Goal: Task Accomplishment & Management: Complete application form

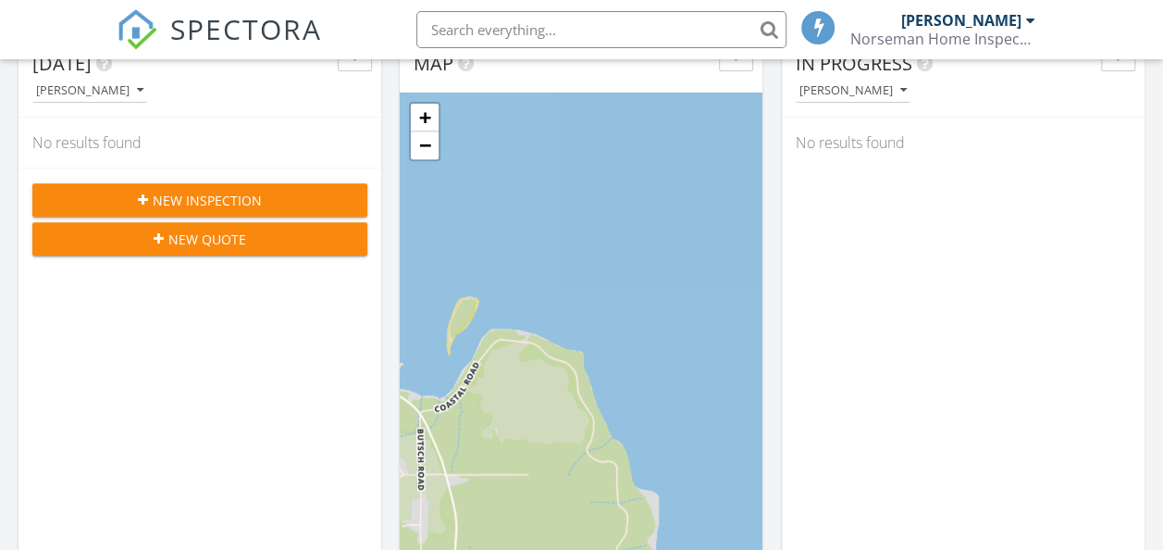
scroll to position [370, 0]
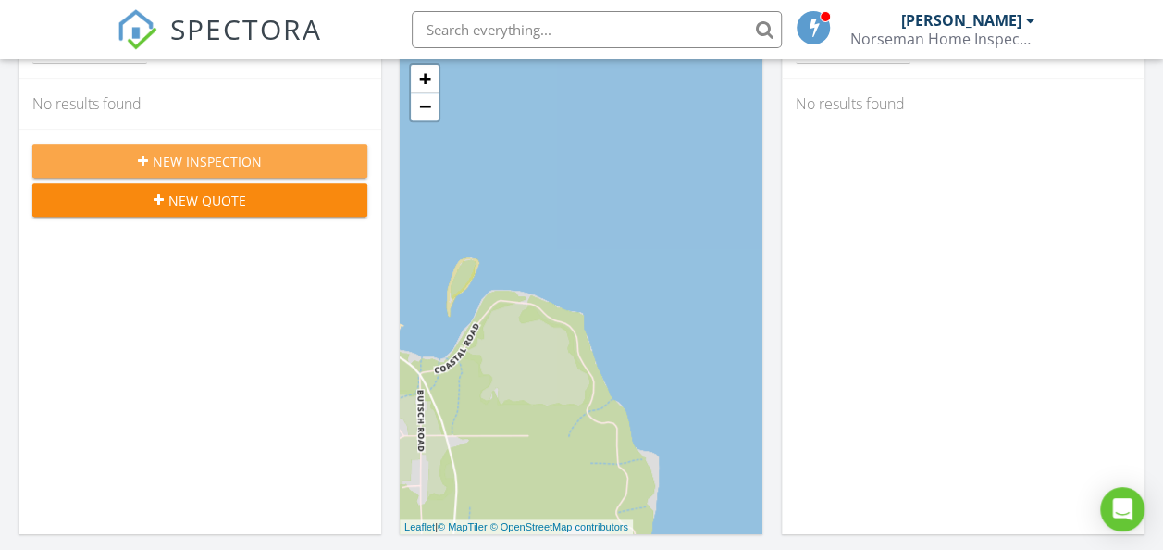
click at [192, 155] on span "New Inspection" at bounding box center [207, 161] width 109 height 19
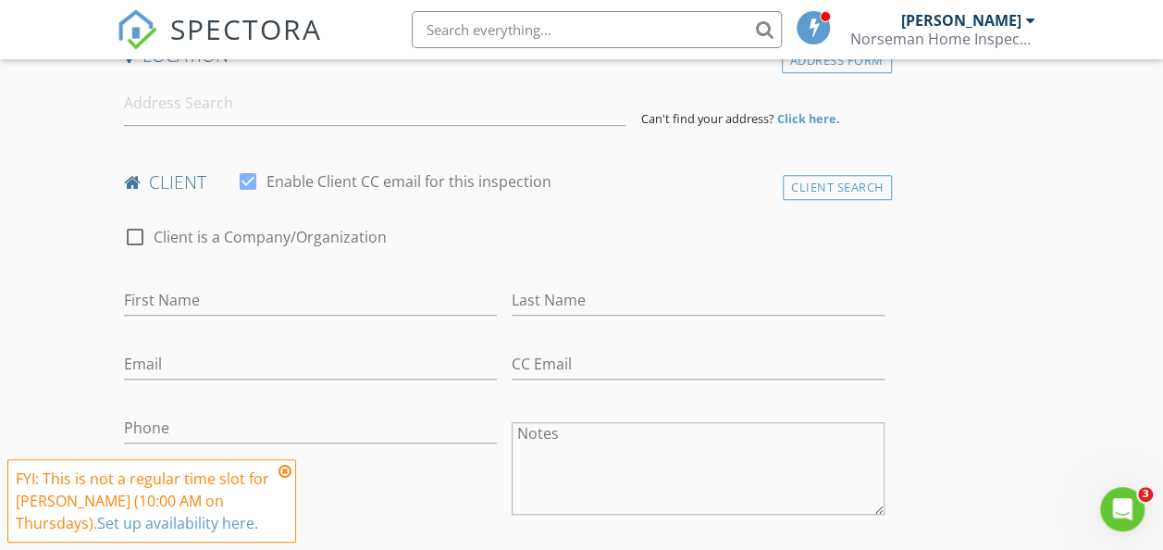
scroll to position [555, 0]
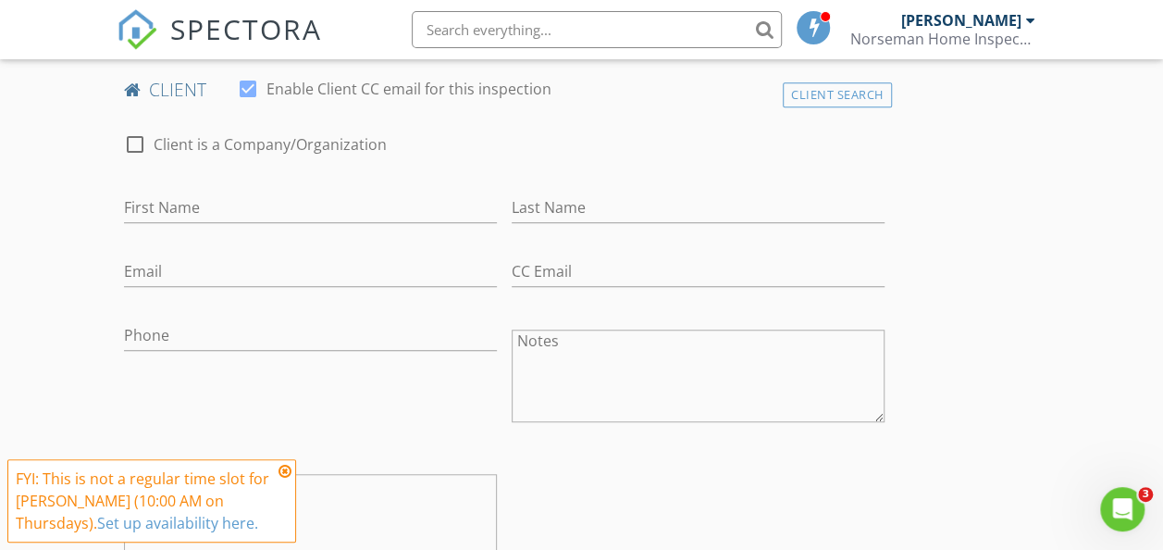
click at [284, 474] on icon at bounding box center [285, 471] width 13 height 15
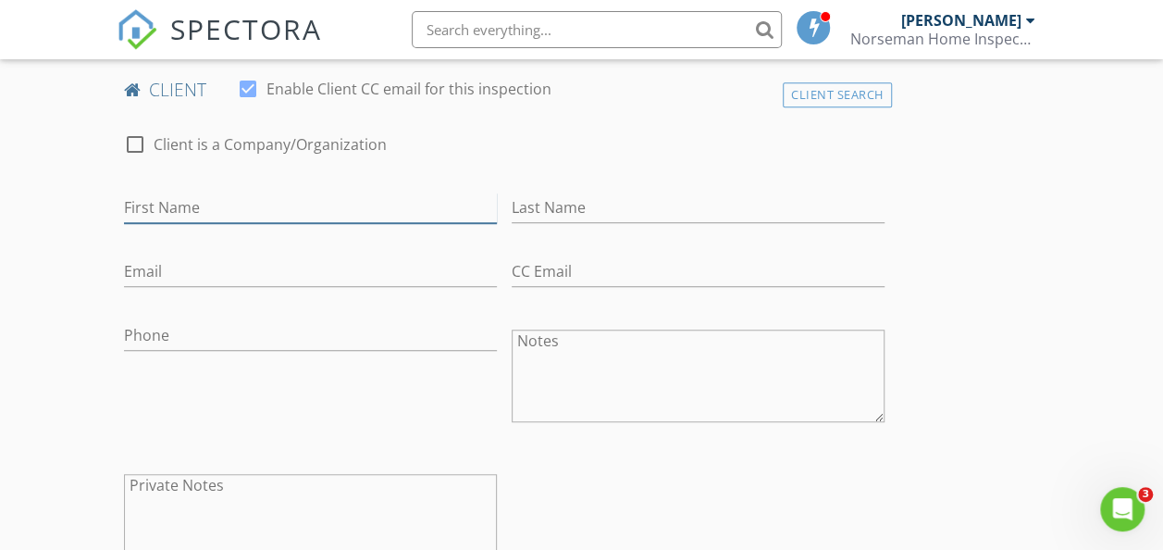
click at [231, 203] on input "First Name" at bounding box center [310, 208] width 373 height 31
click at [214, 209] on input "First Name" at bounding box center [310, 208] width 373 height 31
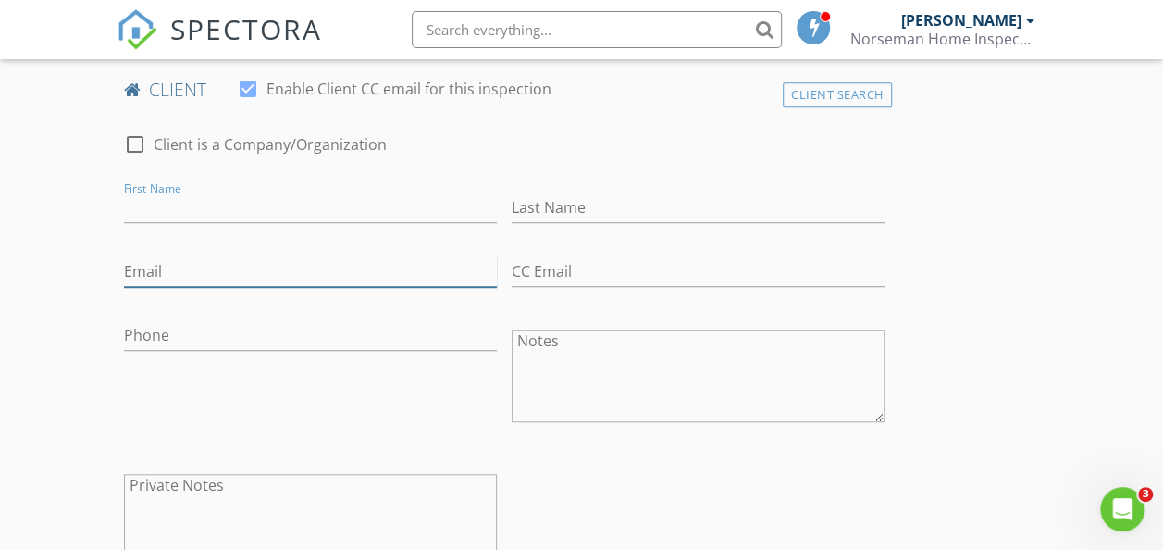
click at [168, 264] on input "Email" at bounding box center [310, 271] width 373 height 31
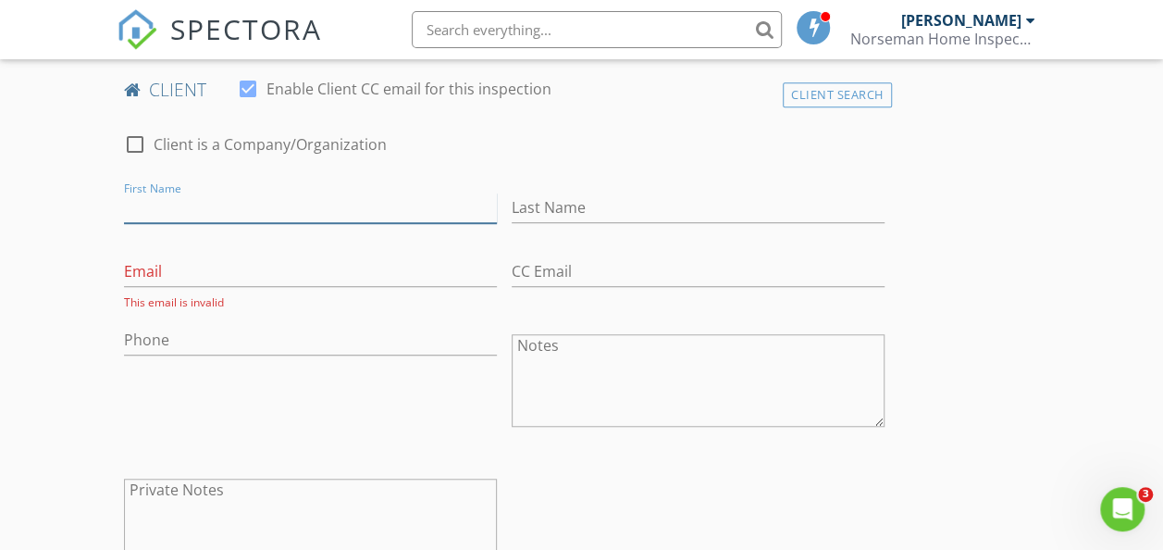
click at [198, 210] on input "First Name" at bounding box center [310, 208] width 373 height 31
type input "Ben"
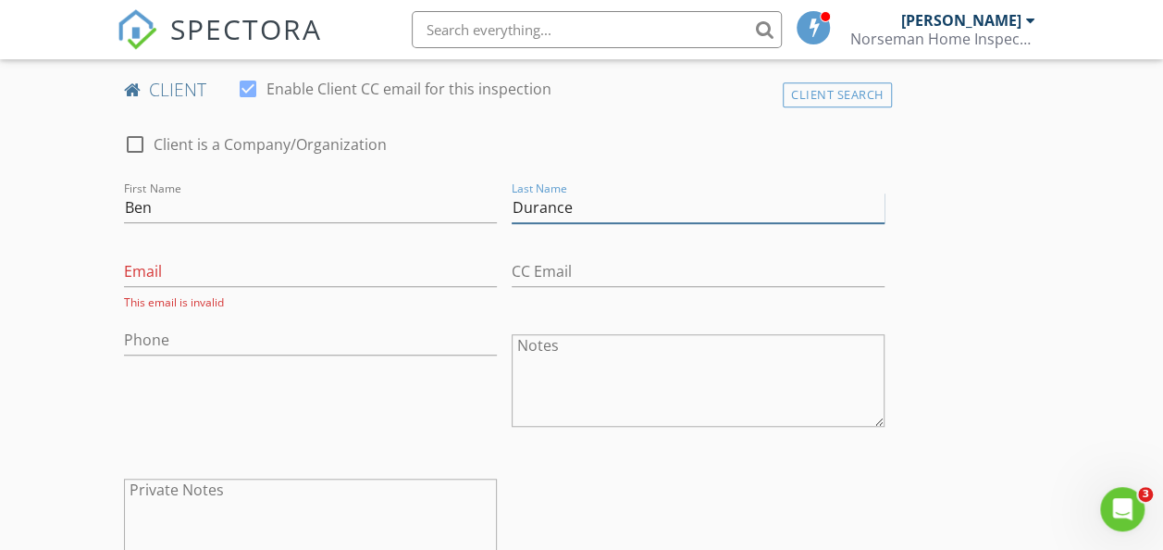
type input "Durance"
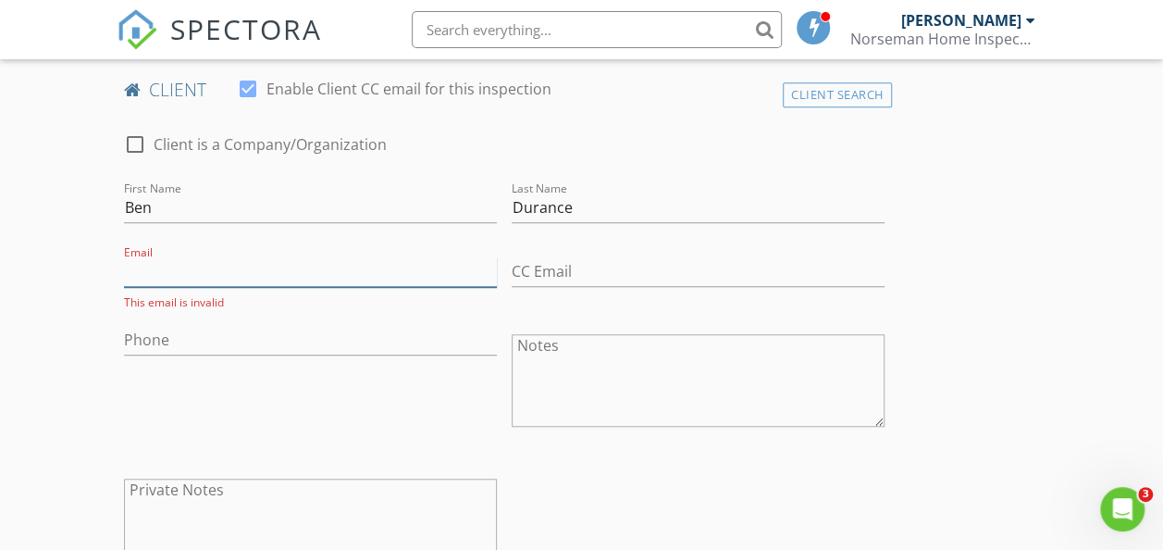
click at [260, 272] on input "Email" at bounding box center [310, 271] width 373 height 31
type input "bendebdurance@gmail.com"
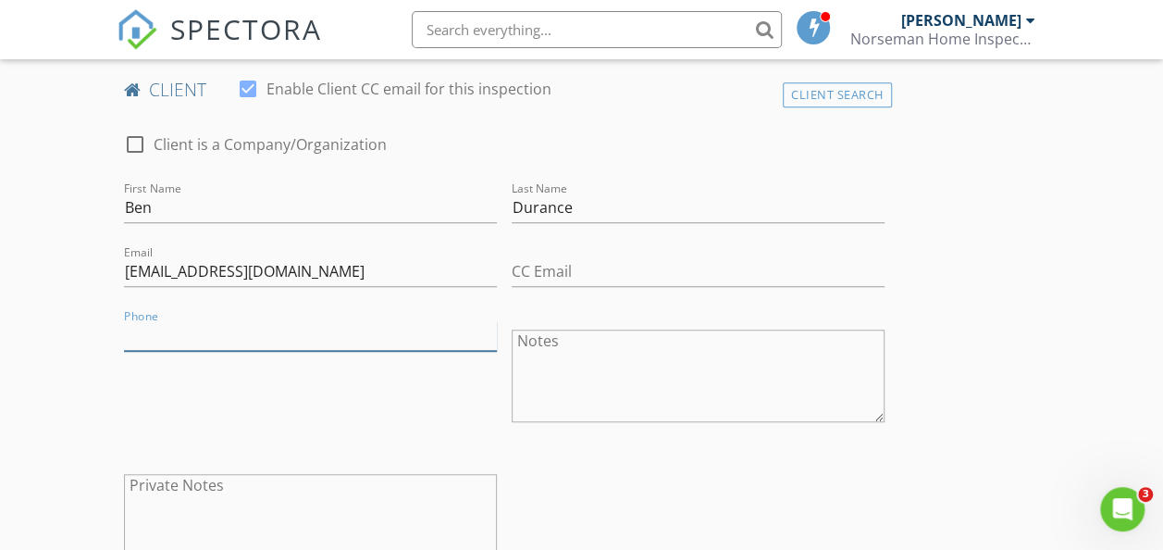
click at [298, 335] on input "Phone" at bounding box center [310, 335] width 373 height 31
type input "253-381-6703"
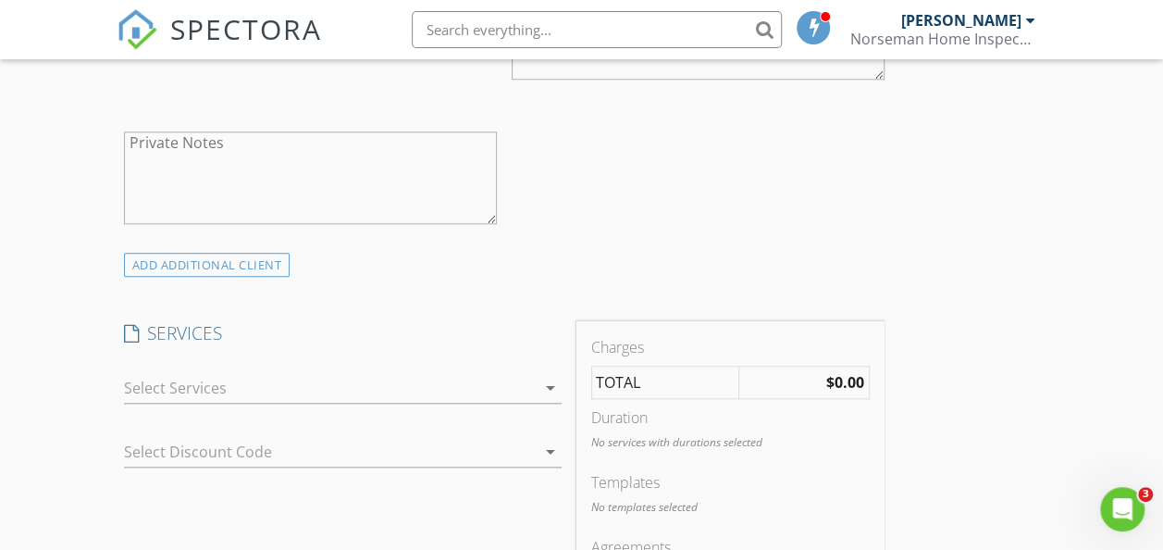
scroll to position [926, 0]
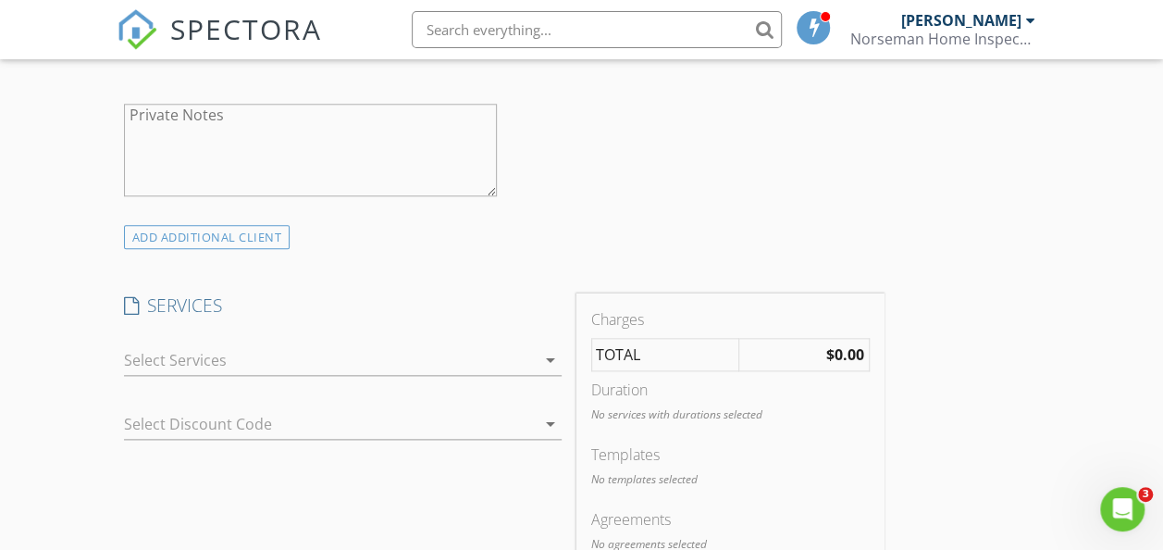
click at [365, 357] on div at bounding box center [330, 360] width 412 height 30
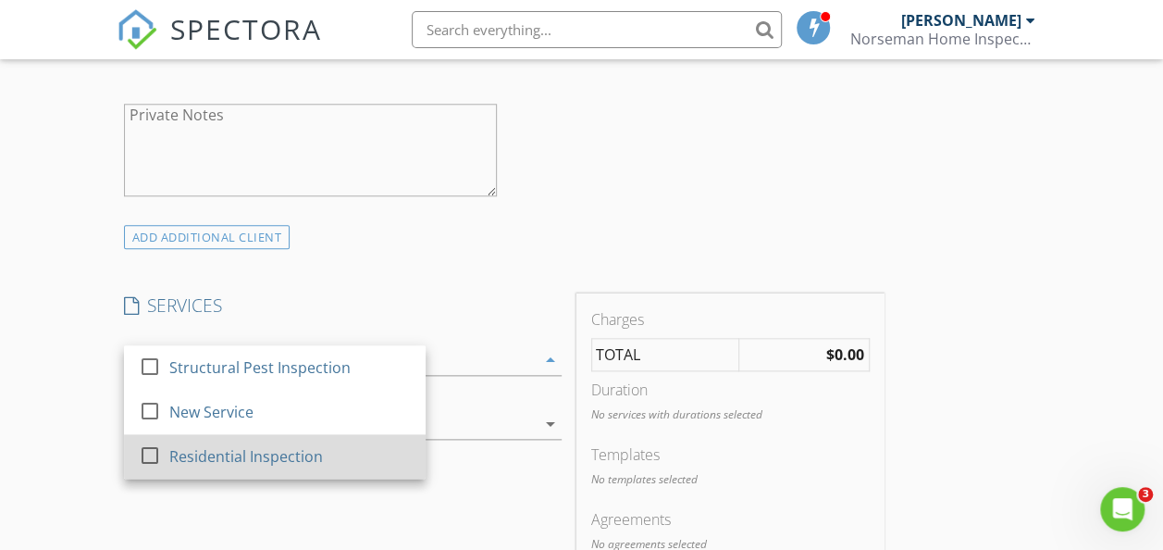
click at [189, 455] on div "Residential Inspection" at bounding box center [245, 456] width 154 height 22
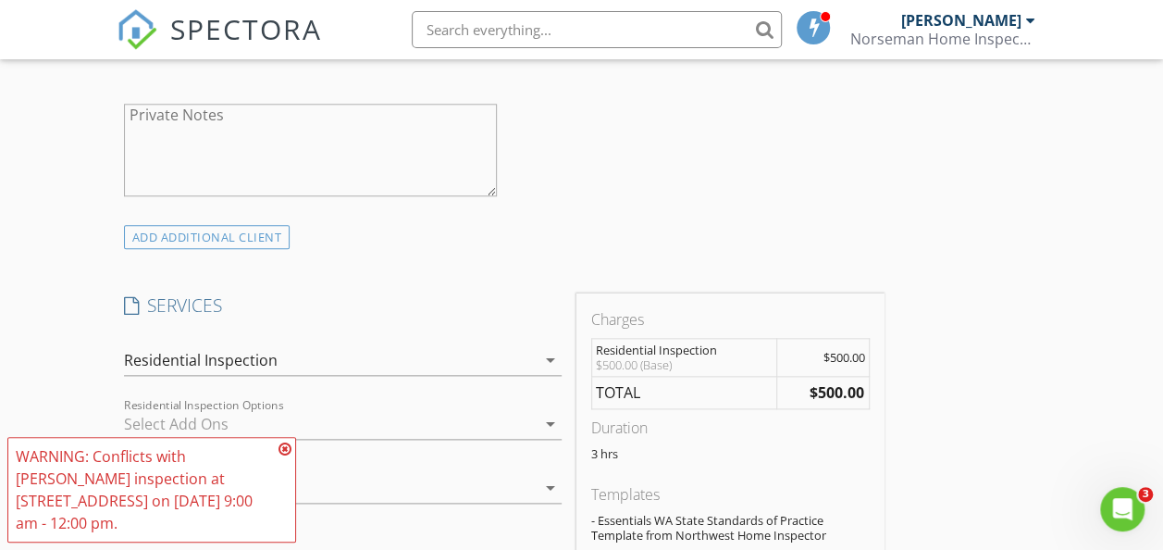
click at [288, 456] on icon at bounding box center [285, 448] width 13 height 15
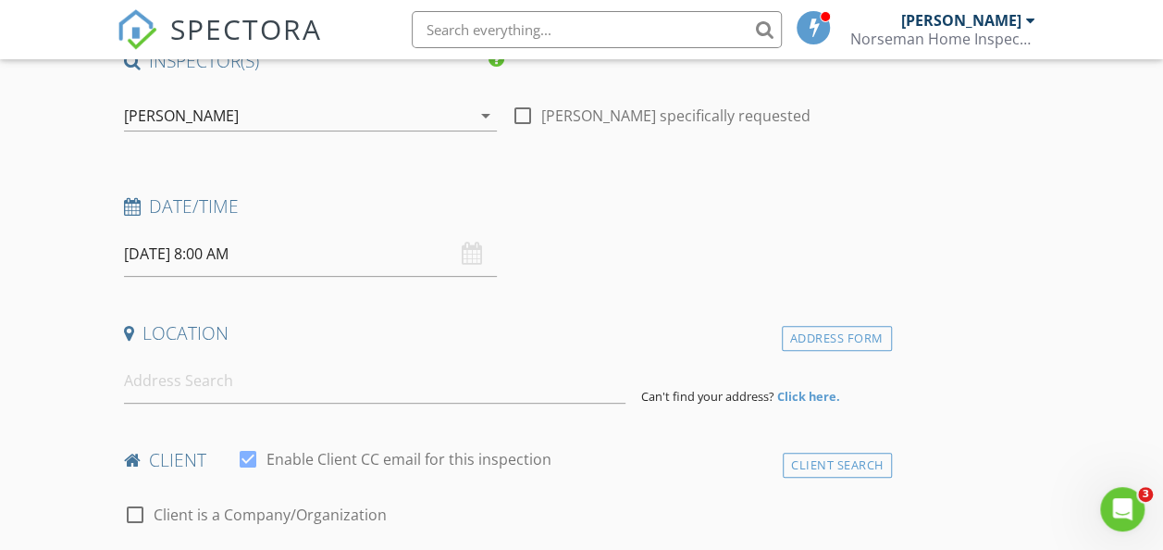
scroll to position [0, 0]
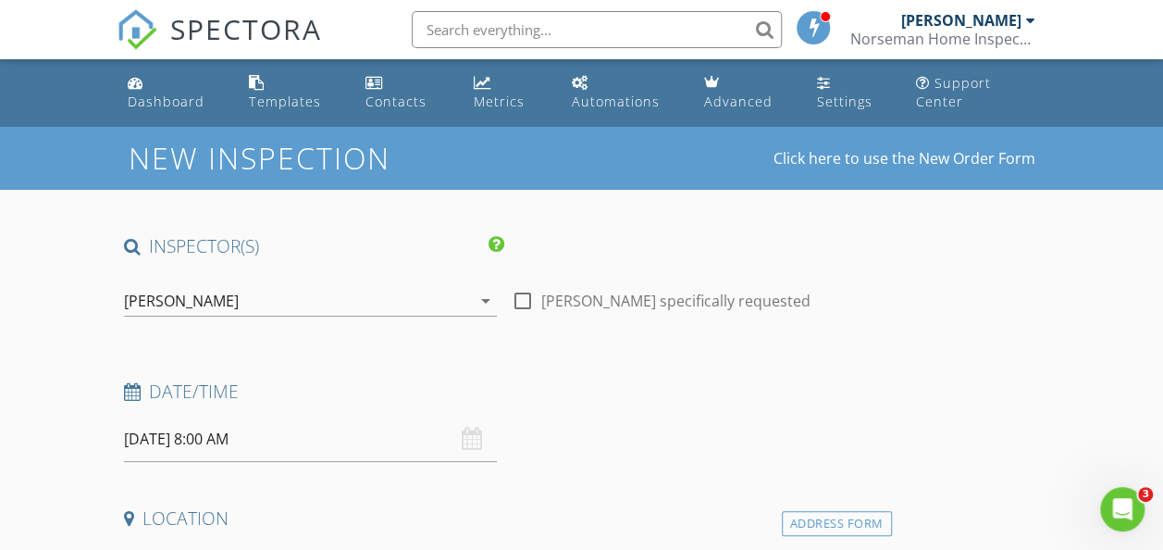
click at [348, 437] on div "08/28/2025 8:00 AM" at bounding box center [310, 438] width 373 height 45
click at [355, 438] on div "08/28/2025 8:00 AM" at bounding box center [310, 438] width 373 height 45
click at [231, 438] on input "08/28/2025 8:00 AM" at bounding box center [310, 438] width 373 height 45
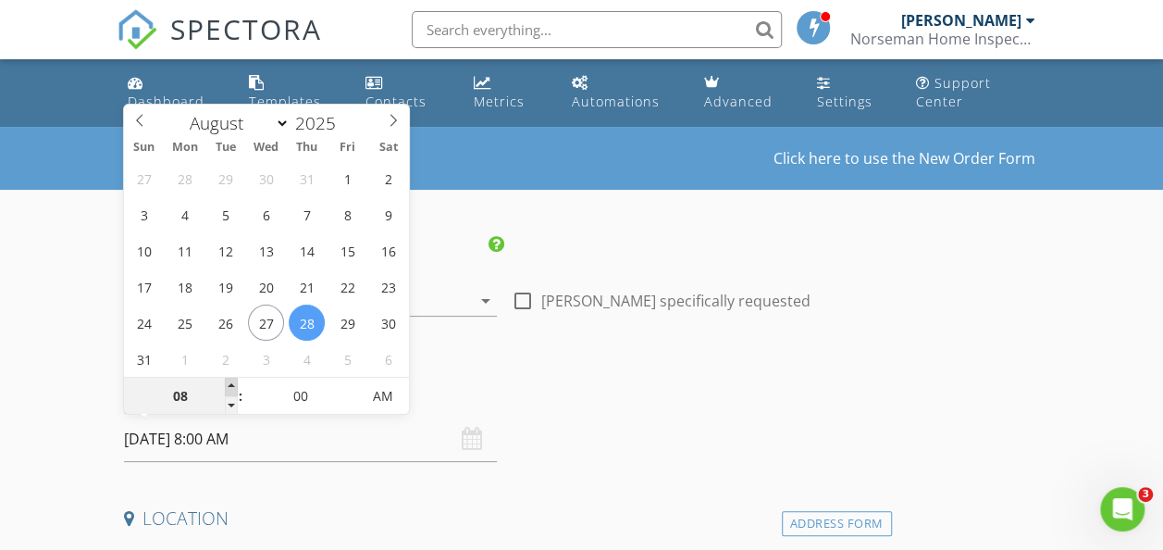
type input "09"
type input "08/28/2025 9:00 AM"
click at [235, 387] on span at bounding box center [231, 387] width 13 height 19
type input "10"
type input "08/28/2025 10:00 AM"
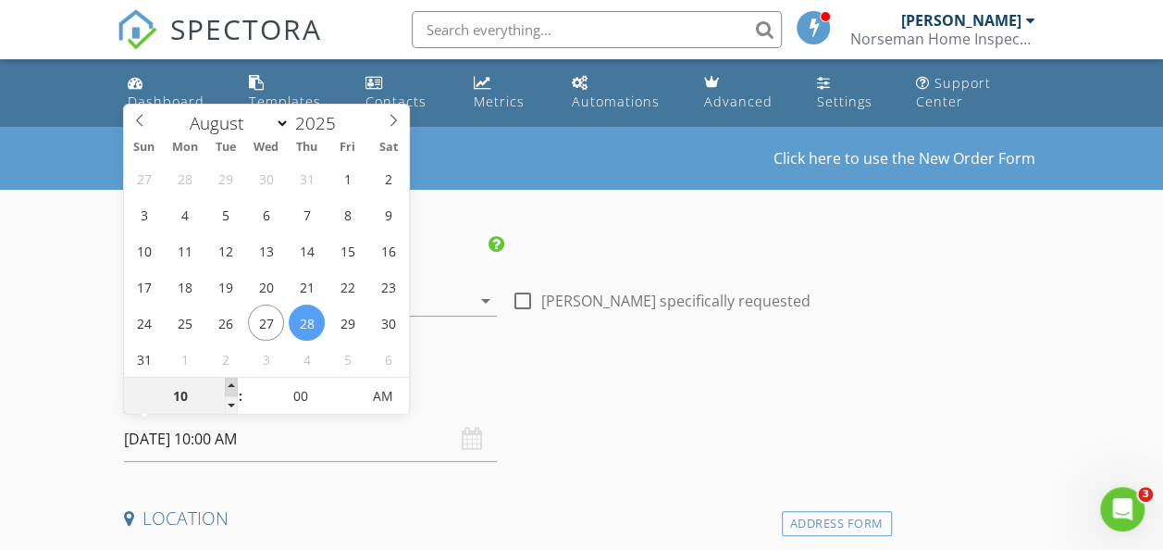
click at [235, 387] on span at bounding box center [231, 387] width 13 height 19
type input "11"
type input "08/28/2025 11:00 AM"
click at [235, 387] on span at bounding box center [231, 387] width 13 height 19
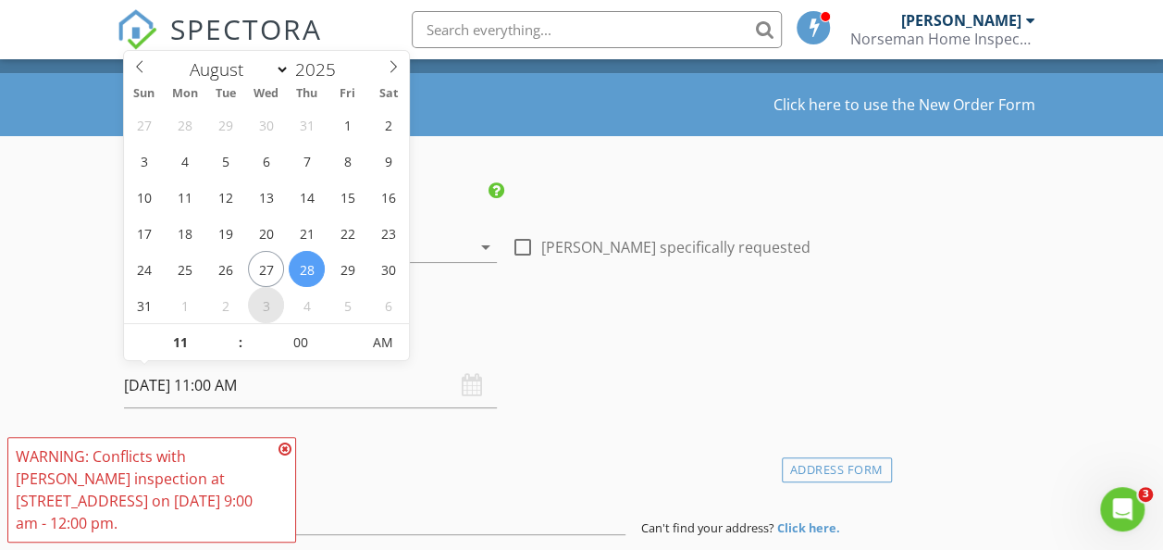
scroll to position [93, 0]
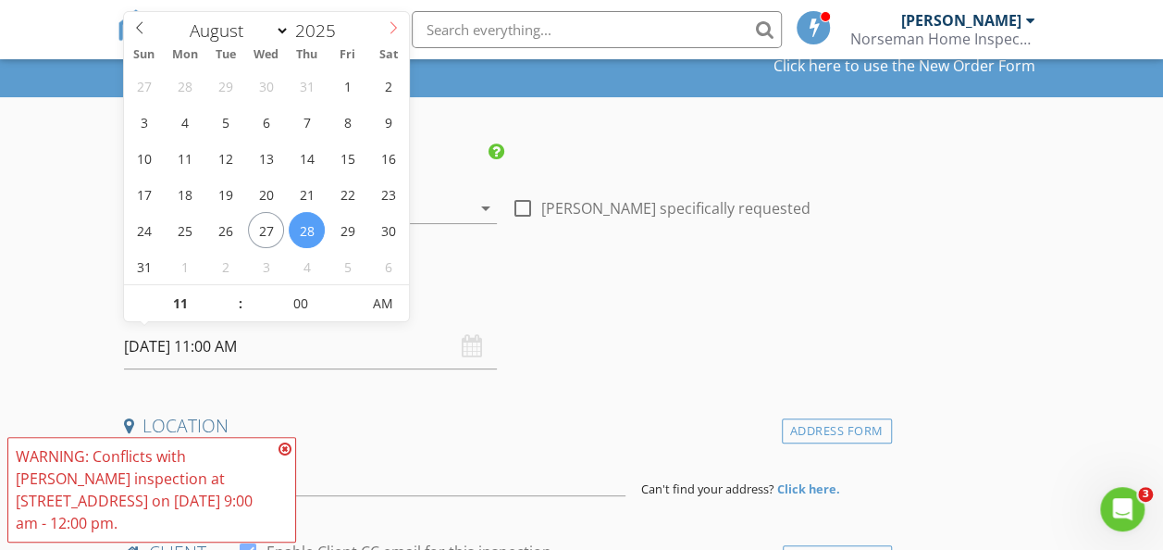
select select "8"
click at [387, 31] on icon at bounding box center [393, 27] width 13 height 13
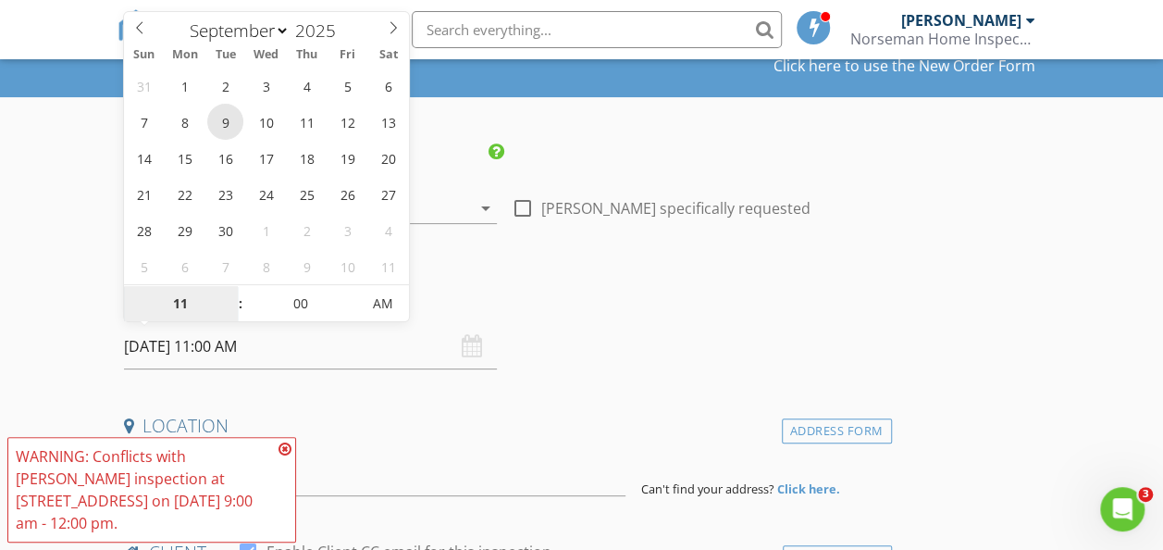
type input "09/09/2025 11:00 AM"
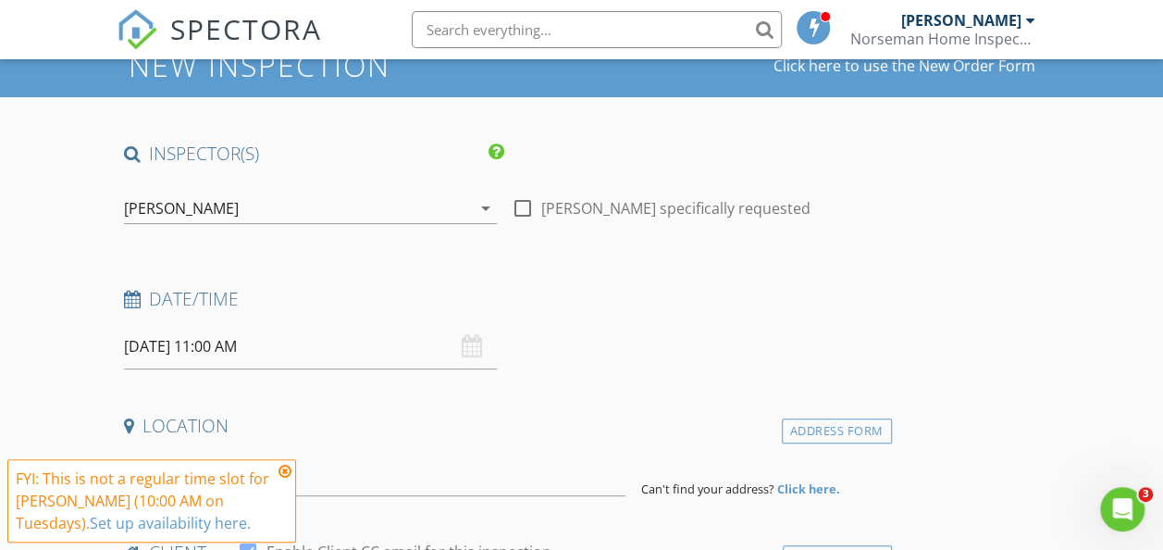
click at [287, 472] on icon at bounding box center [285, 471] width 13 height 15
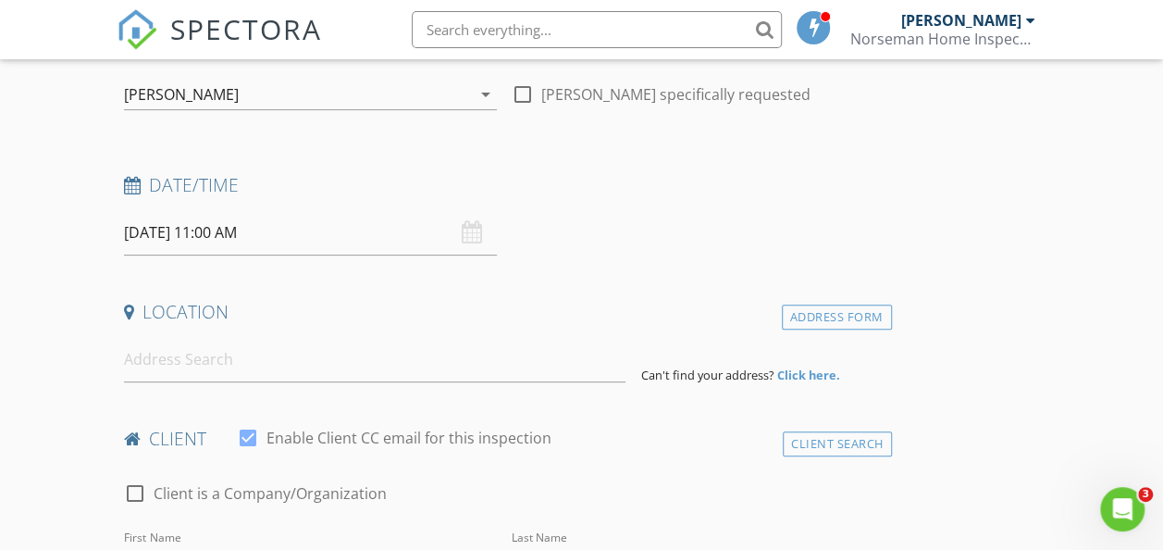
scroll to position [370, 0]
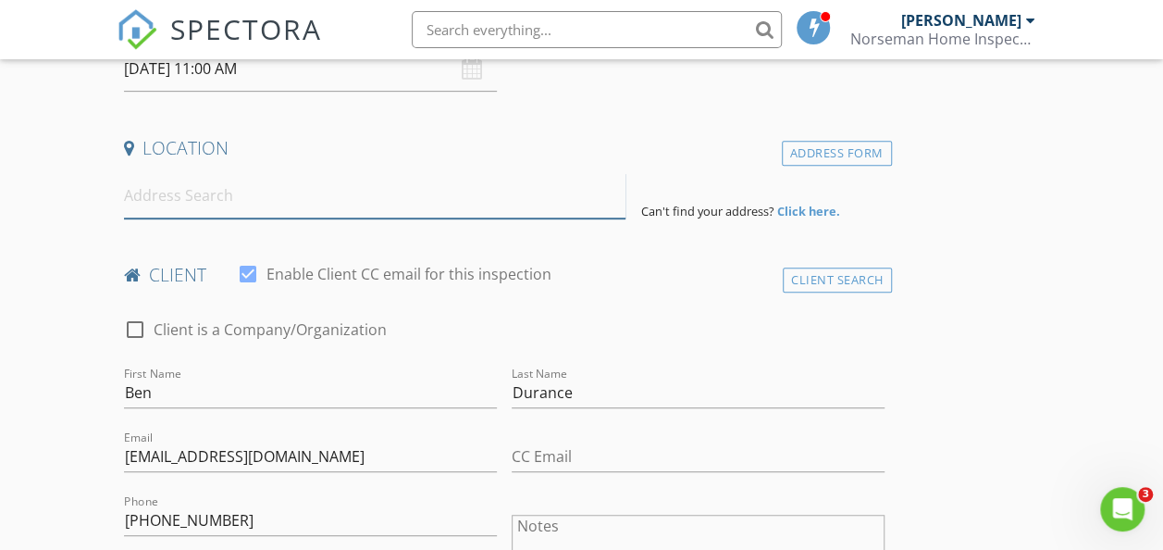
click at [250, 201] on input at bounding box center [375, 195] width 503 height 45
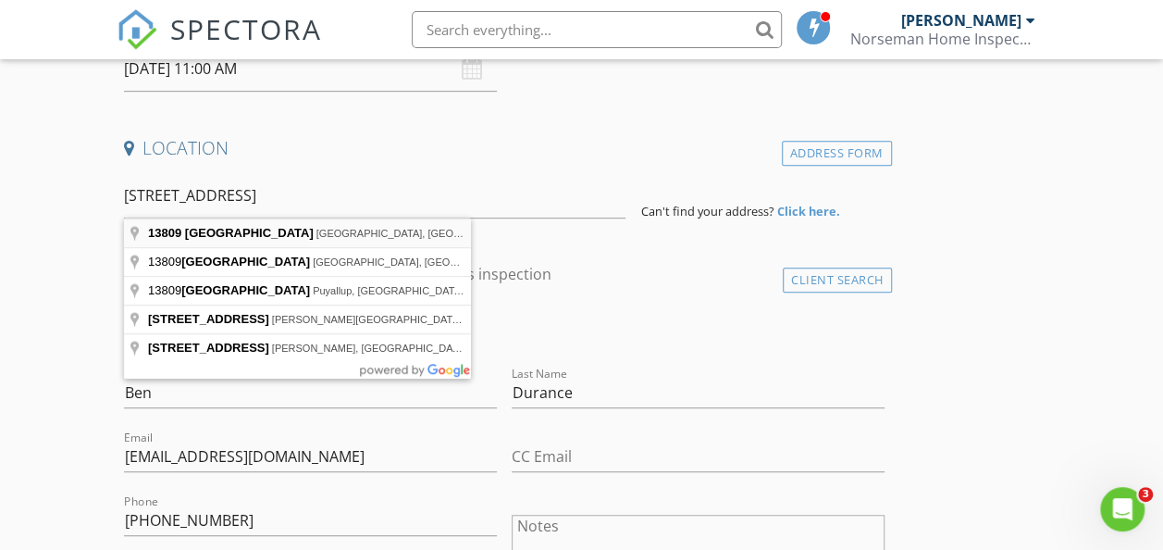
type input "13809 103rd Street Court Northwest, Gig Harbor, WA, USA"
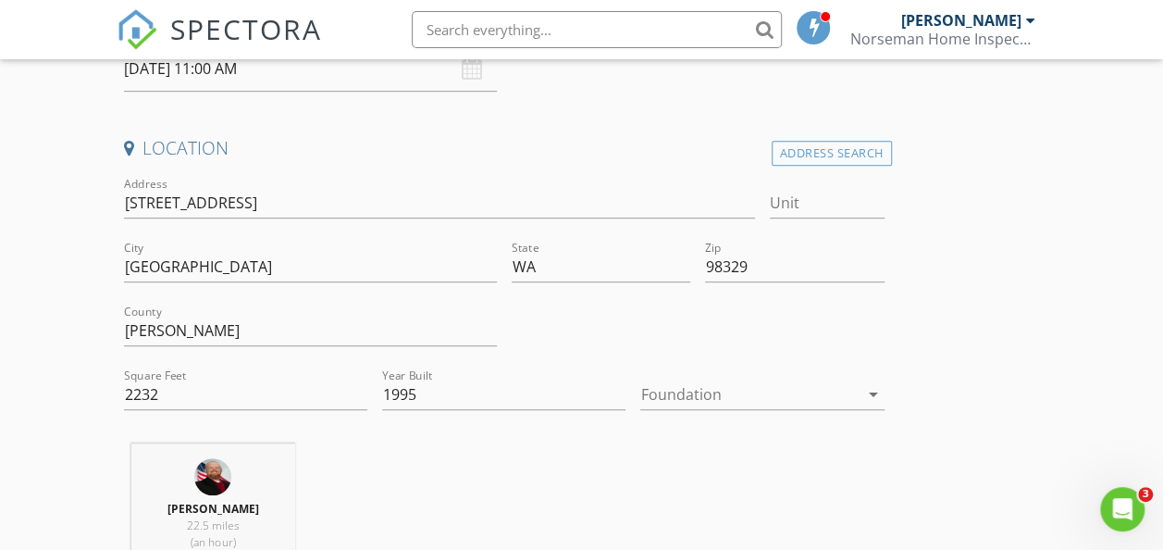
click at [640, 396] on div at bounding box center [748, 394] width 217 height 30
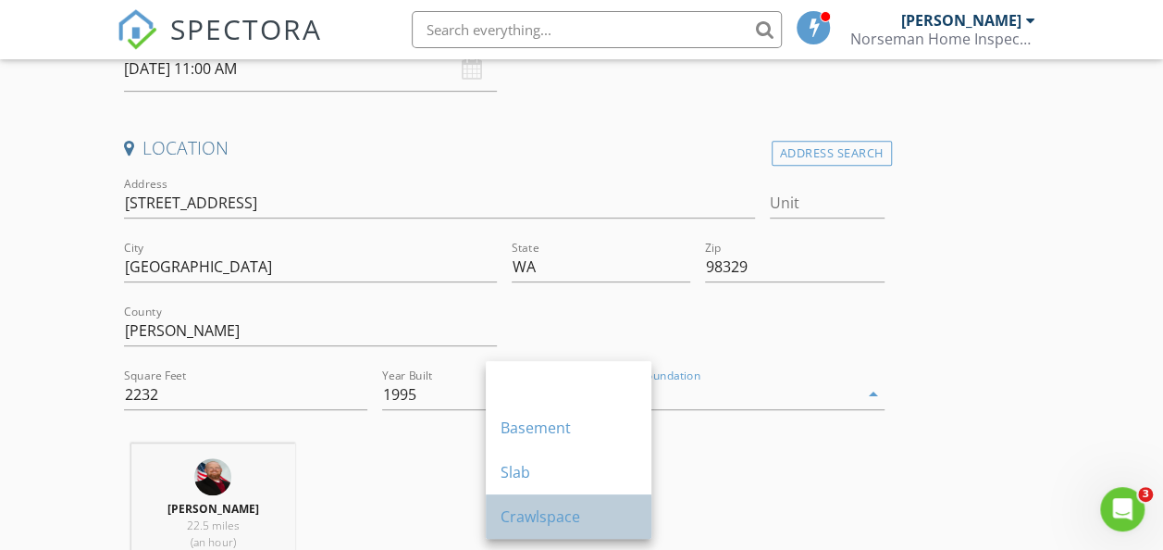
click at [555, 503] on div "Crawlspace" at bounding box center [569, 516] width 136 height 44
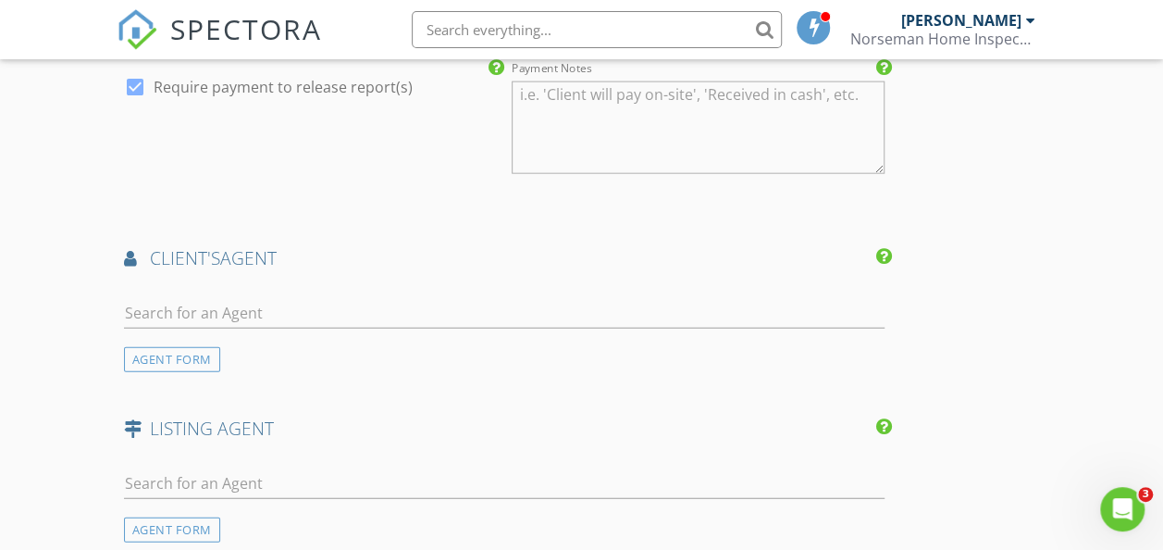
scroll to position [2129, 0]
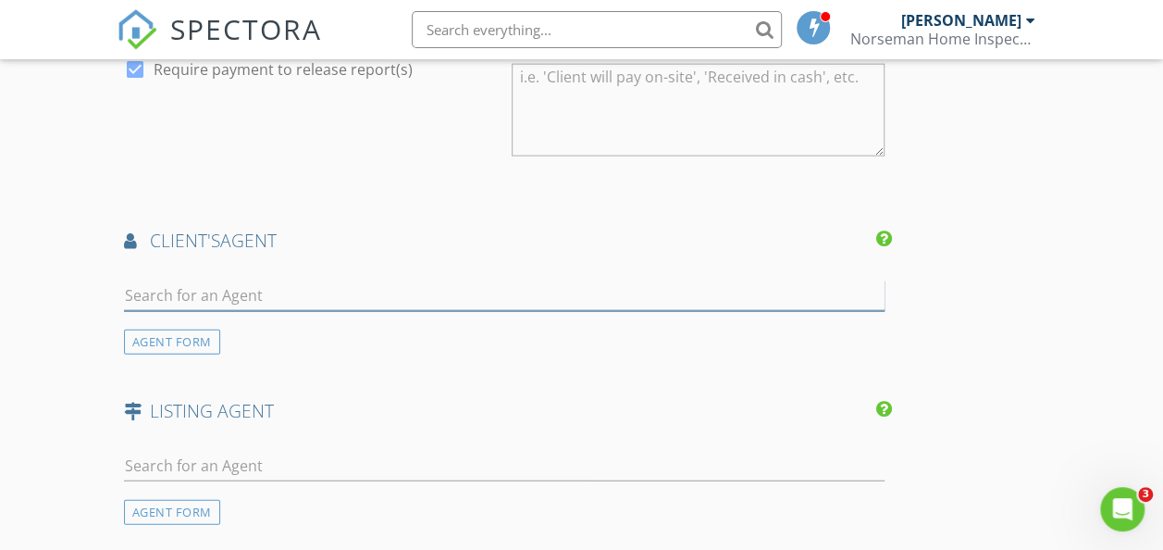
click at [193, 311] on input "text" at bounding box center [504, 295] width 761 height 31
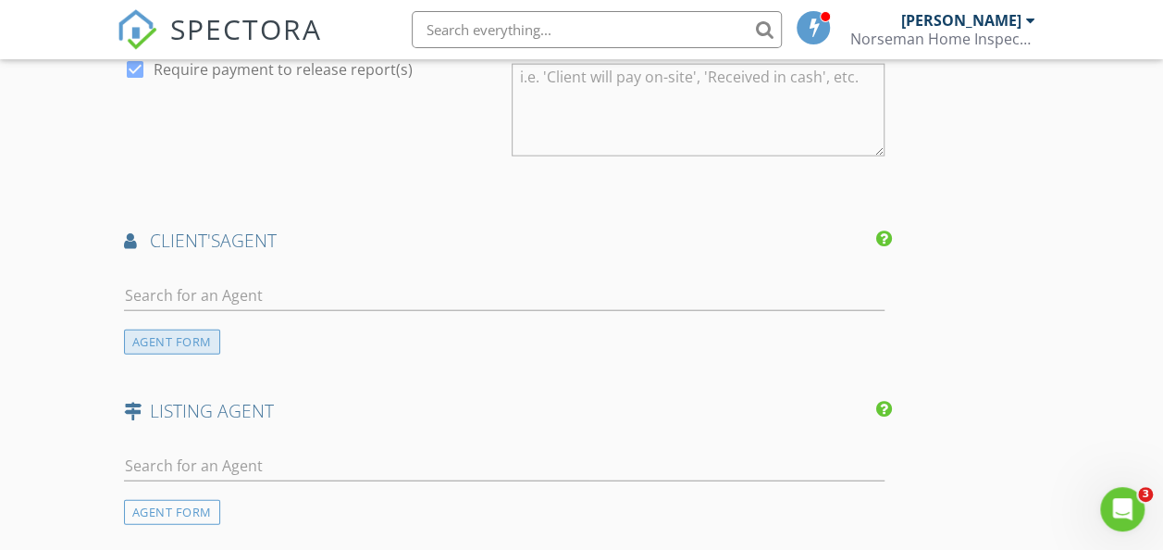
click at [172, 354] on div "AGENT FORM" at bounding box center [172, 341] width 96 height 25
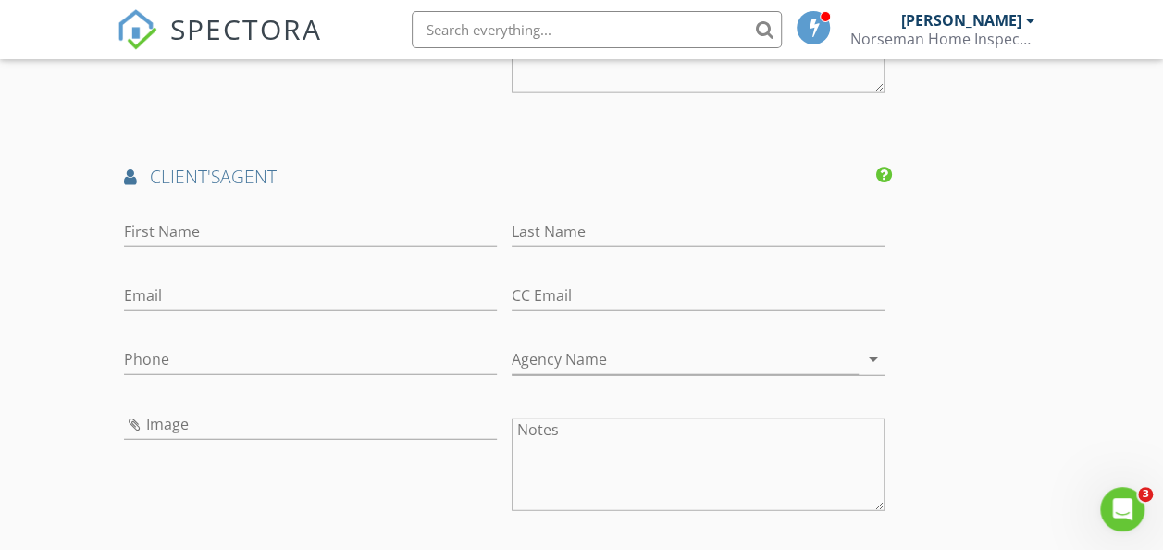
scroll to position [2221, 0]
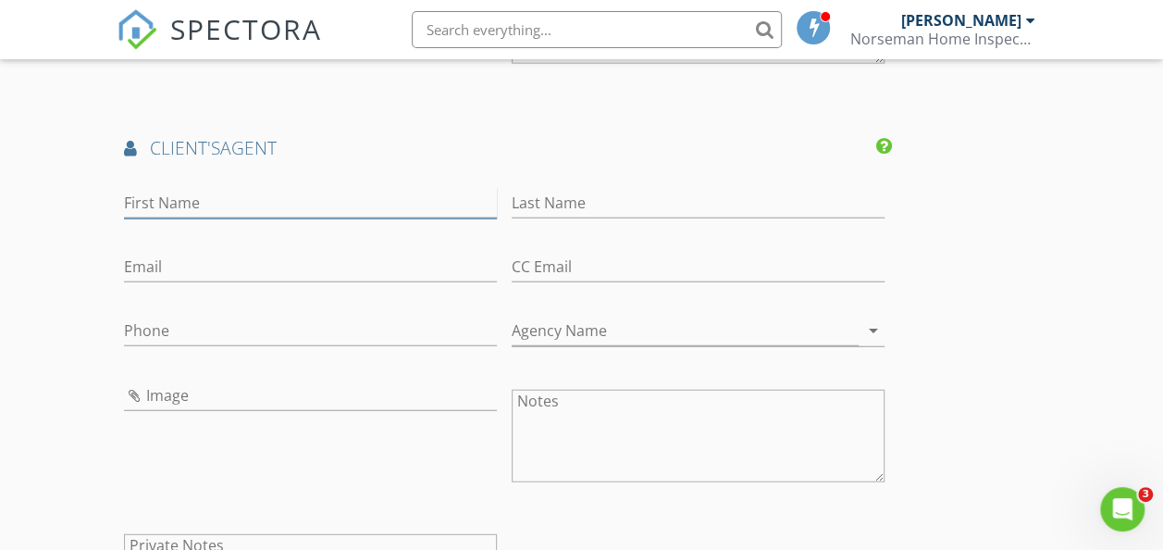
click at [227, 218] on input "First Name" at bounding box center [310, 203] width 373 height 31
type input "Wendy"
click at [512, 218] on input "Last Name" at bounding box center [698, 203] width 373 height 31
type input "Gulla"
click at [237, 282] on input "Email" at bounding box center [310, 267] width 373 height 31
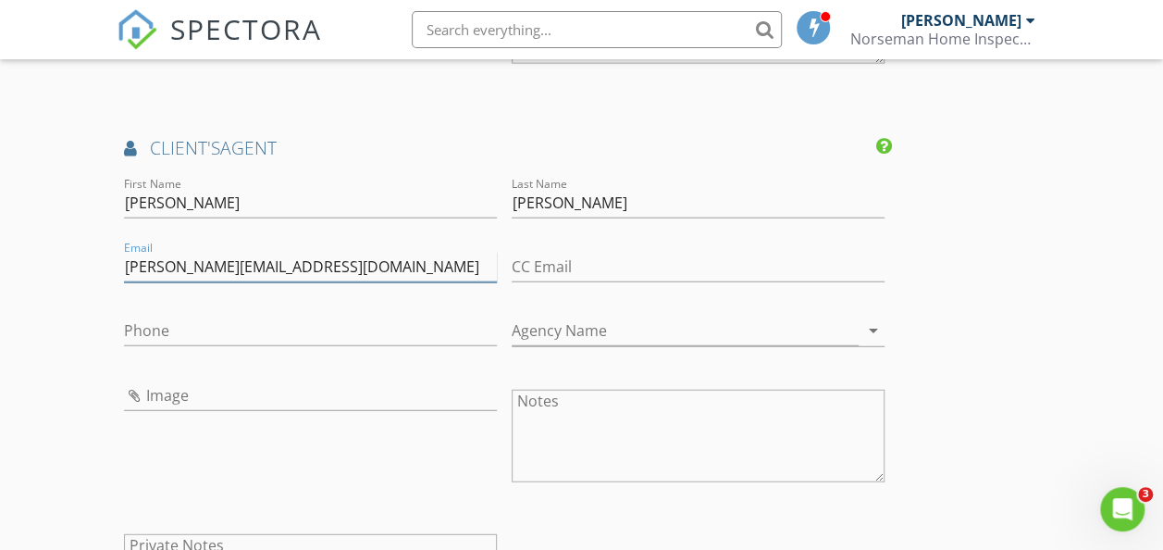
type input "wendy@sieversrealestate.com"
click at [313, 346] on input "Phone" at bounding box center [310, 331] width 373 height 31
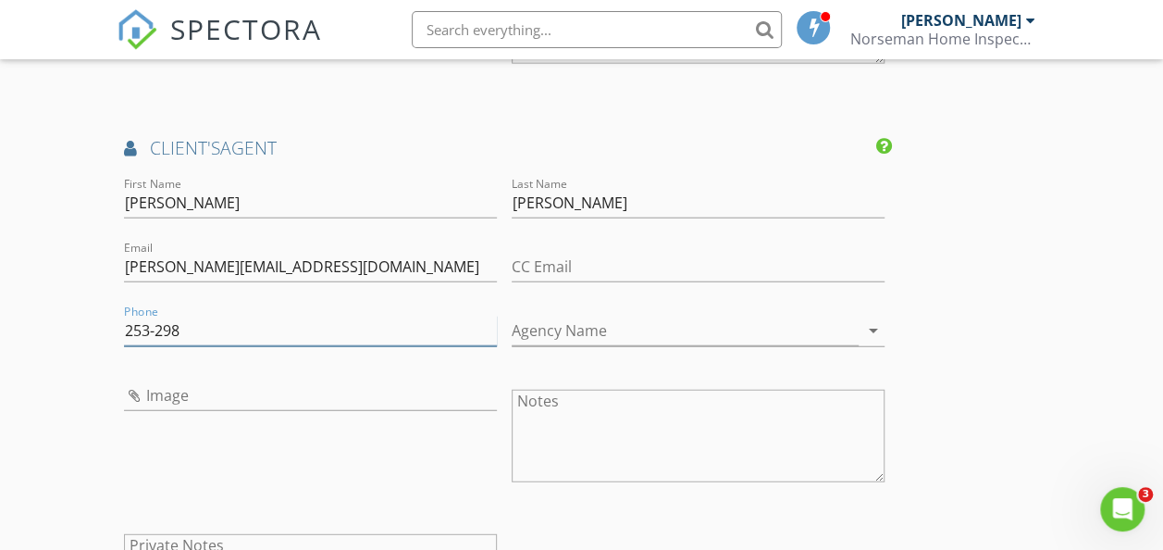
click at [298, 346] on input "253-298" at bounding box center [310, 331] width 373 height 31
type input "253-298-1339"
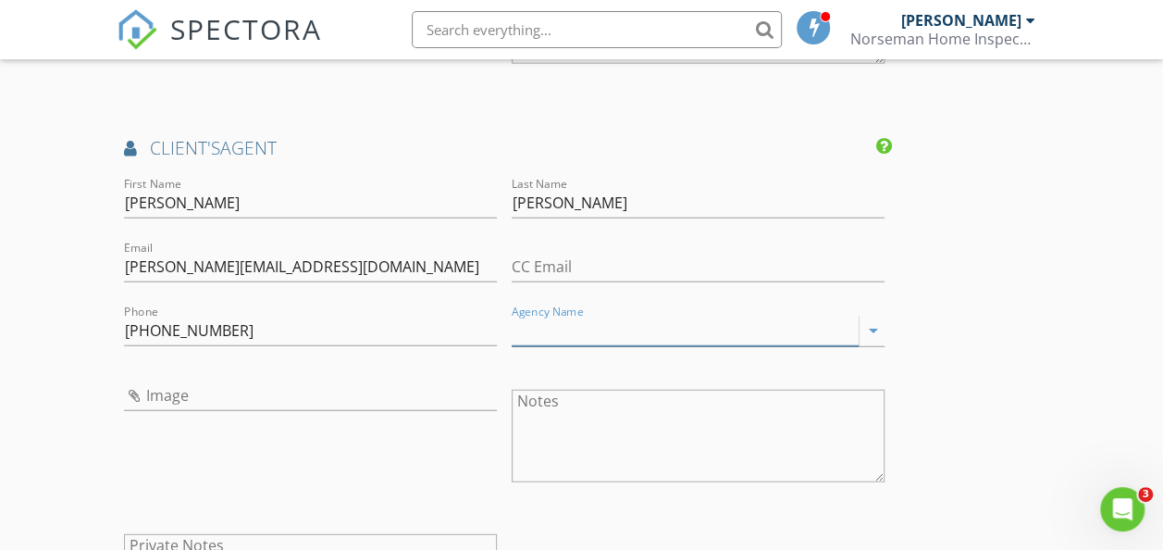
click at [533, 346] on input "Agency Name" at bounding box center [685, 331] width 347 height 31
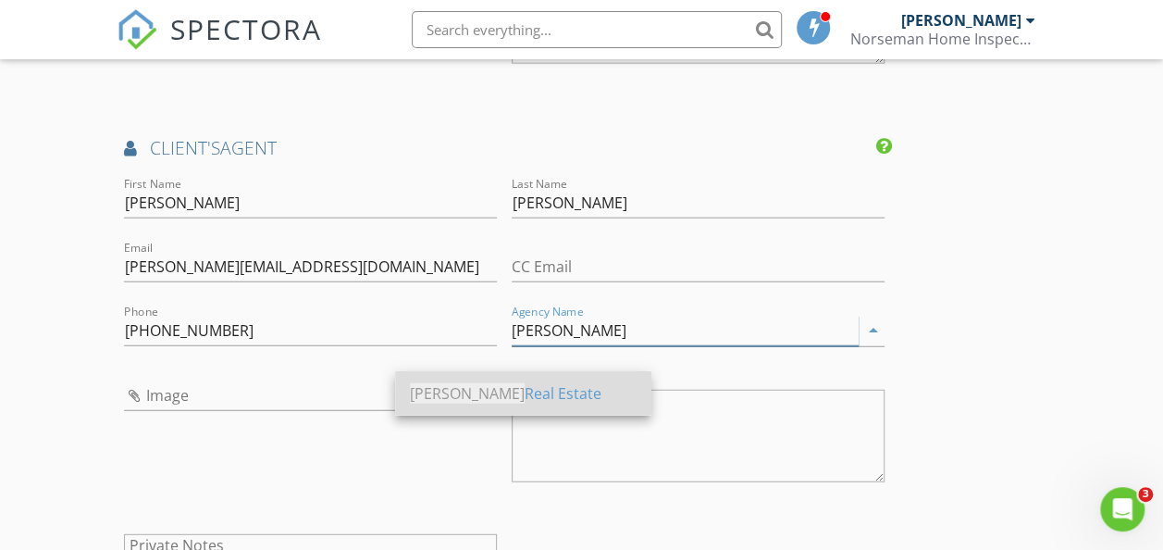
click at [511, 397] on div "Sievers Real Estate" at bounding box center [523, 393] width 227 height 22
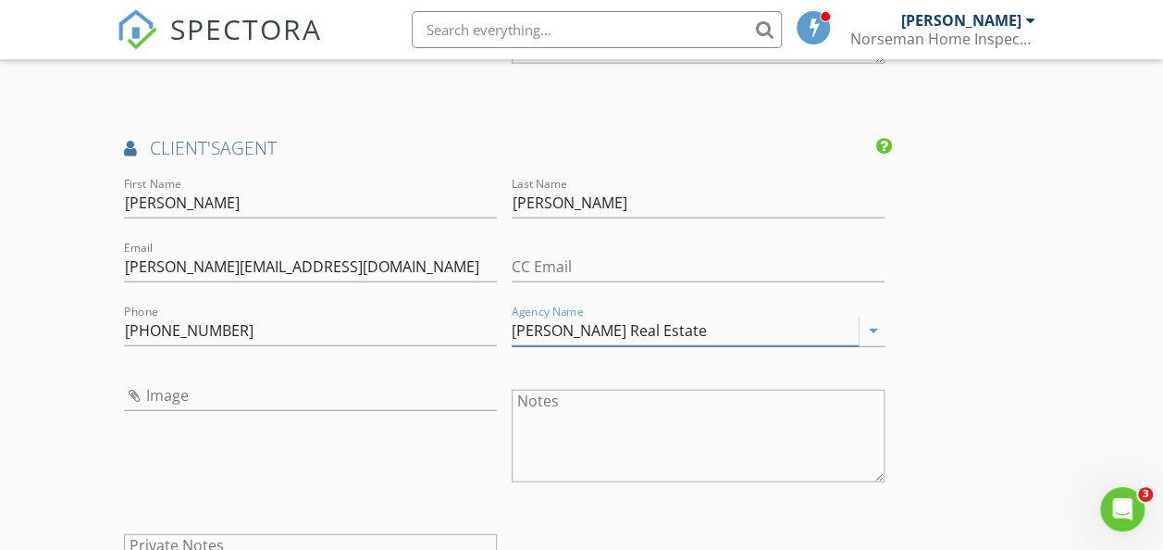
type input "Sievers Real Estate"
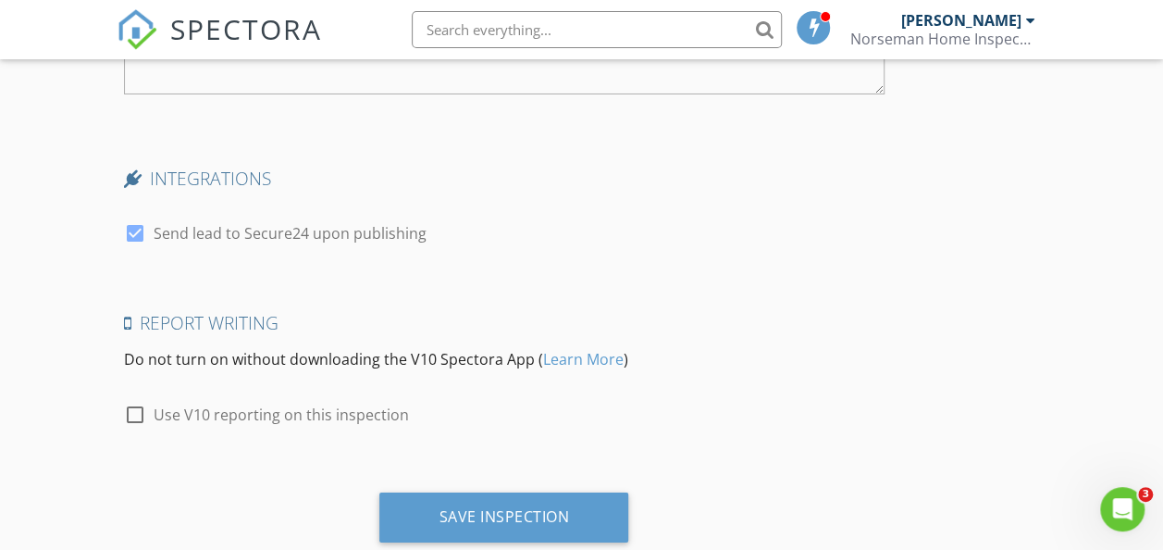
scroll to position [3332, 0]
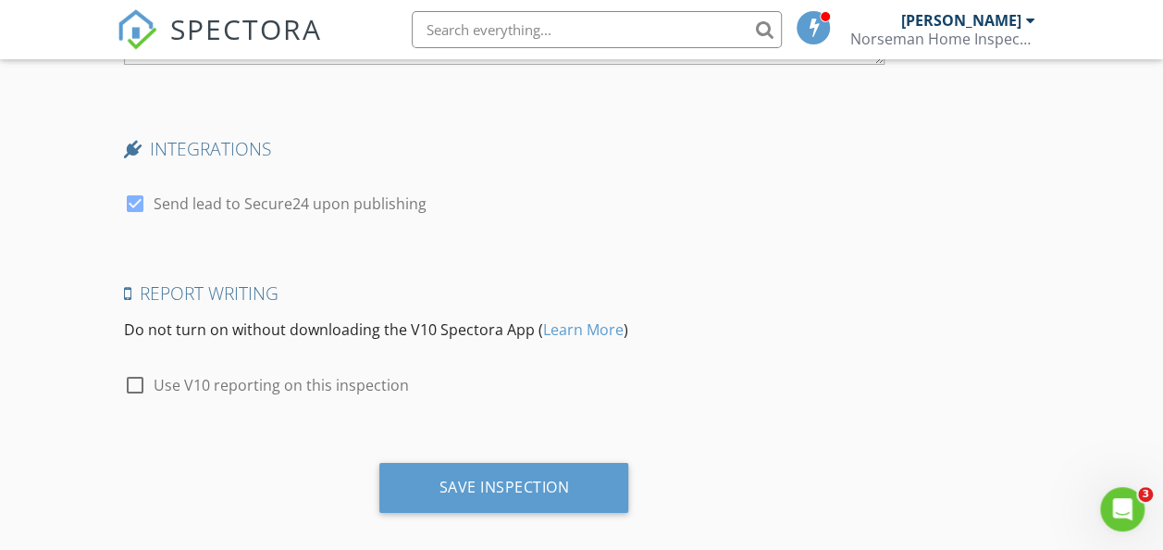
drag, startPoint x: 133, startPoint y: 409, endPoint x: 128, endPoint y: 355, distance: 54.0
click at [133, 401] on div at bounding box center [134, 384] width 31 height 31
checkbox input "true"
click at [141, 219] on div at bounding box center [134, 203] width 31 height 31
checkbox input "false"
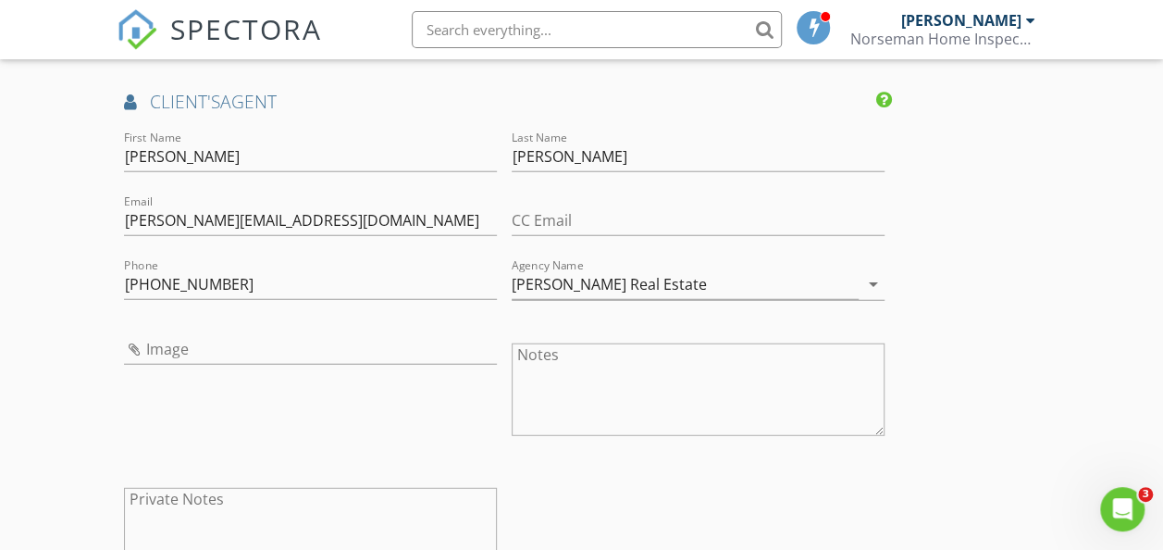
scroll to position [2265, 0]
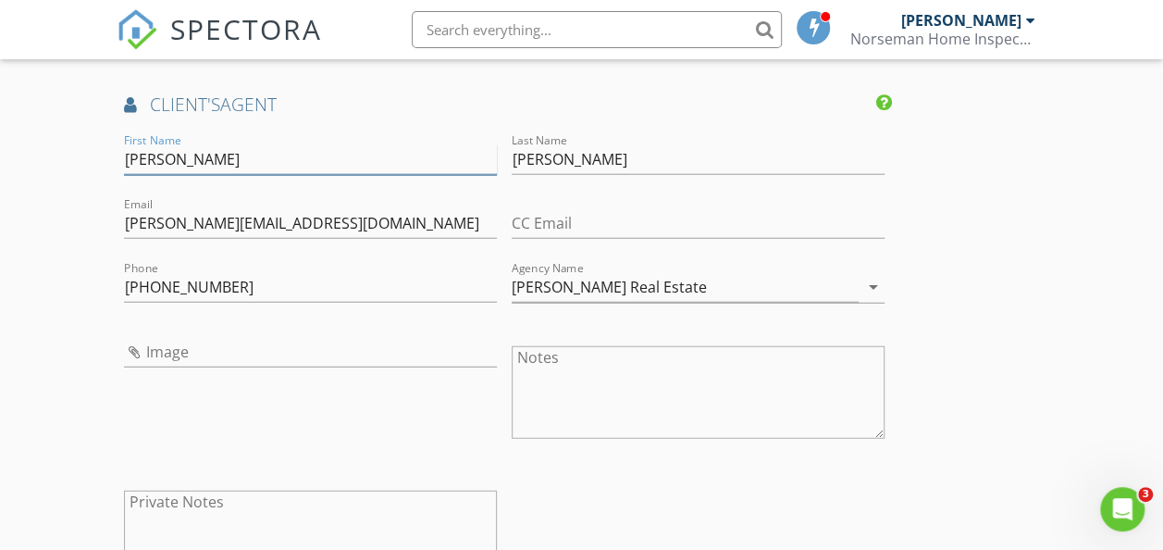
drag, startPoint x: 176, startPoint y: 181, endPoint x: 118, endPoint y: 189, distance: 58.8
click at [118, 189] on div "First Name Wendy" at bounding box center [311, 162] width 388 height 64
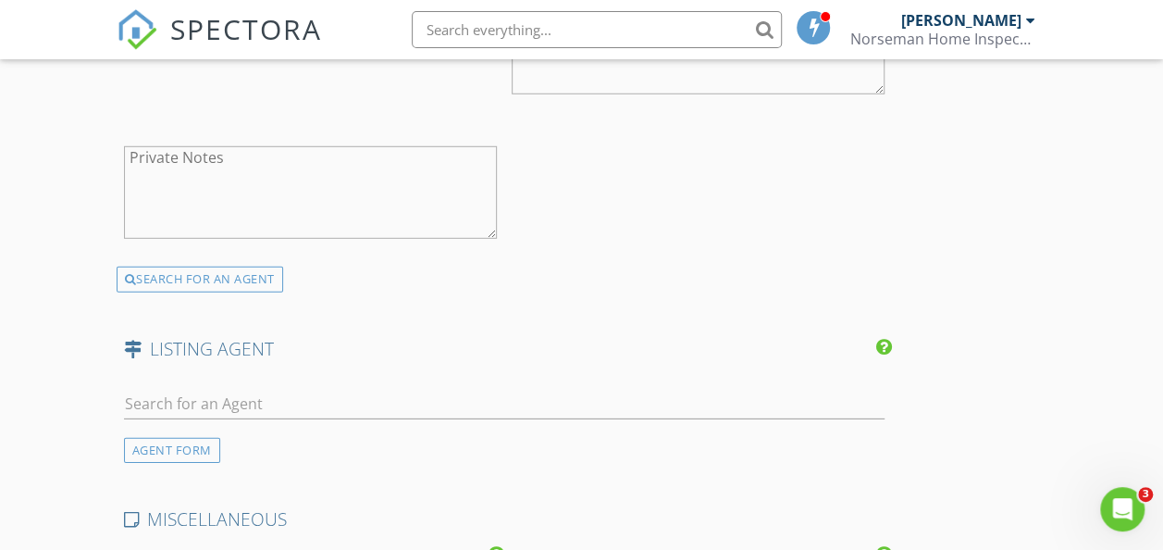
scroll to position [2635, 0]
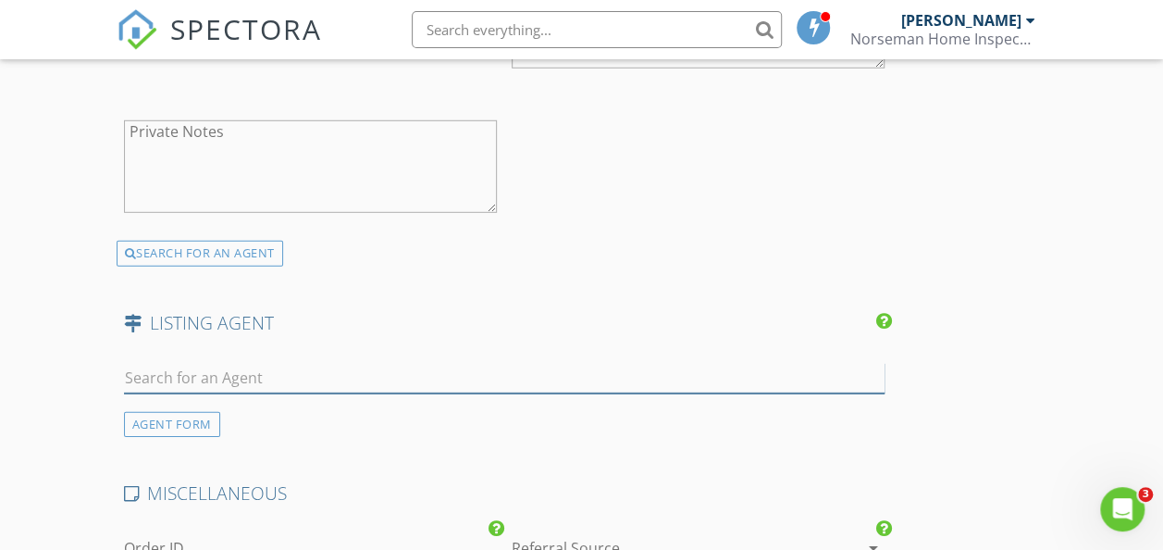
click at [189, 393] on input "text" at bounding box center [504, 378] width 761 height 31
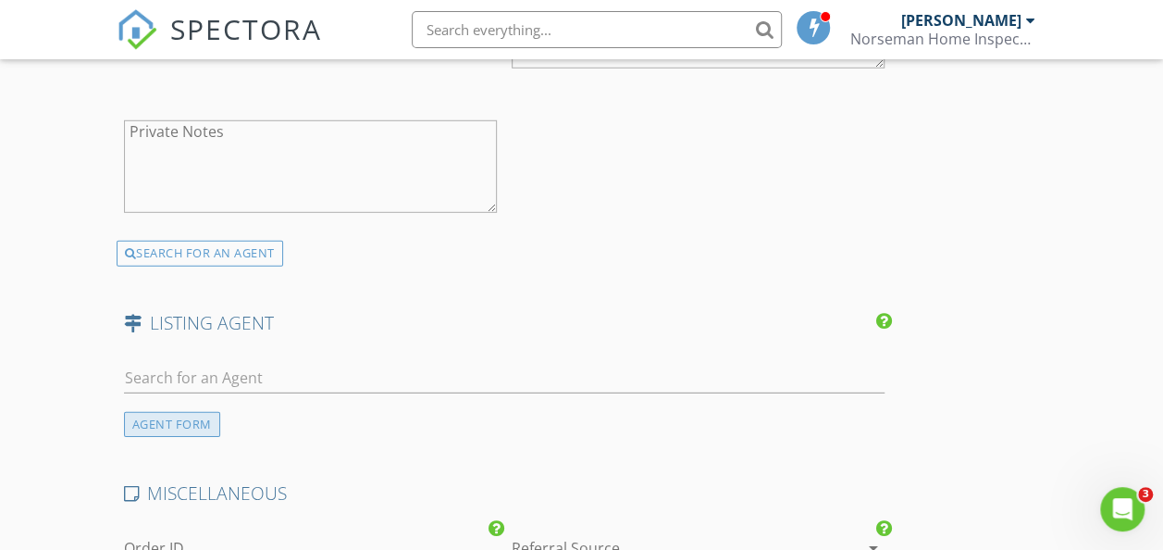
click at [180, 437] on div "AGENT FORM" at bounding box center [172, 424] width 96 height 25
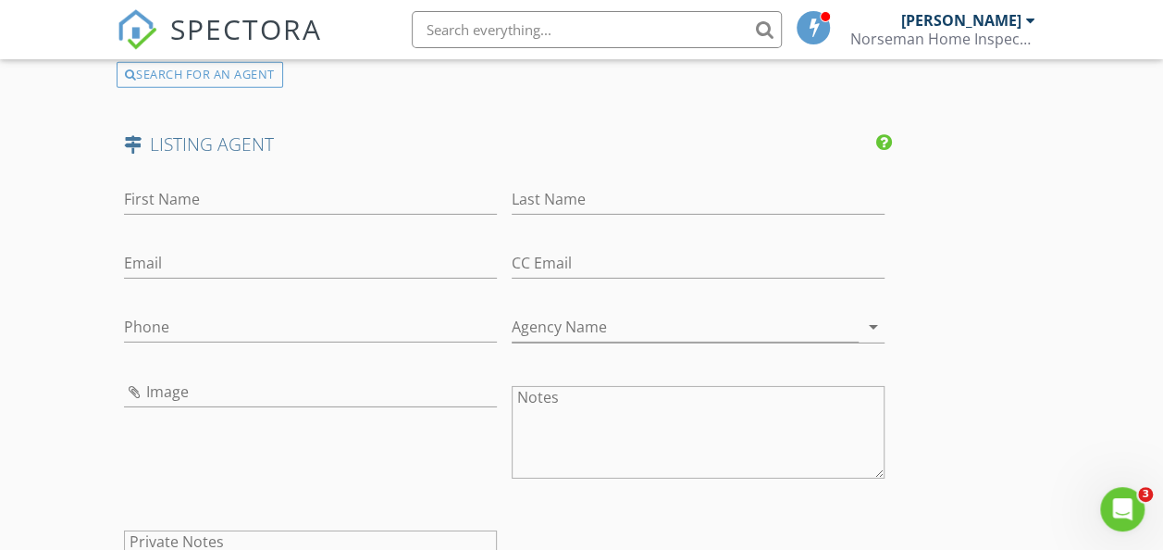
scroll to position [2727, 0]
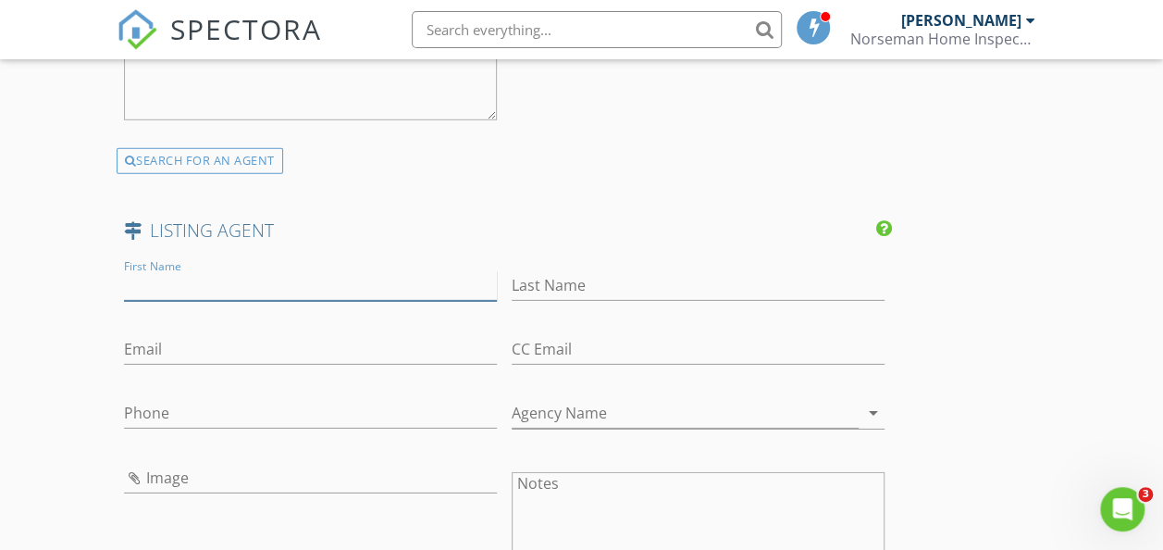
click at [196, 301] on input "First Name" at bounding box center [310, 285] width 373 height 31
type input "Wendy"
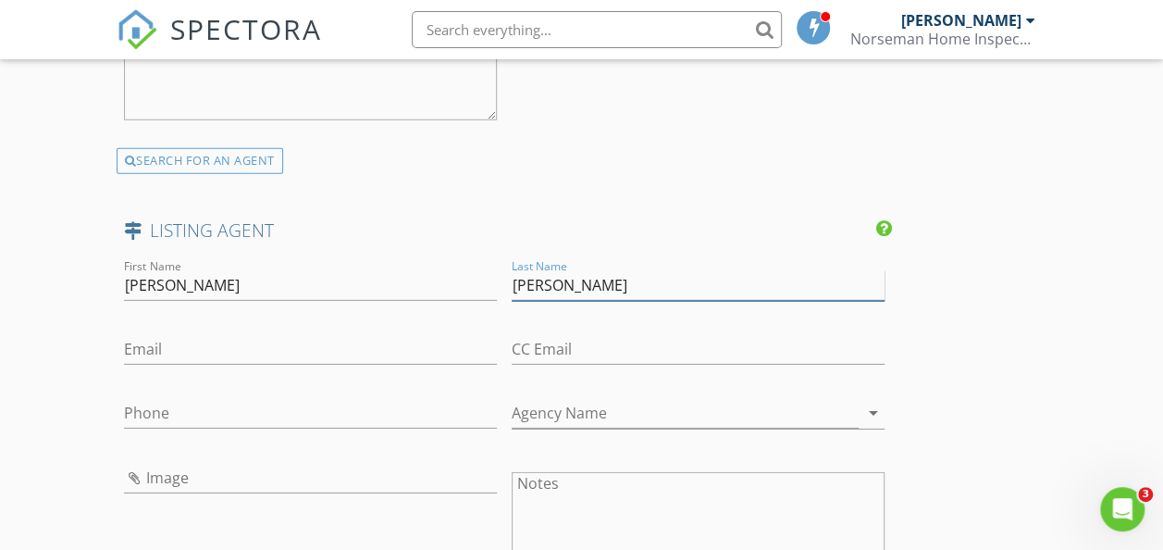
type input "Gulla"
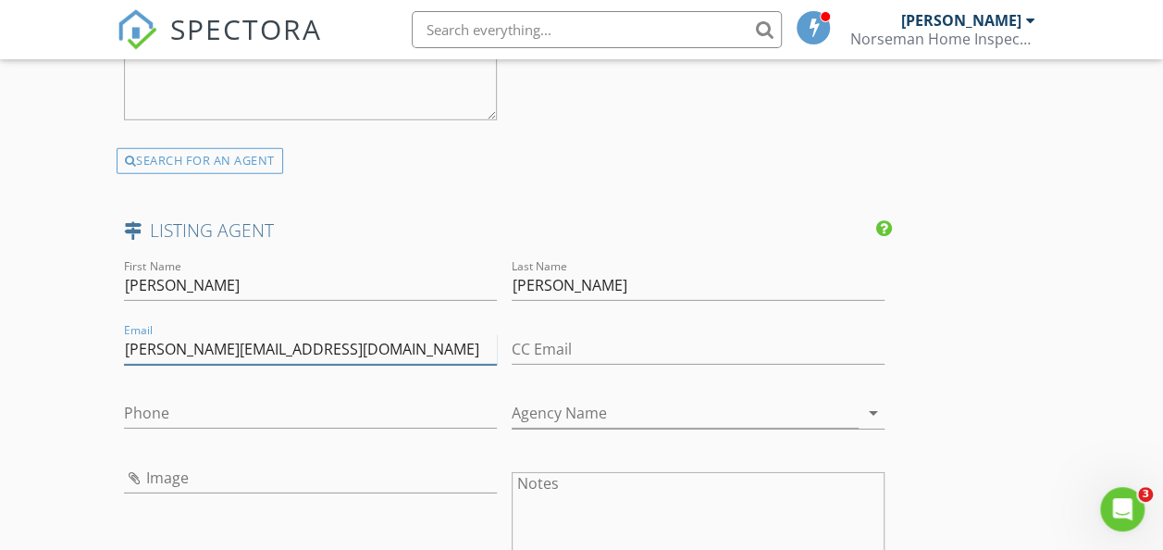
type input "wendy@sieversrealestate.com"
click at [204, 429] on input "Phone" at bounding box center [310, 413] width 373 height 31
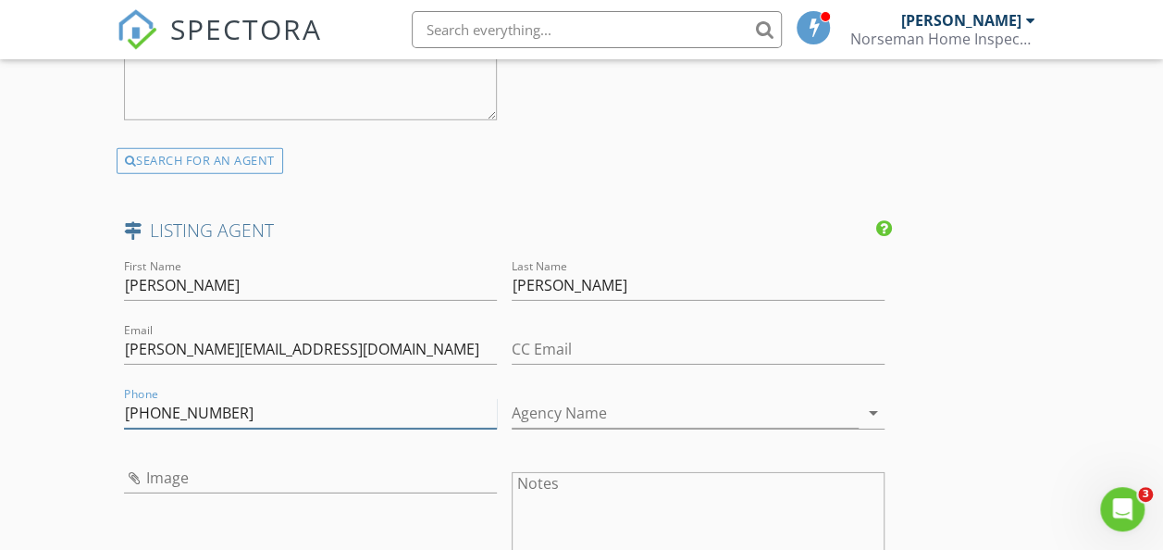
type input "253-298-1339"
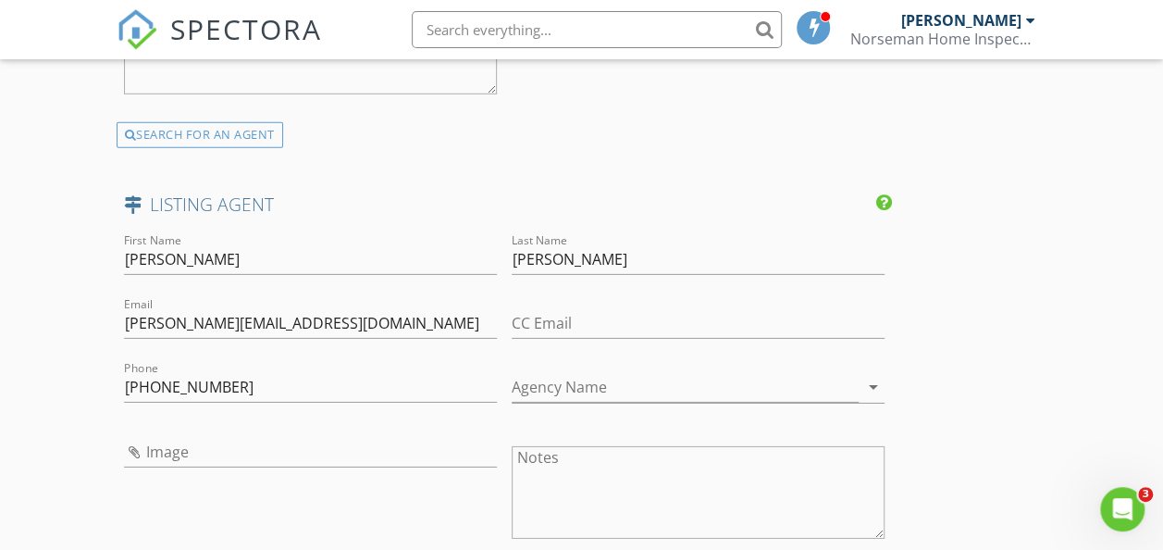
scroll to position [2820, 0]
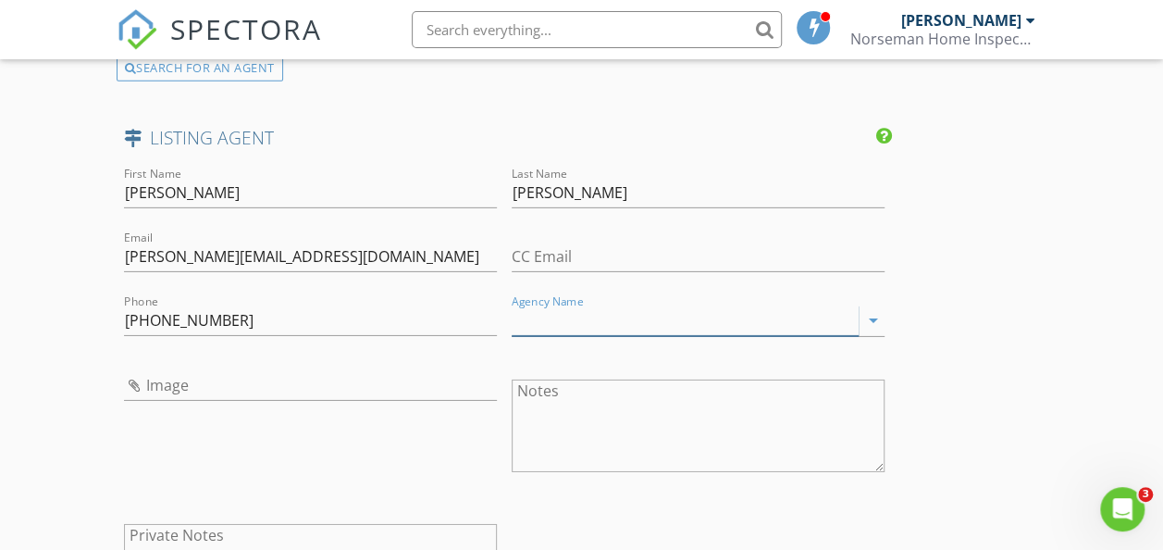
click at [512, 336] on input "Agency Name" at bounding box center [685, 320] width 347 height 31
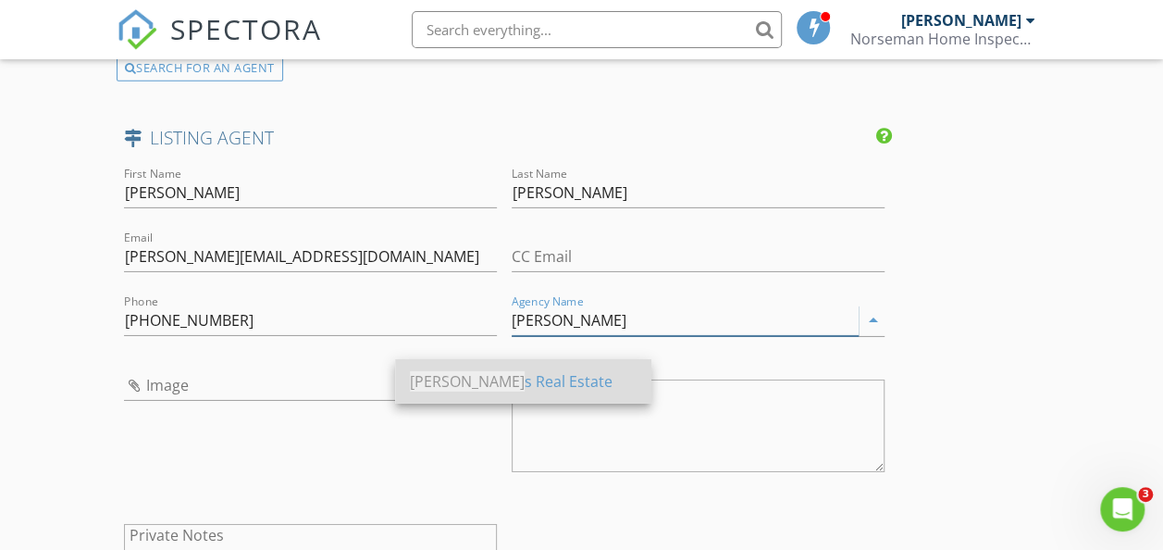
click at [483, 379] on div "Siever s Real Estate" at bounding box center [523, 381] width 227 height 22
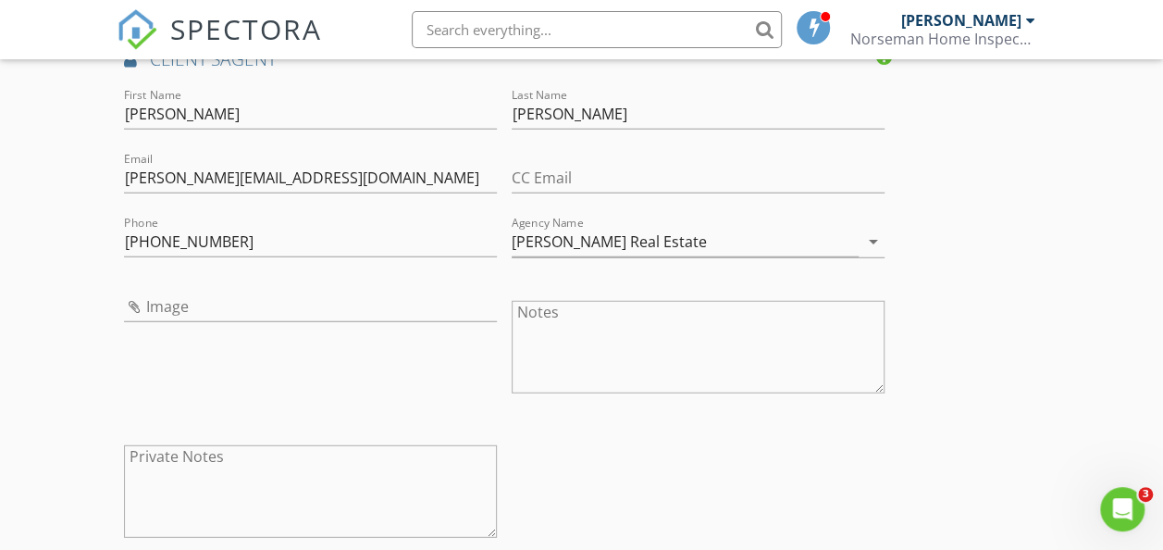
scroll to position [2265, 0]
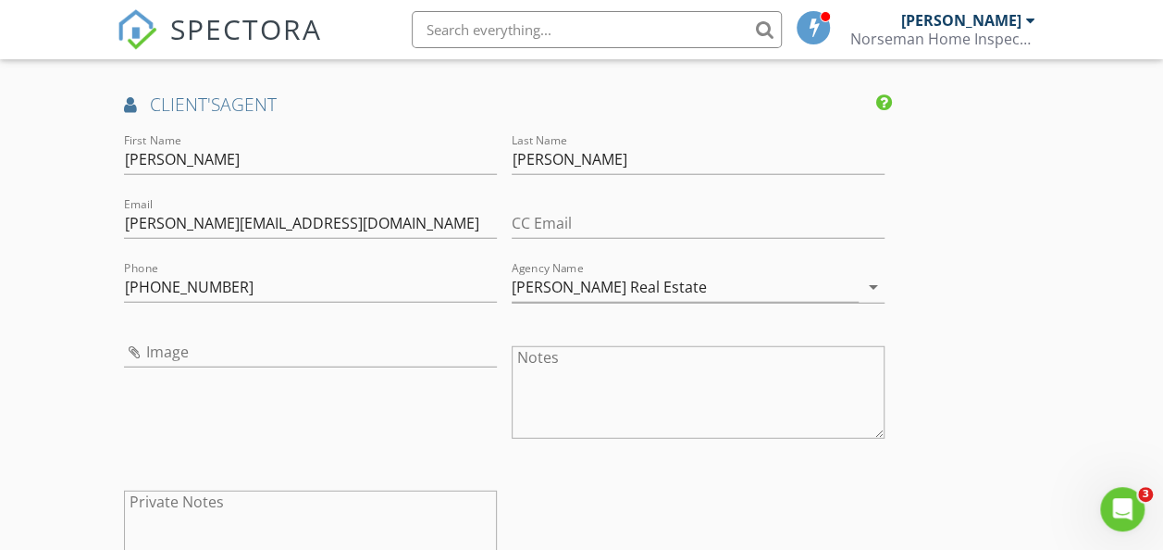
type input "Sievers Real Estate"
drag, startPoint x: 243, startPoint y: 315, endPoint x: 107, endPoint y: 318, distance: 136.1
click at [580, 303] on input "Sievers Real Estate" at bounding box center [685, 287] width 347 height 31
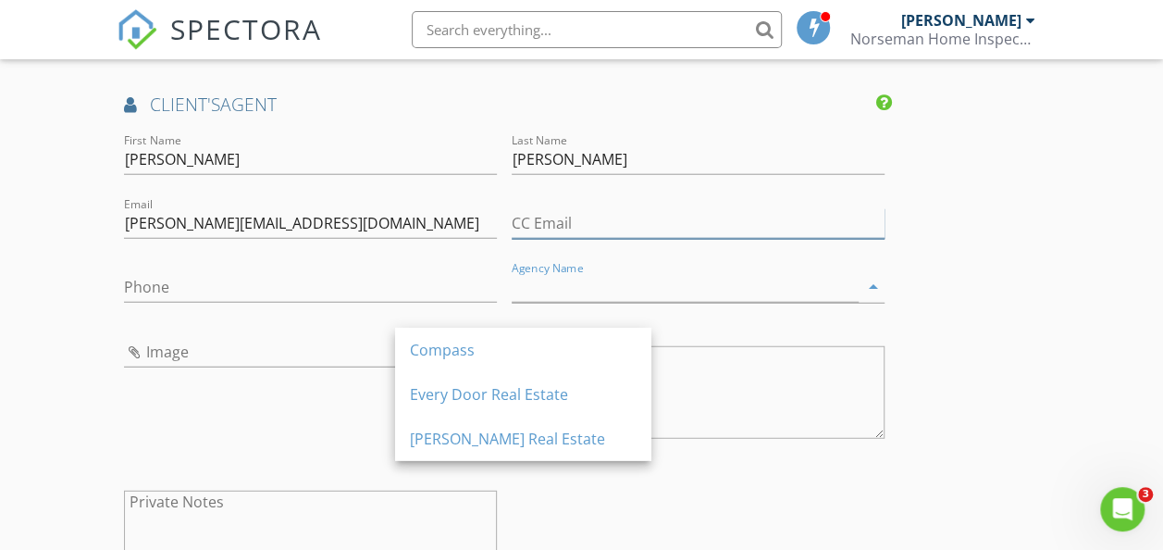
drag, startPoint x: 467, startPoint y: 239, endPoint x: 423, endPoint y: 247, distance: 45.2
click at [512, 239] on input "CC Email" at bounding box center [698, 223] width 373 height 31
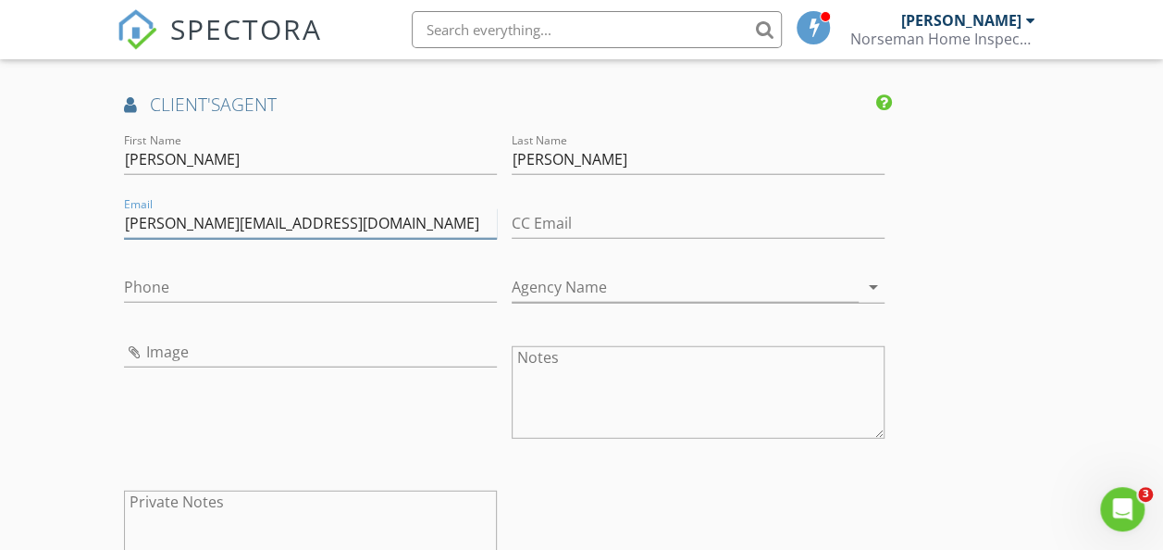
drag, startPoint x: 372, startPoint y: 250, endPoint x: 52, endPoint y: 235, distance: 320.6
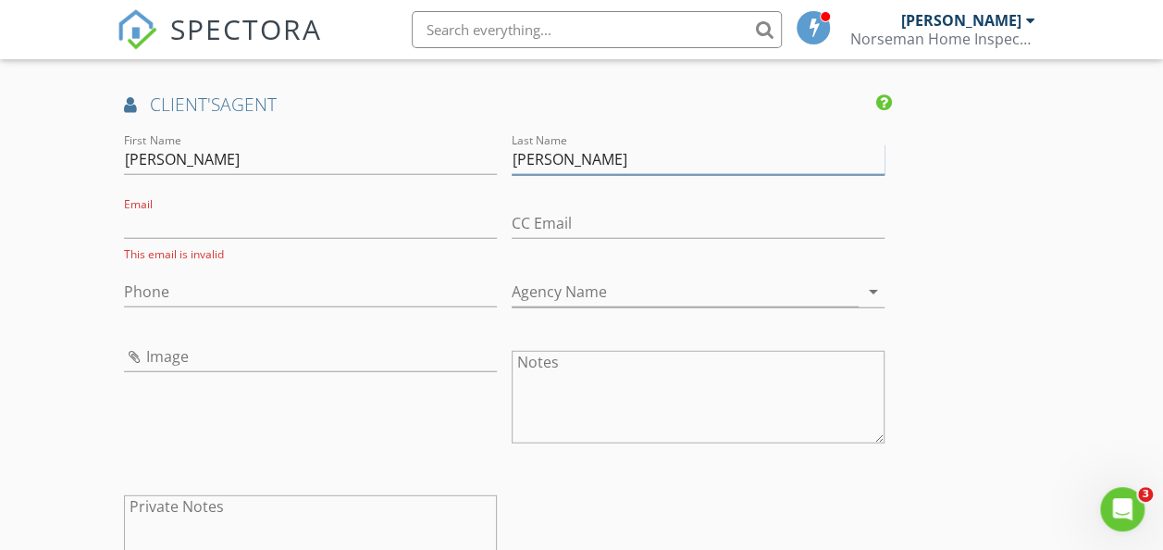
click at [512, 175] on input "Gulla" at bounding box center [698, 159] width 373 height 31
type input "G"
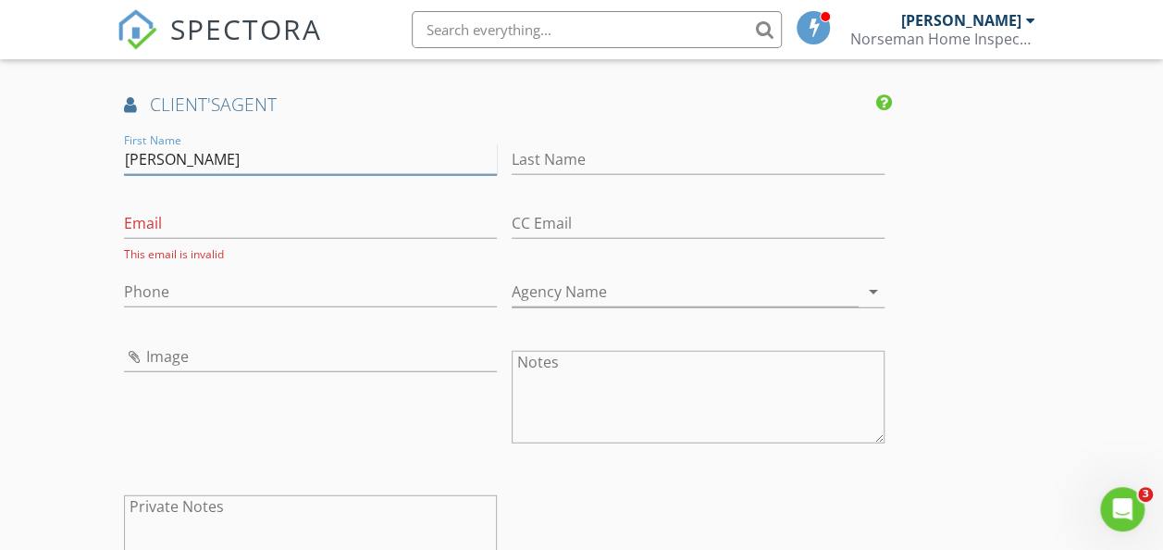
drag, startPoint x: 191, startPoint y: 192, endPoint x: 100, endPoint y: 194, distance: 90.7
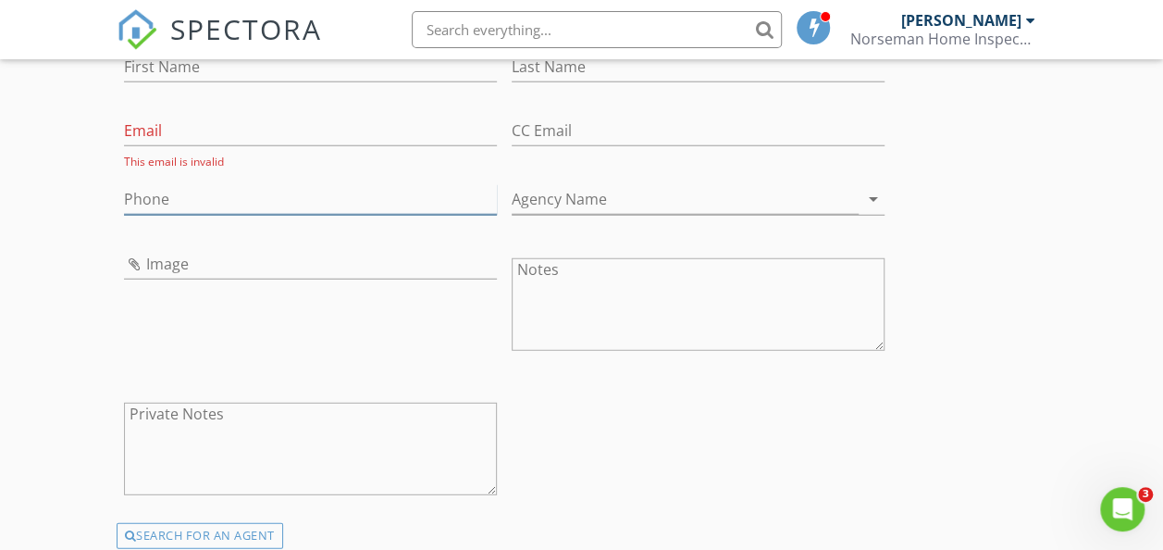
click at [143, 215] on input "Phone" at bounding box center [310, 199] width 373 height 31
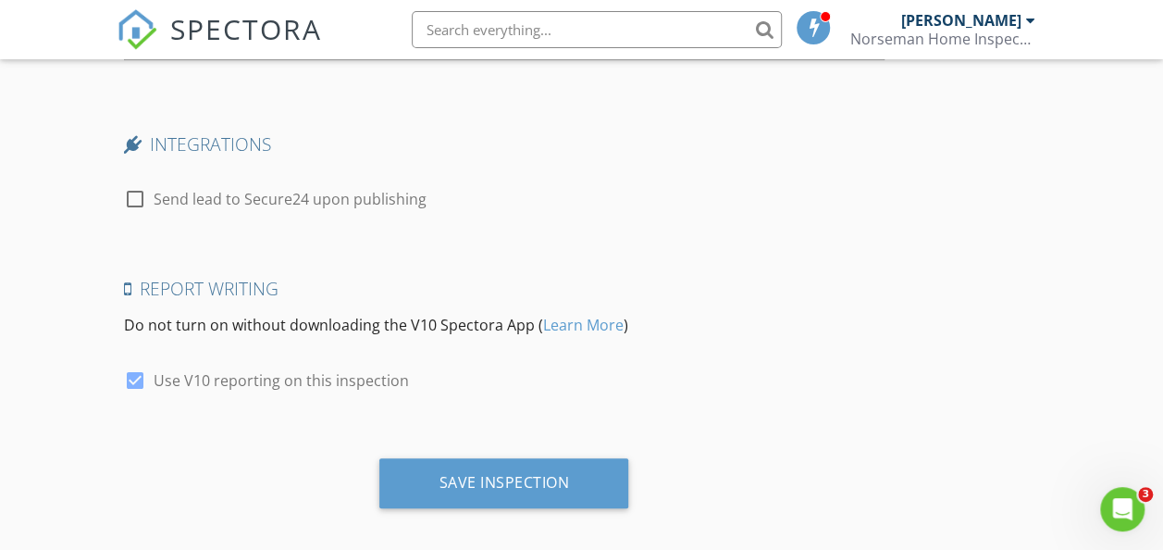
scroll to position [3796, 0]
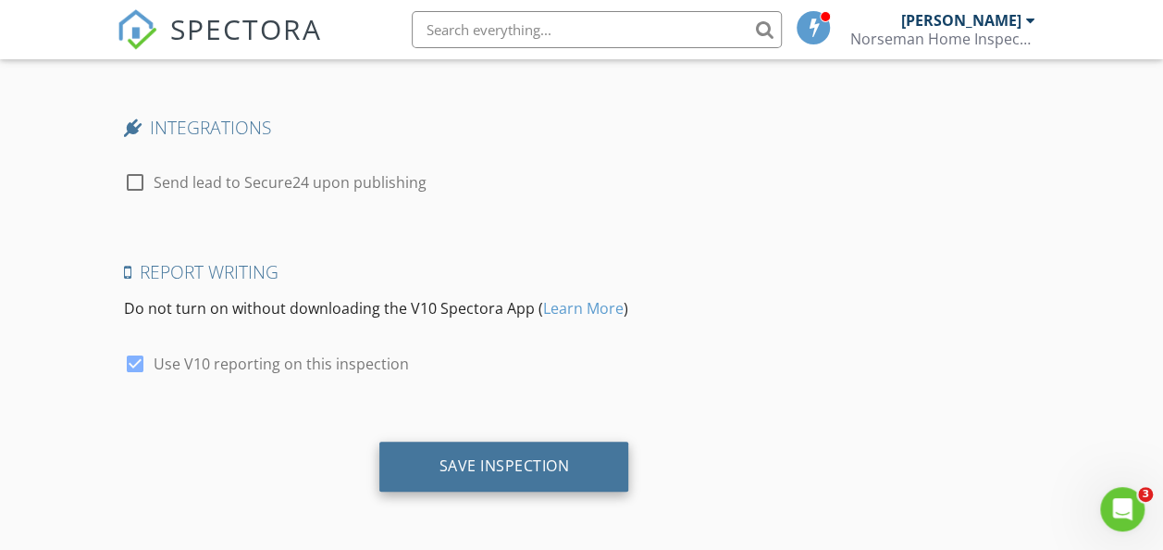
click at [391, 477] on div "Save Inspection" at bounding box center [503, 466] width 249 height 50
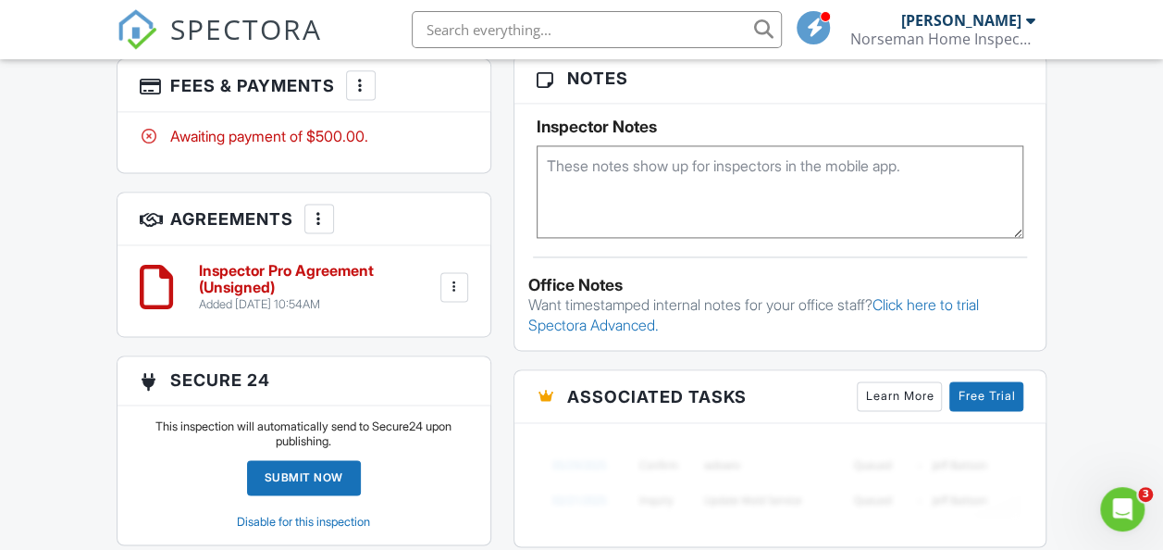
scroll to position [1388, 0]
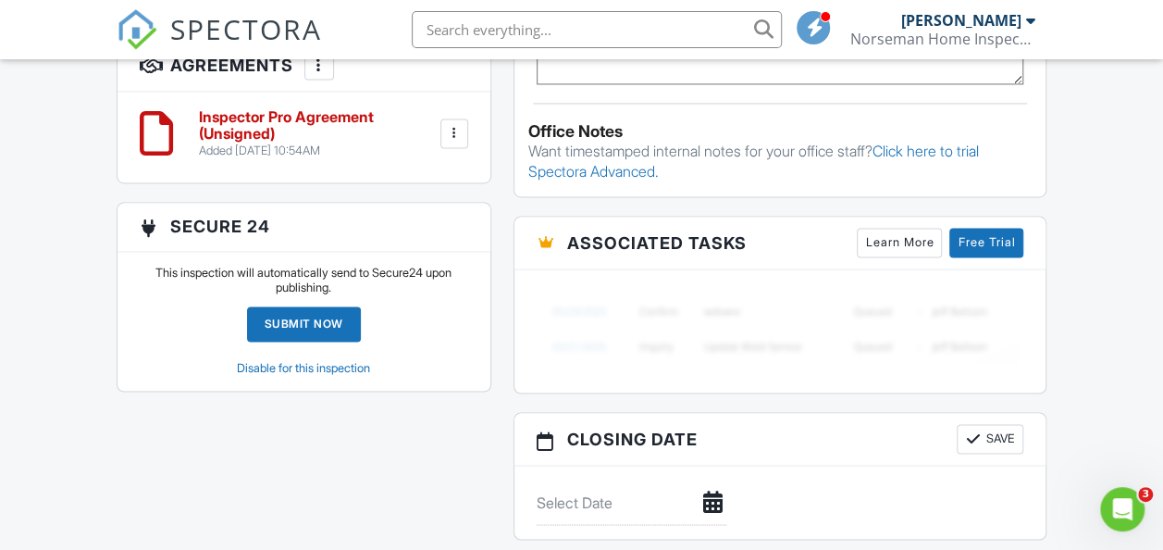
drag, startPoint x: 261, startPoint y: 363, endPoint x: 159, endPoint y: 367, distance: 101.9
click at [261, 363] on link "Disable for this inspection" at bounding box center [303, 367] width 133 height 14
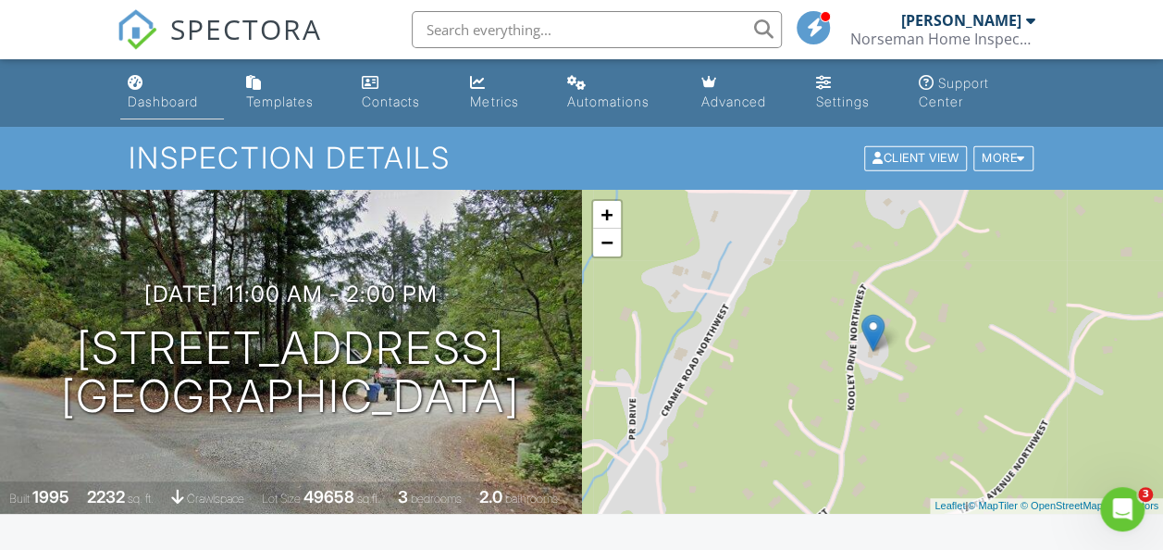
click at [162, 105] on div "Dashboard" at bounding box center [163, 101] width 70 height 16
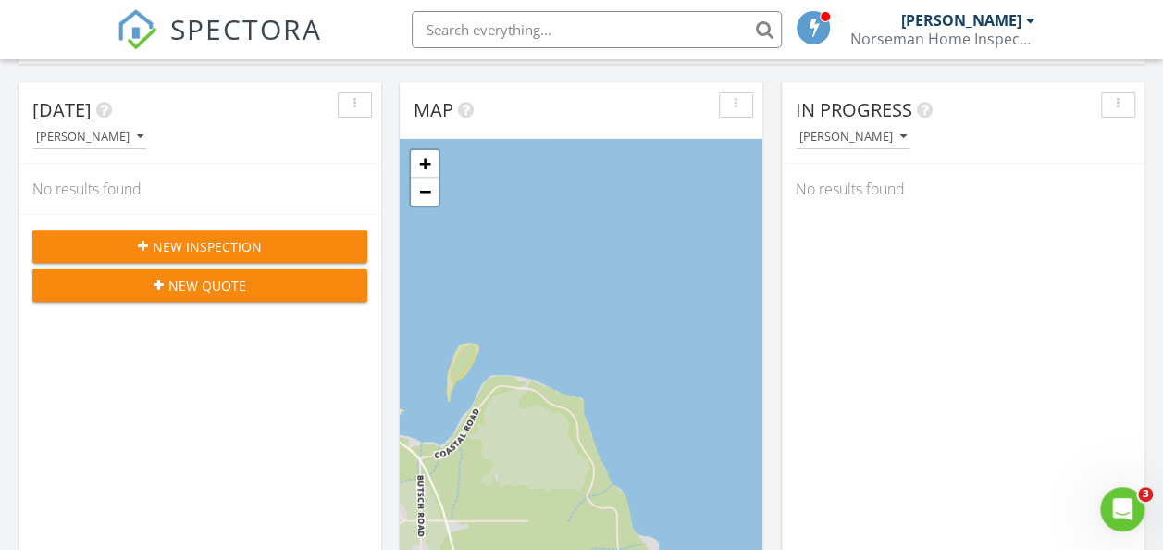
scroll to position [185, 0]
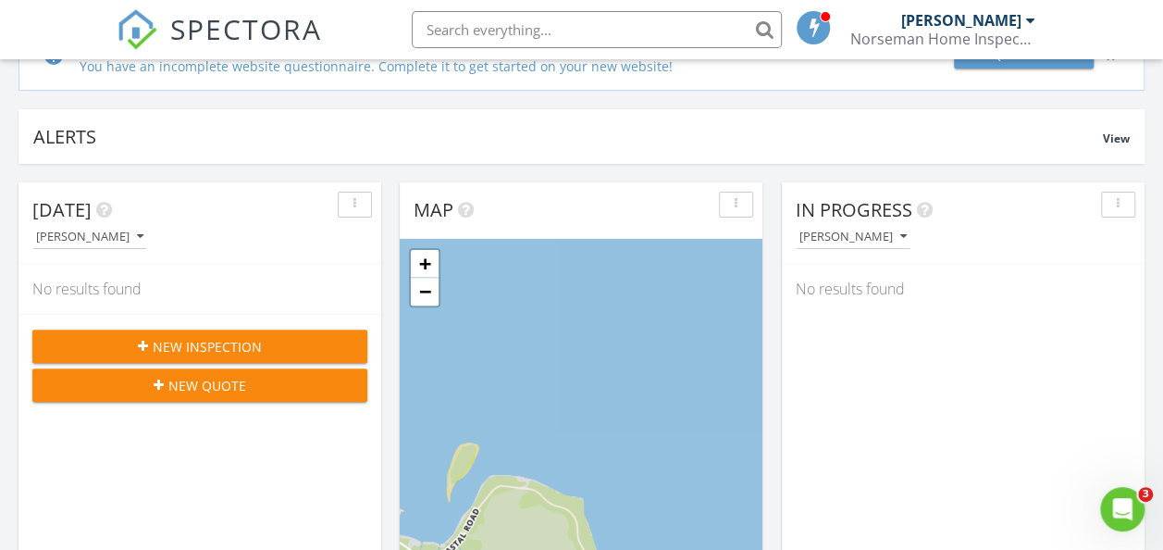
click at [191, 342] on span "New Inspection" at bounding box center [207, 346] width 109 height 19
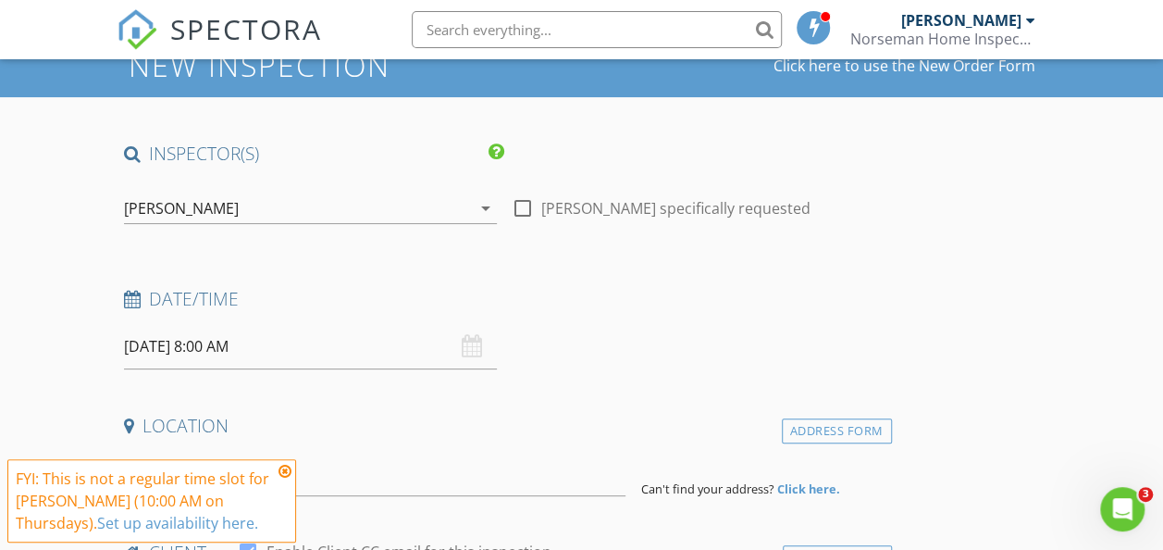
scroll to position [185, 0]
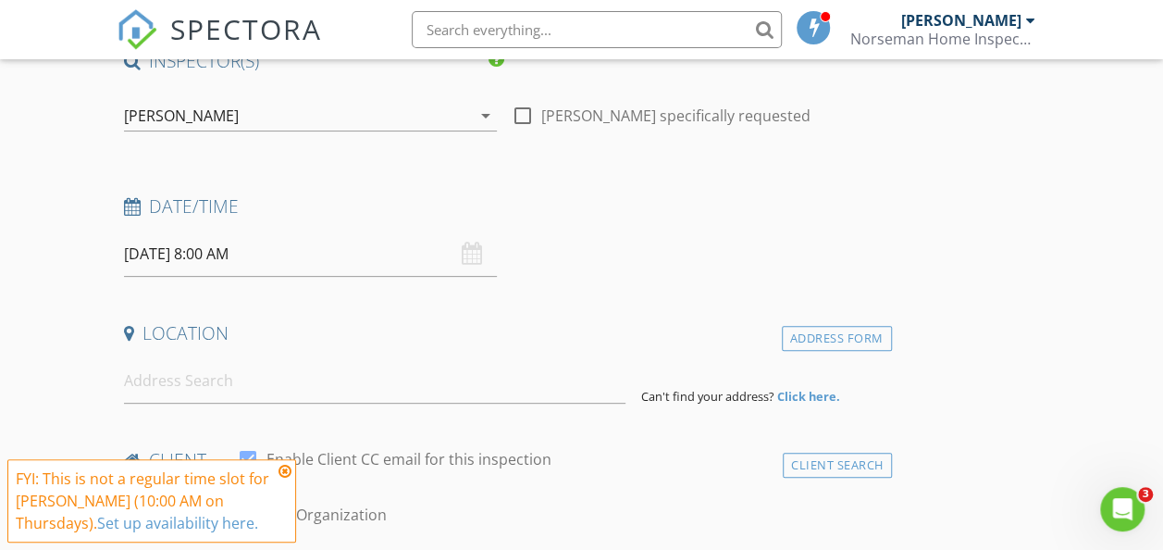
click at [357, 252] on div "[DATE] 8:00 AM" at bounding box center [310, 253] width 373 height 45
click at [239, 255] on input "[DATE] 8:00 AM" at bounding box center [310, 253] width 373 height 45
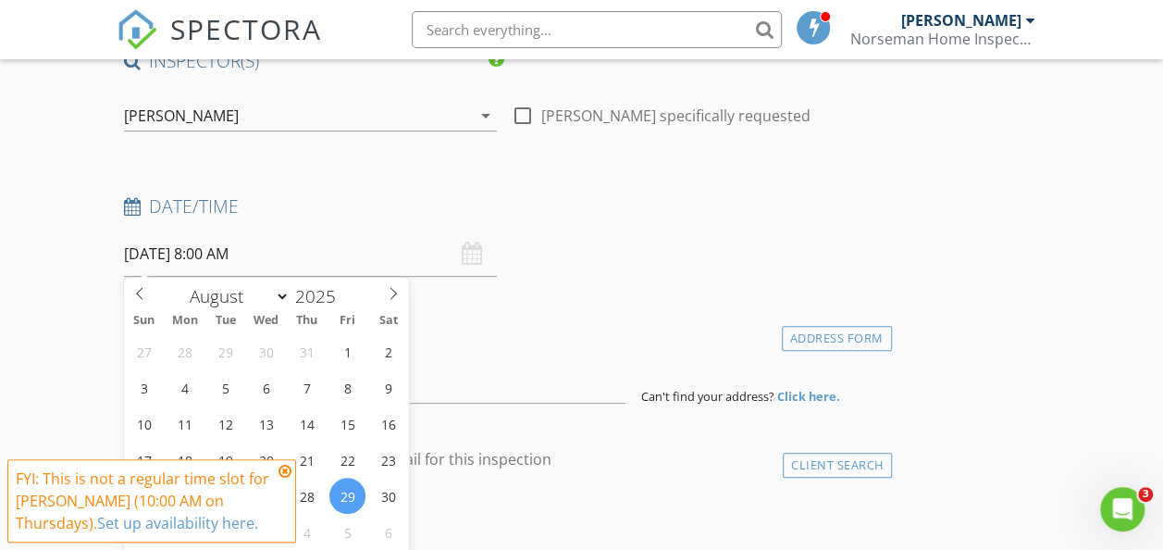
type input "[DATE] 8:00 AM"
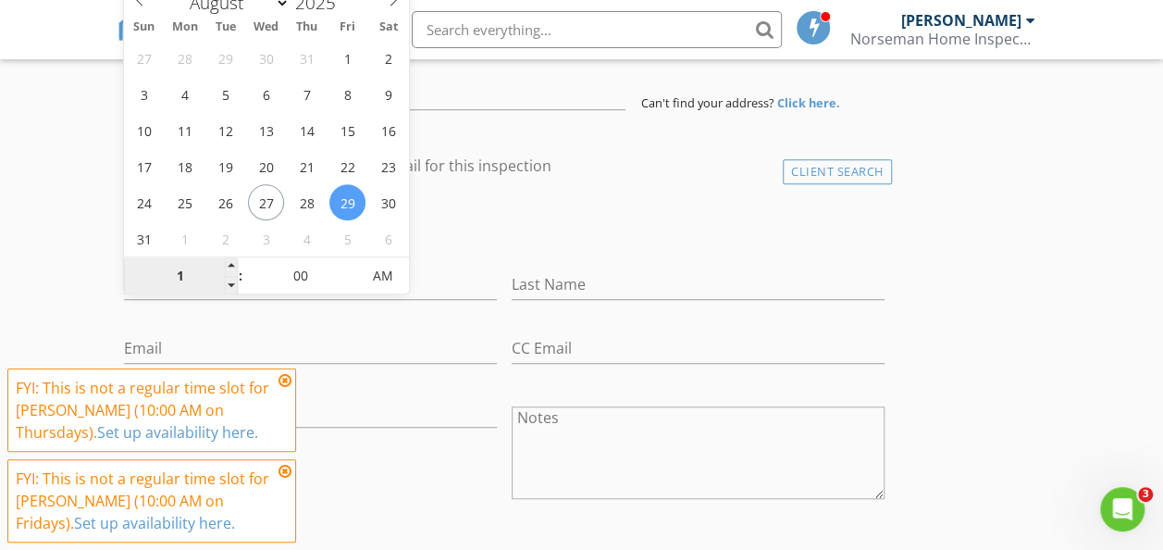
type input "10"
type input "[DATE] 10:00 AM"
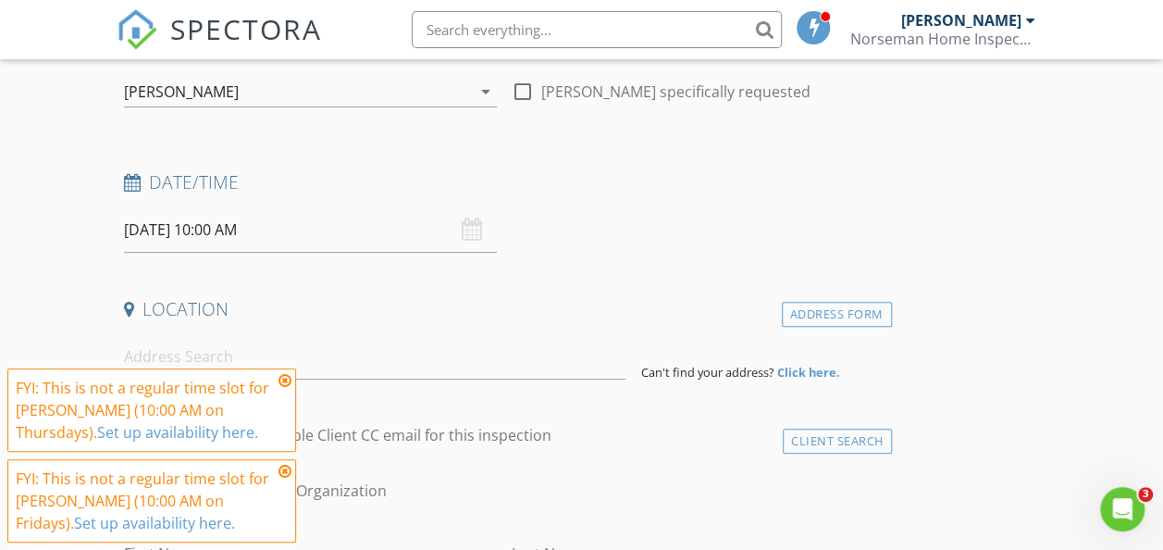
scroll to position [201, 0]
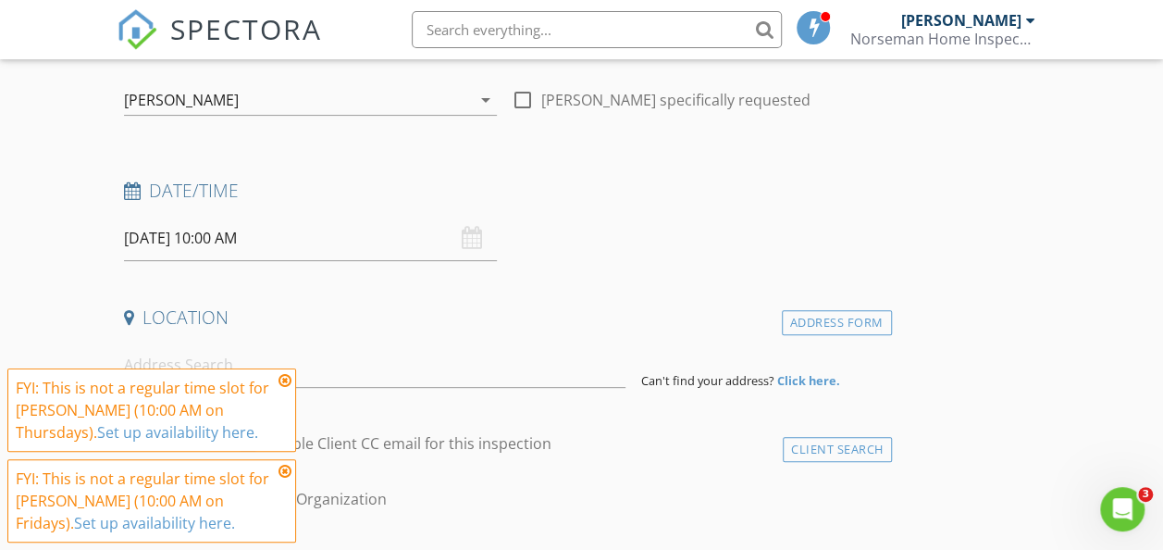
click at [226, 429] on link "Set up availability here." at bounding box center [177, 432] width 161 height 20
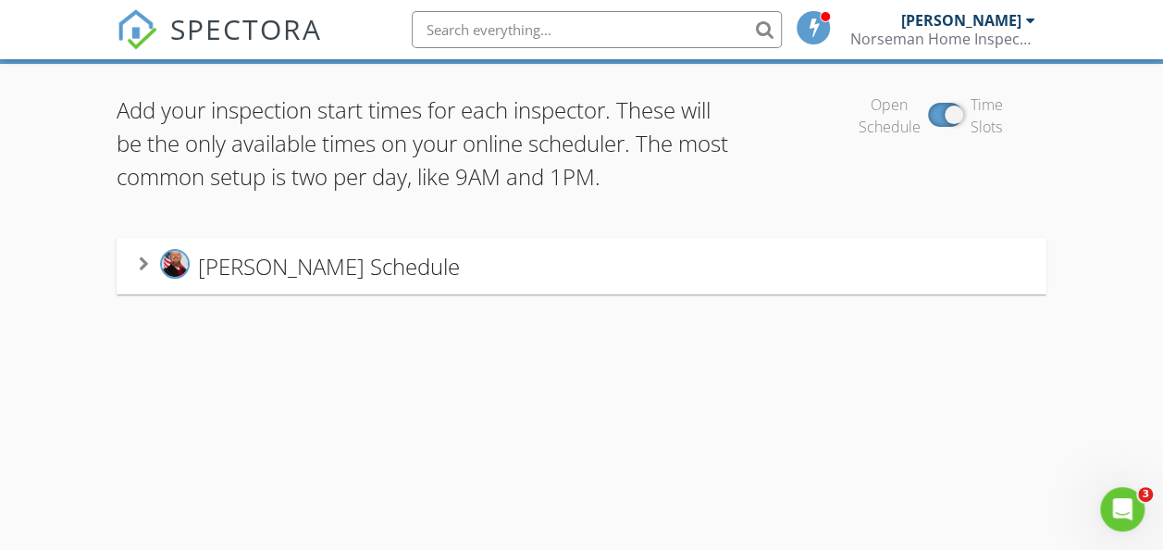
scroll to position [33, 0]
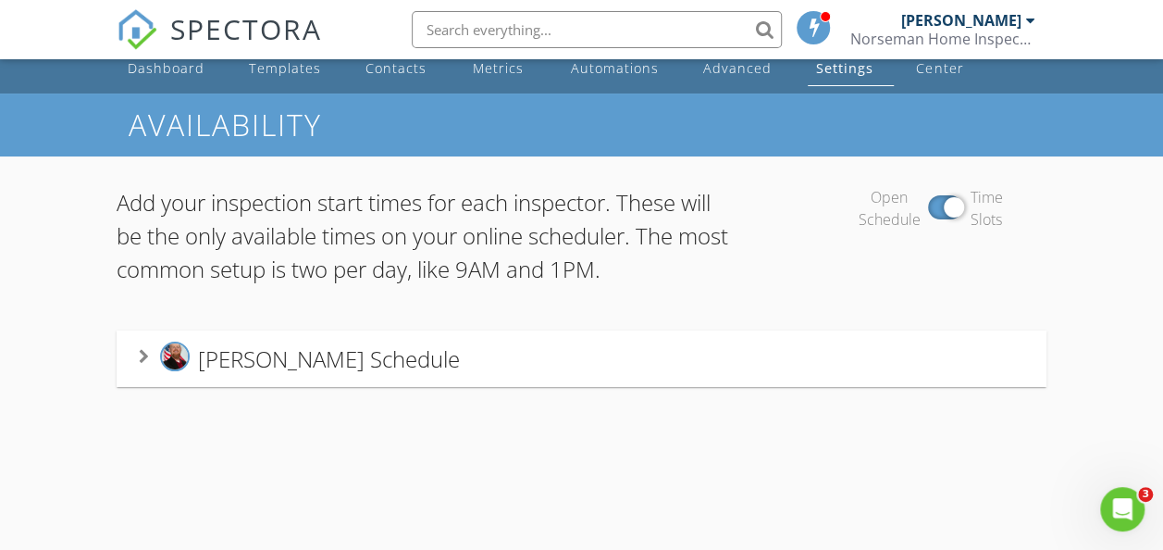
click at [946, 207] on div at bounding box center [945, 207] width 35 height 24
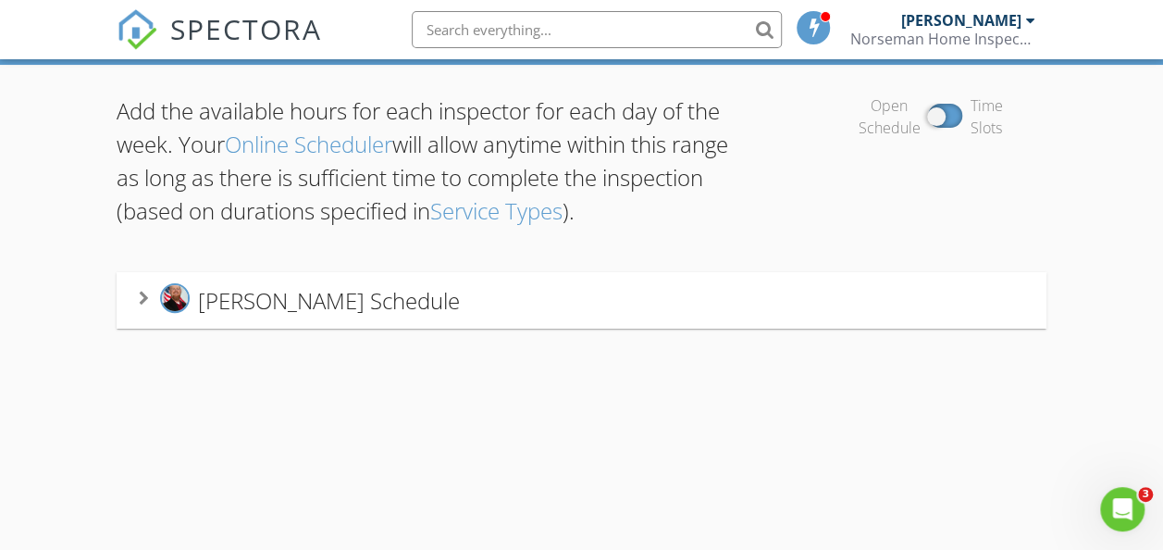
scroll to position [126, 0]
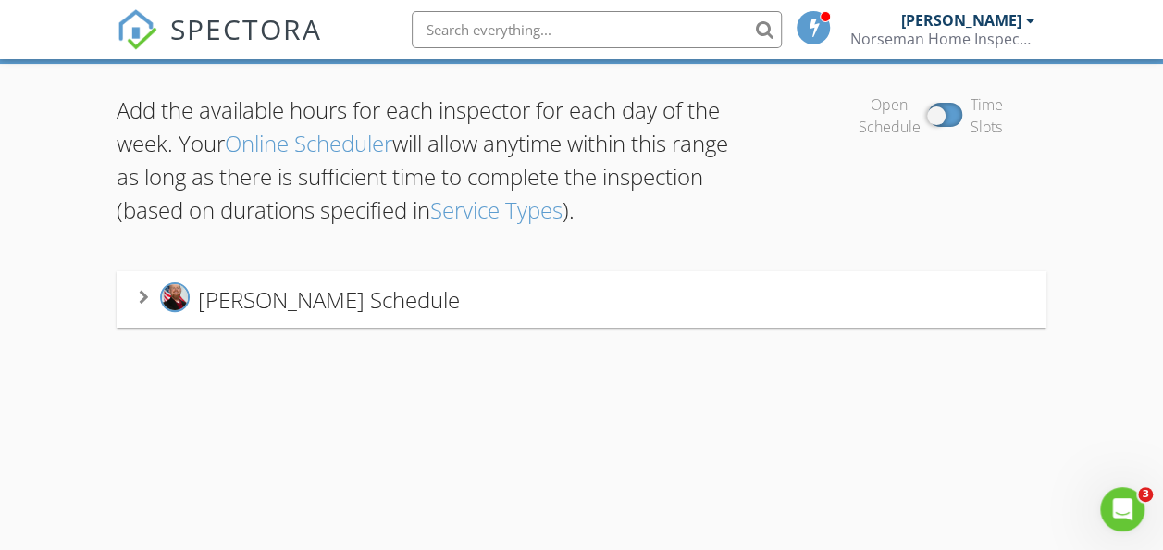
click at [317, 292] on span "[PERSON_NAME] Schedule" at bounding box center [329, 298] width 262 height 31
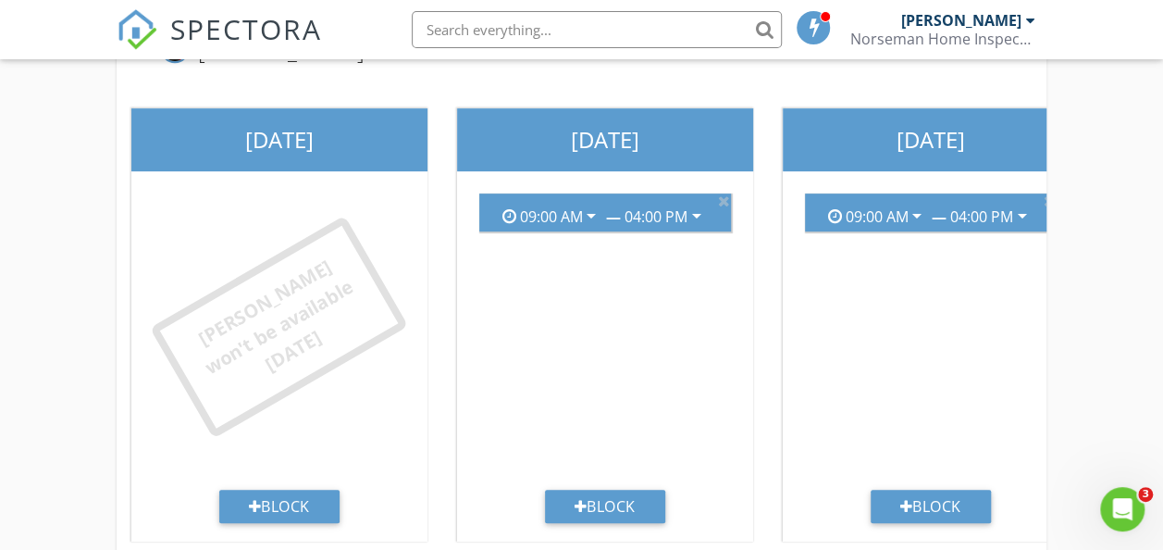
scroll to position [404, 0]
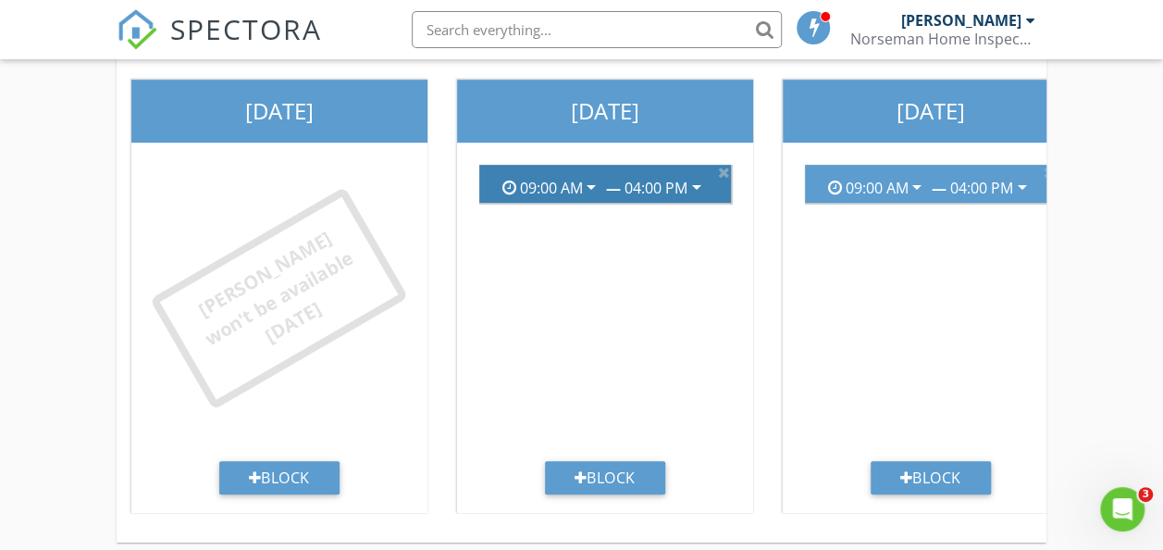
click at [700, 185] on icon "arrow_drop_down" at bounding box center [697, 187] width 22 height 22
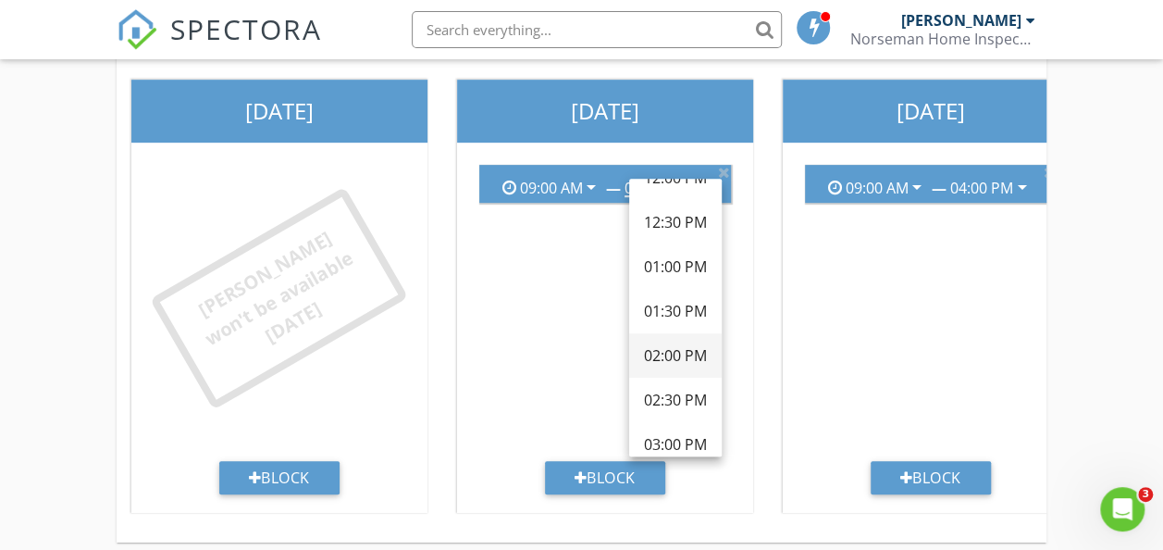
scroll to position [278, 0]
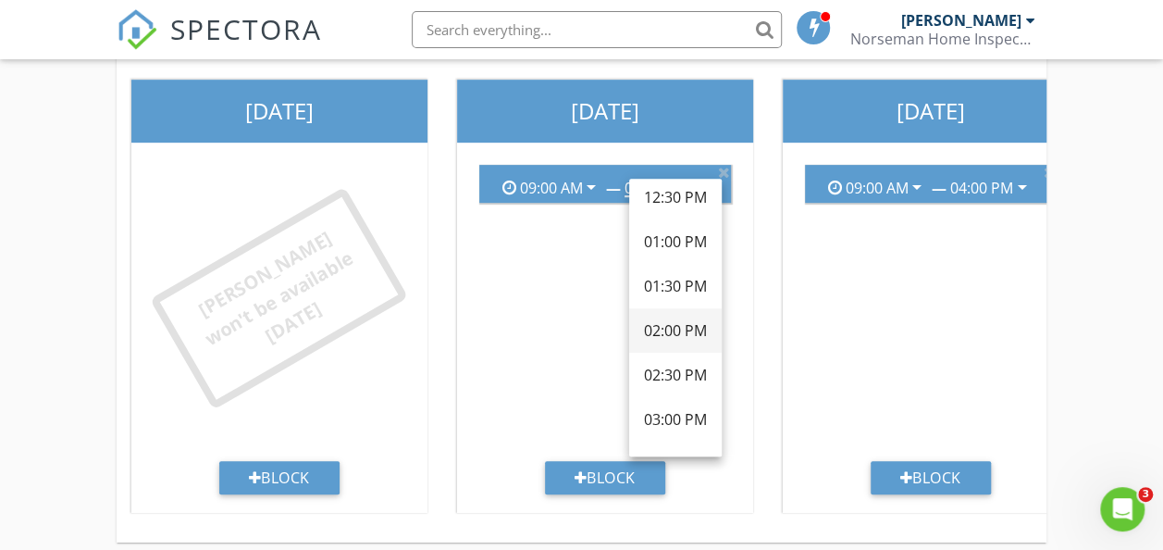
click at [681, 331] on div "02:00 PM" at bounding box center [675, 330] width 63 height 22
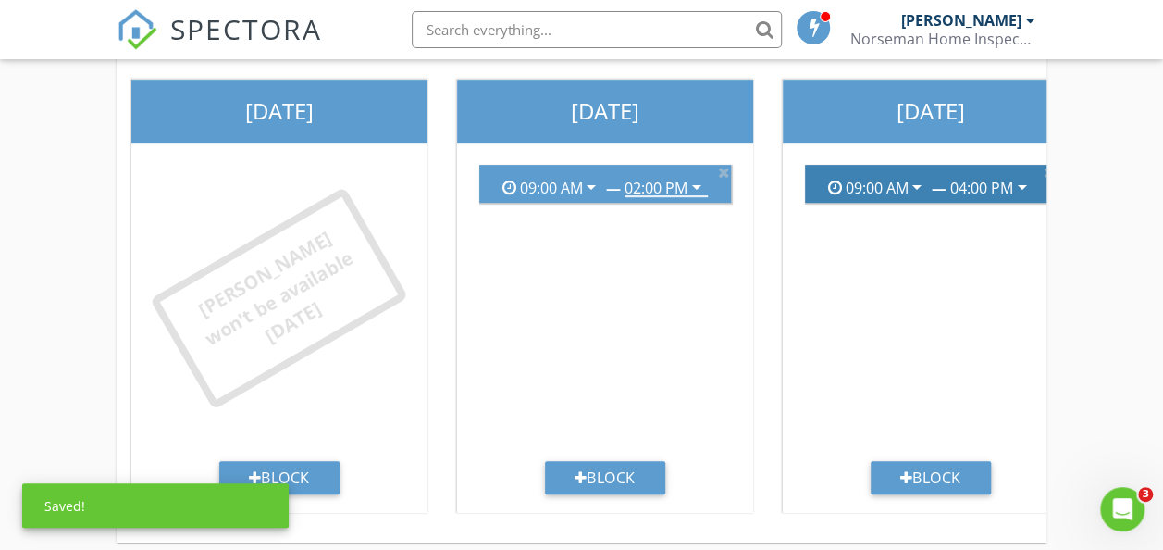
click at [1038, 181] on div "09:00 AM arrow_drop_down — 04:00 PM arrow_drop_down" at bounding box center [931, 183] width 237 height 31
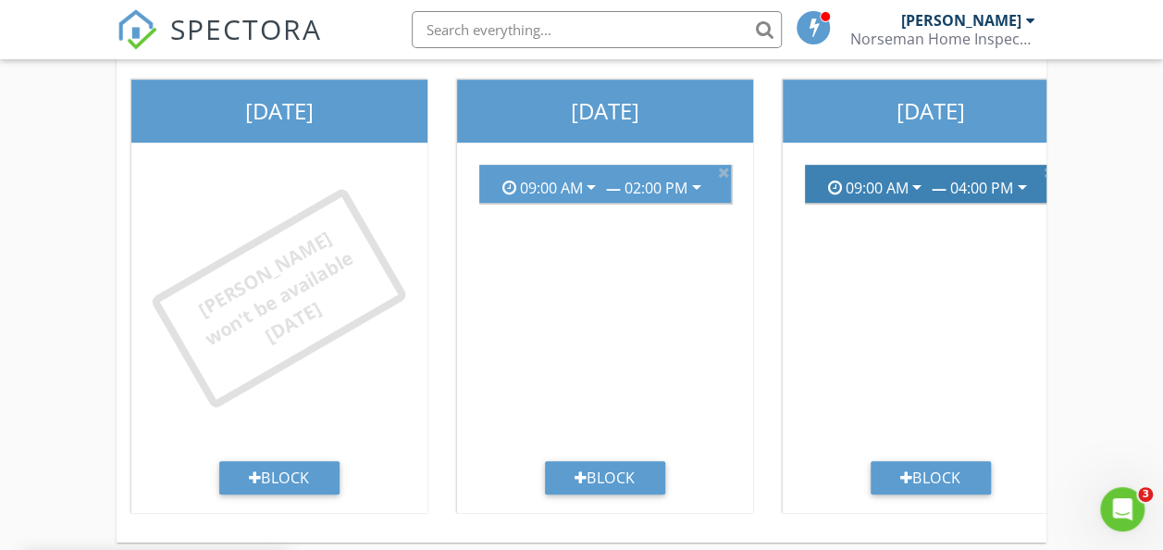
click at [1033, 184] on icon "arrow_drop_down" at bounding box center [1023, 187] width 22 height 22
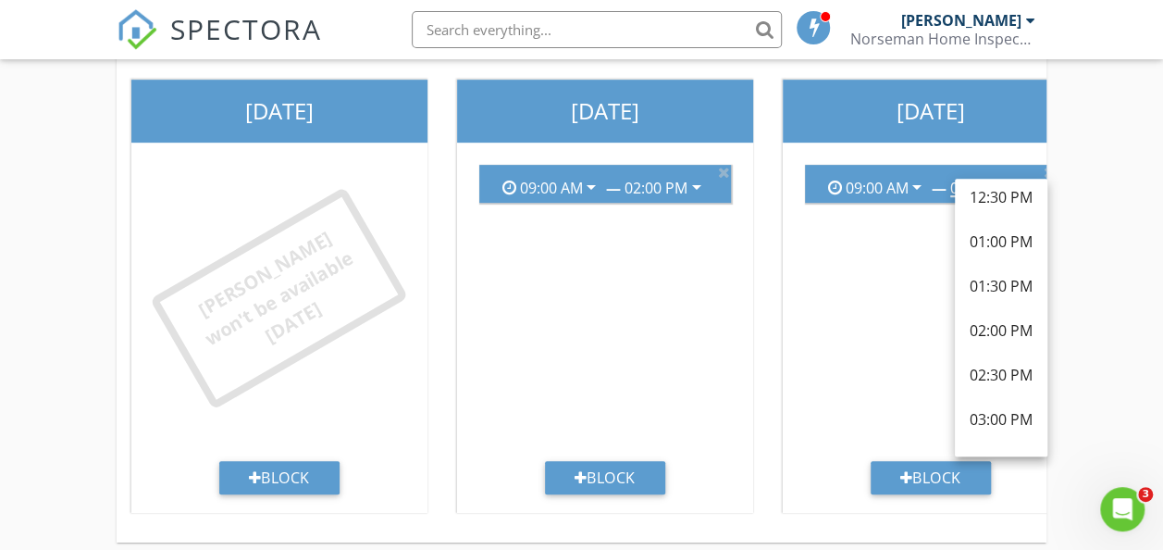
click at [1008, 333] on div "02:00 PM" at bounding box center [1001, 330] width 63 height 22
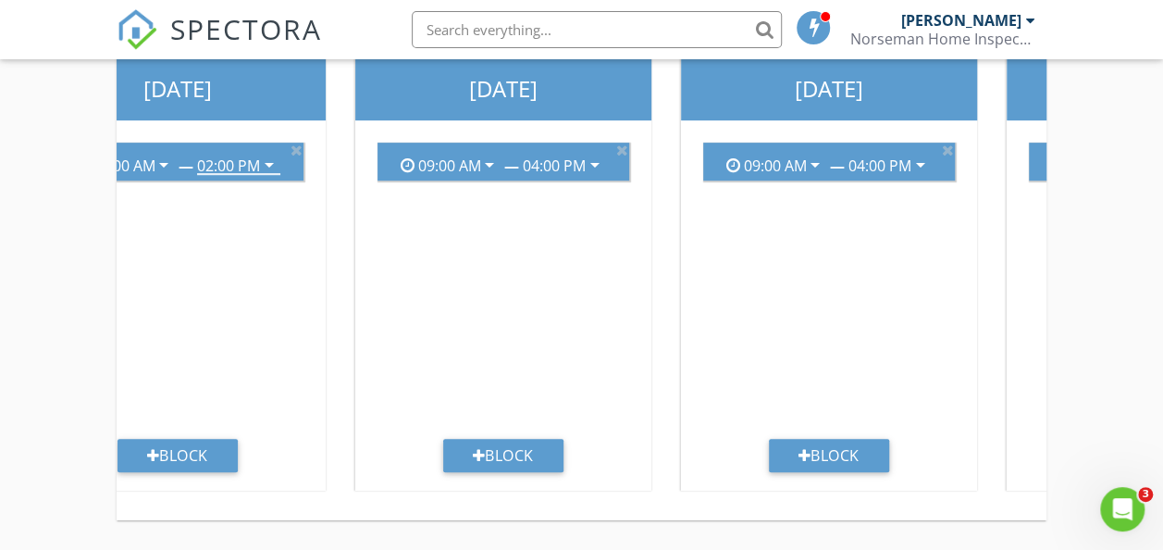
scroll to position [0, 769]
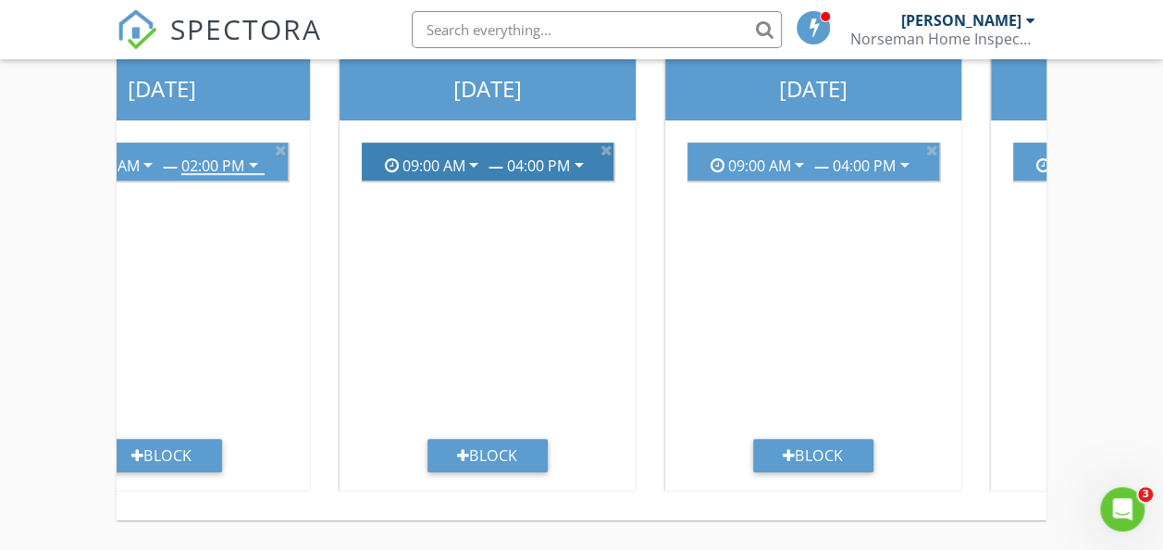
click at [584, 154] on icon "arrow_drop_down" at bounding box center [579, 165] width 22 height 22
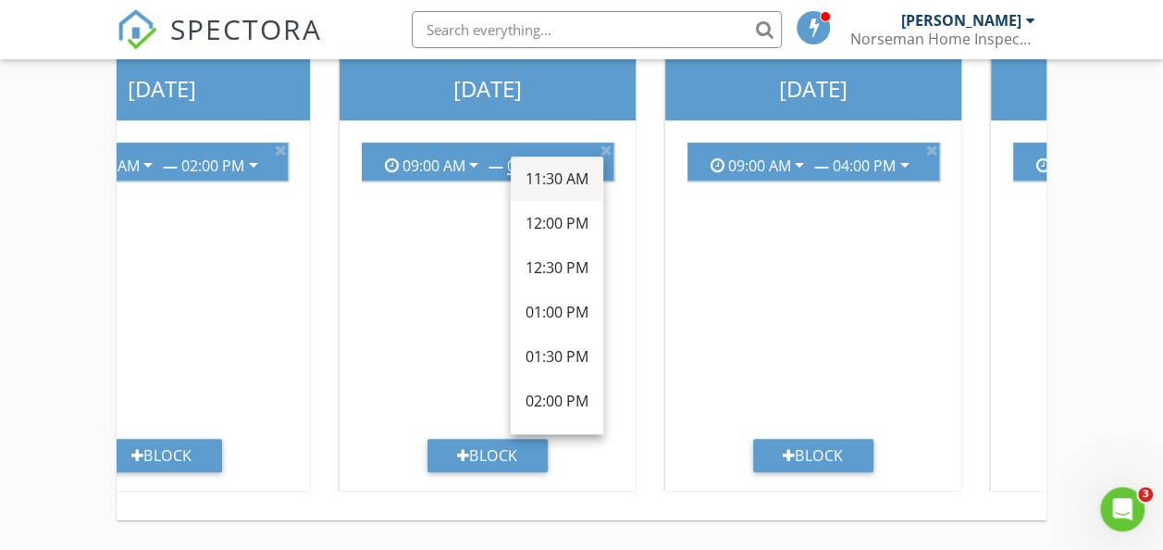
scroll to position [278, 0]
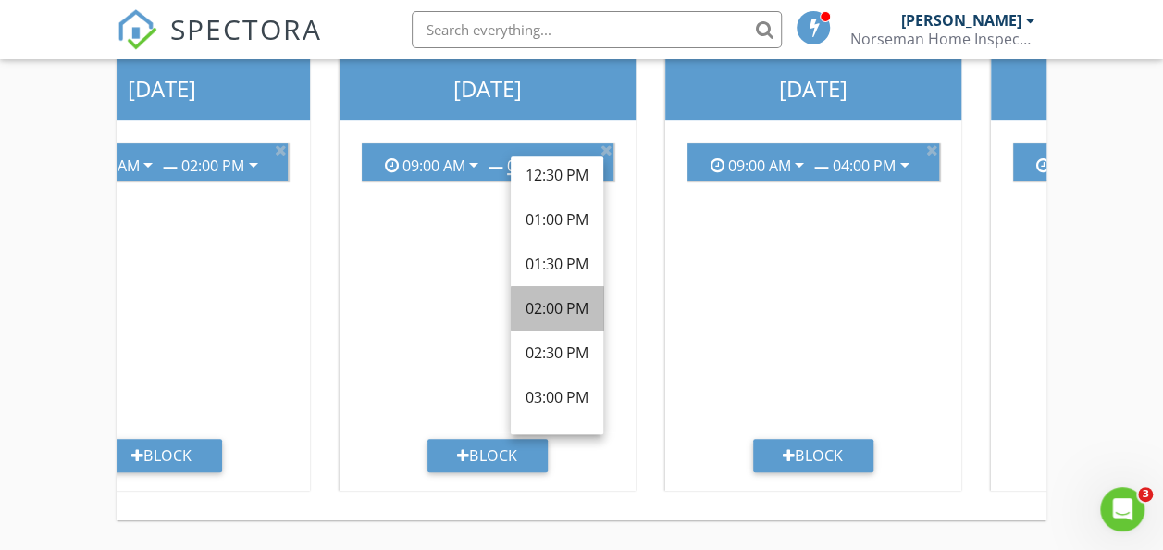
click at [562, 297] on div "02:00 PM" at bounding box center [557, 308] width 63 height 22
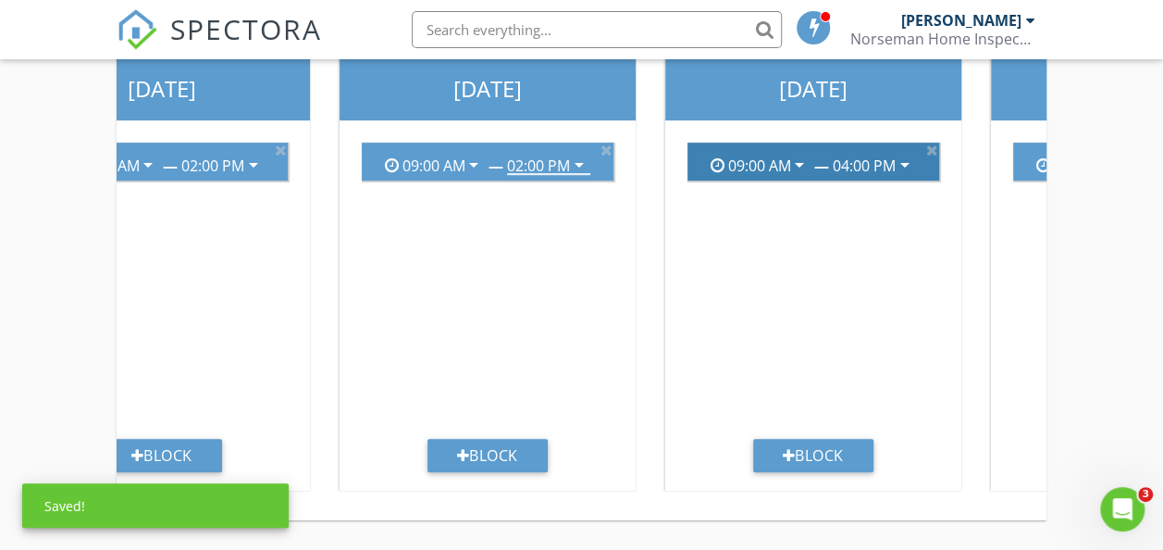
click at [907, 154] on icon "arrow_drop_down" at bounding box center [905, 165] width 22 height 22
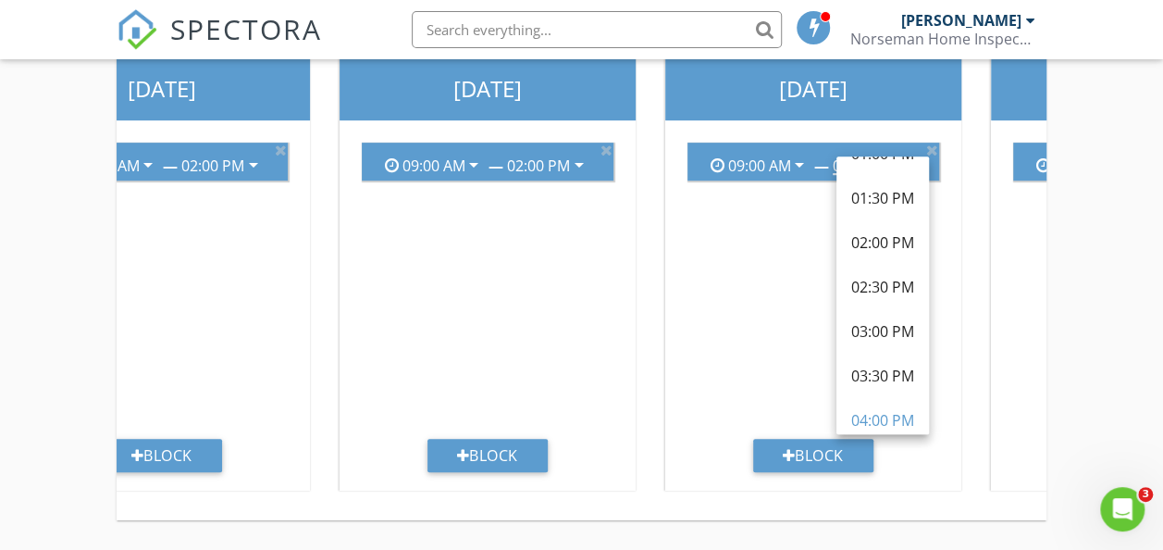
scroll to position [370, 0]
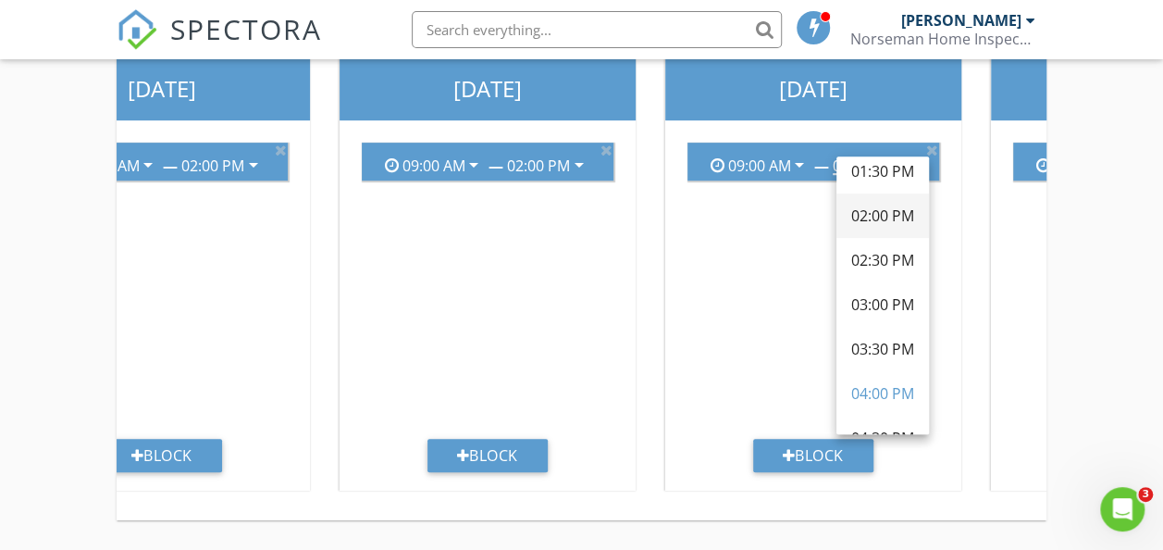
click at [887, 205] on div "02:00 PM" at bounding box center [882, 216] width 63 height 22
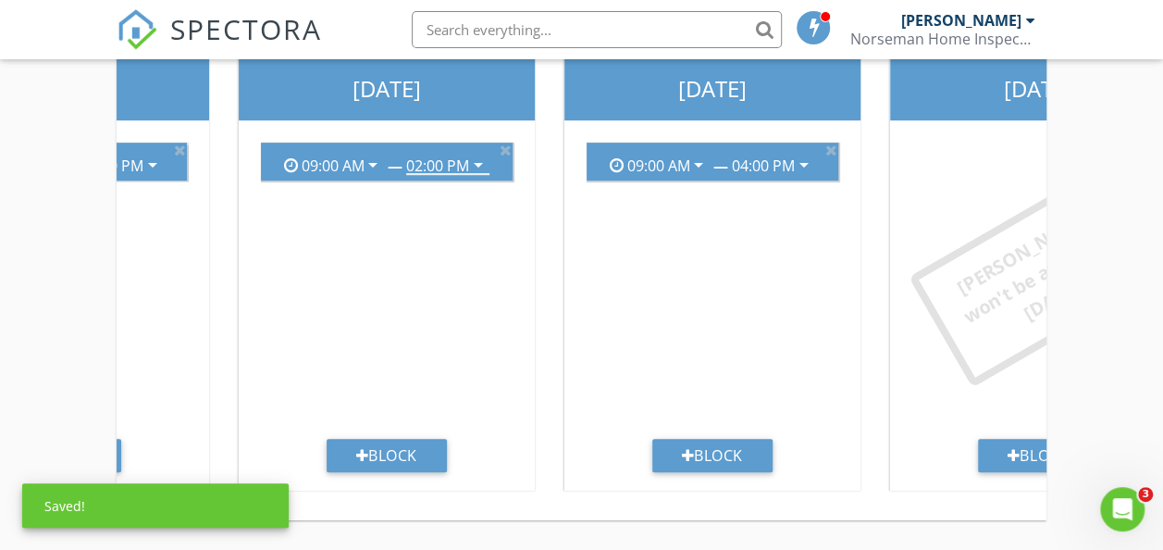
scroll to position [0, 1277]
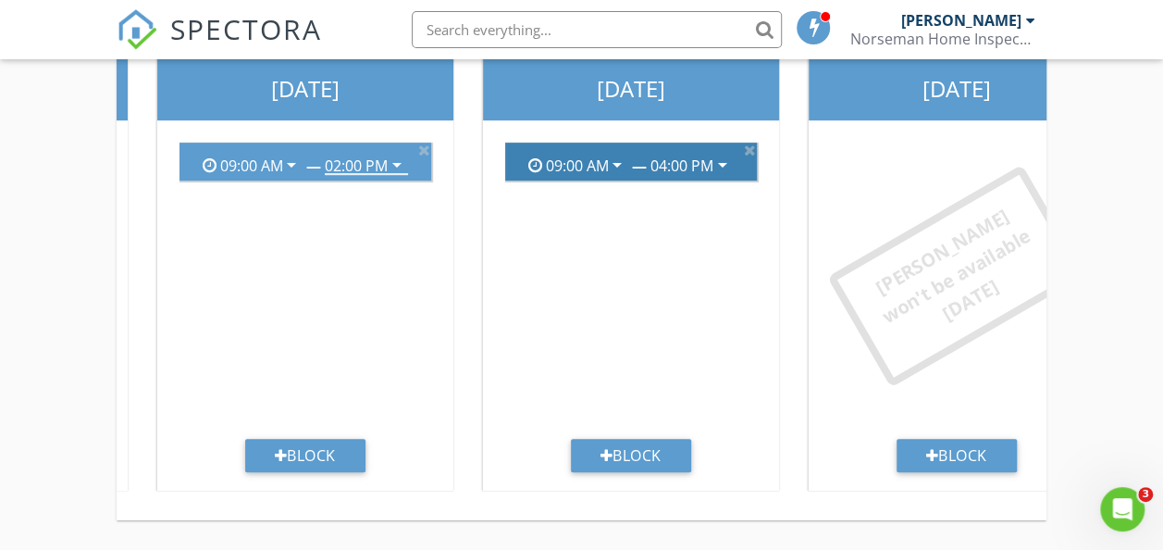
click at [724, 154] on icon "arrow_drop_down" at bounding box center [723, 165] width 22 height 22
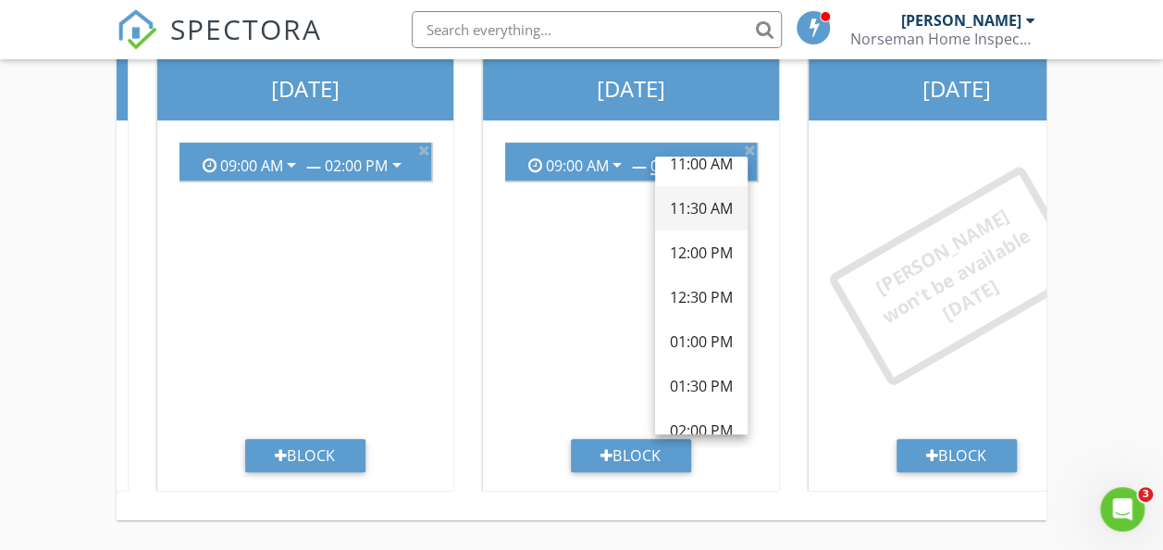
scroll to position [185, 0]
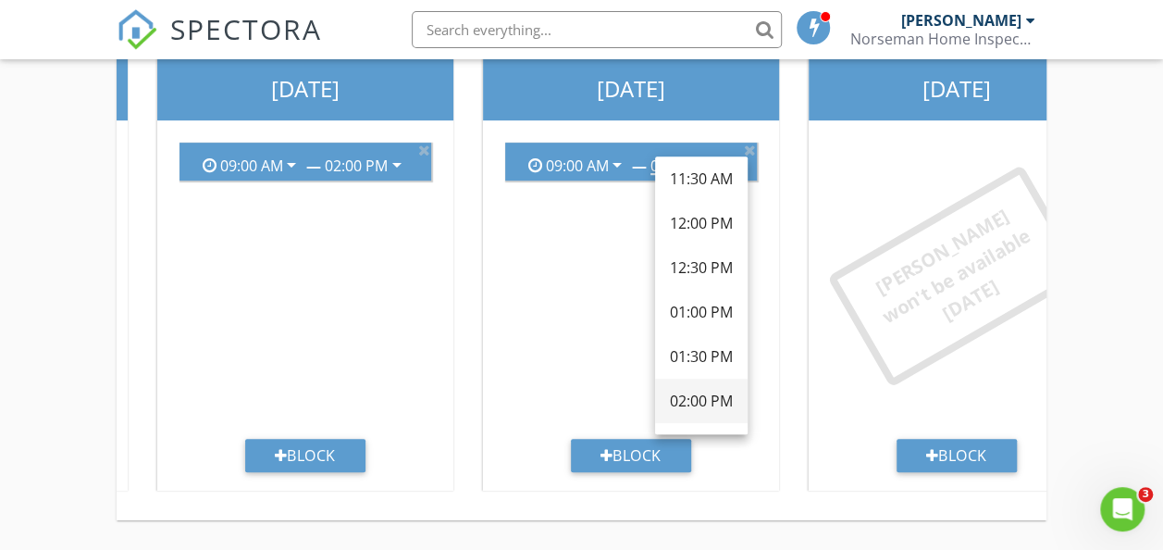
click at [705, 390] on div "02:00 PM" at bounding box center [701, 401] width 63 height 22
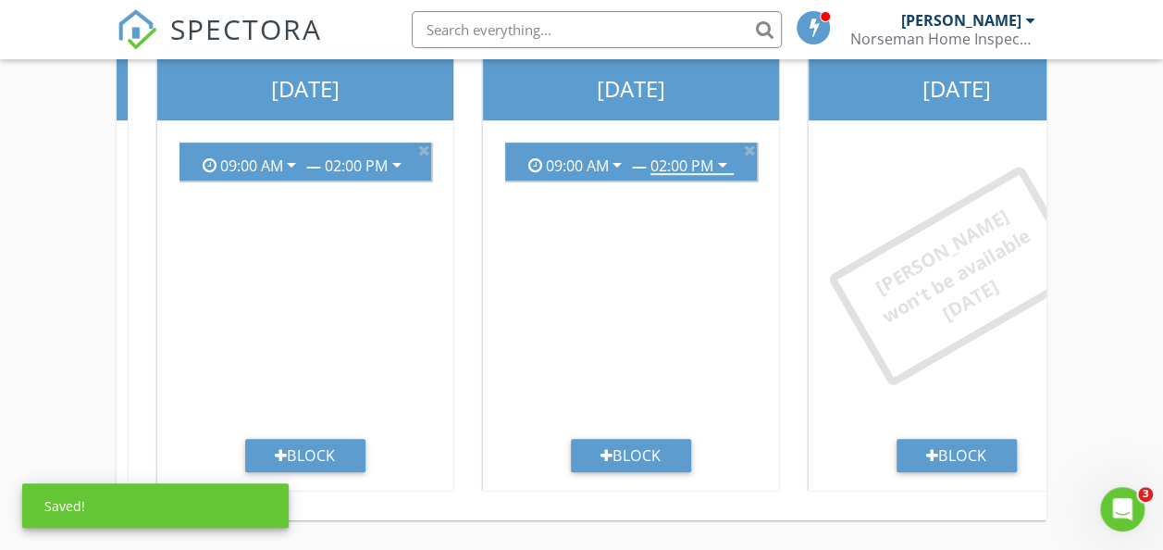
scroll to position [0, 1349]
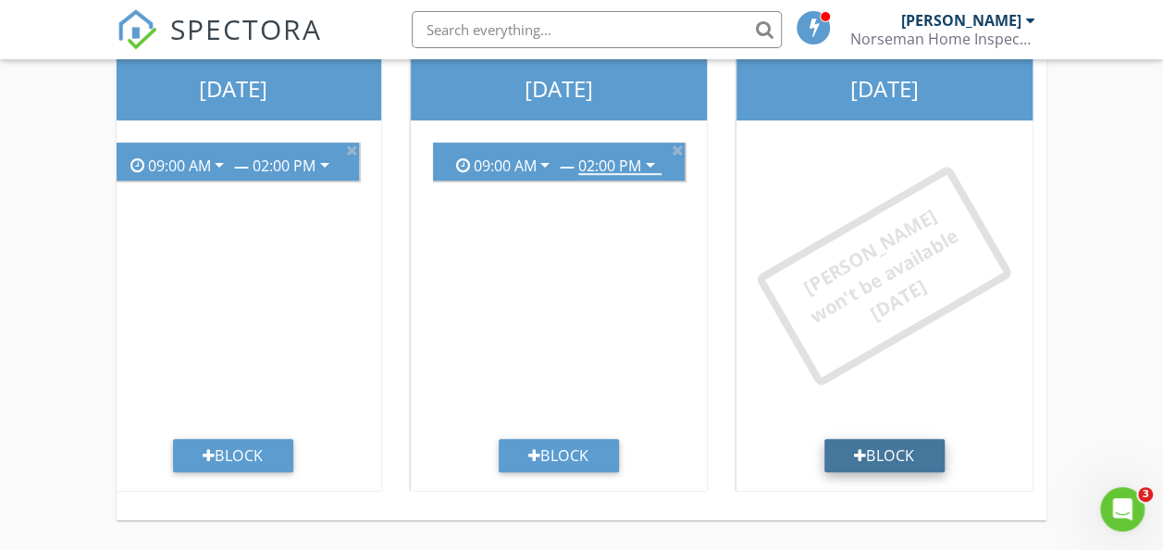
click at [877, 441] on div "Block" at bounding box center [885, 455] width 120 height 33
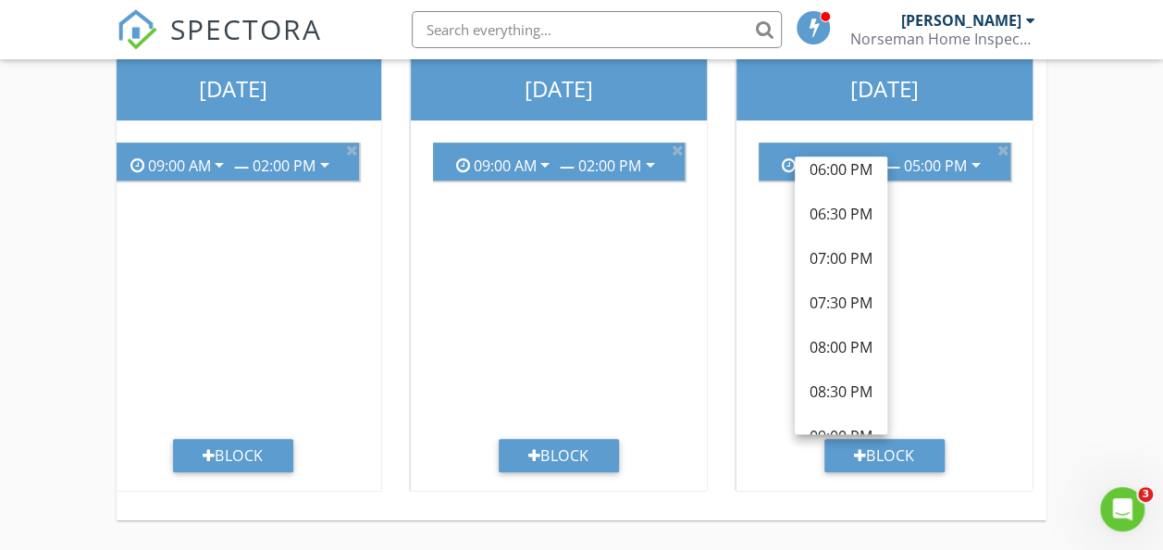
scroll to position [1336, 0]
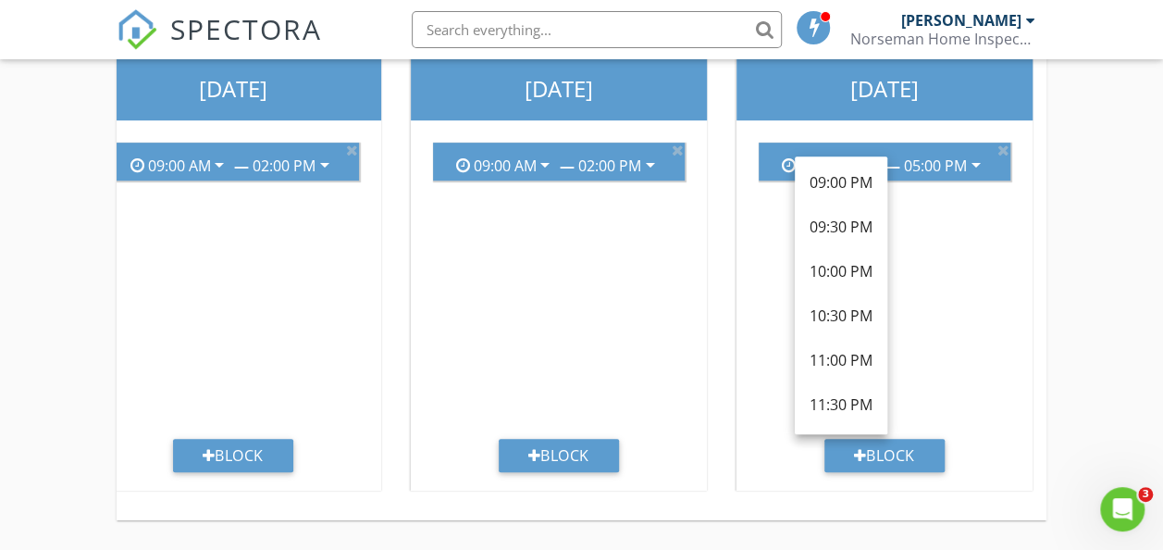
click at [950, 368] on div "09:00 AM arrow_drop_down — 05:00 PM arrow_drop_down" at bounding box center [884, 283] width 281 height 311
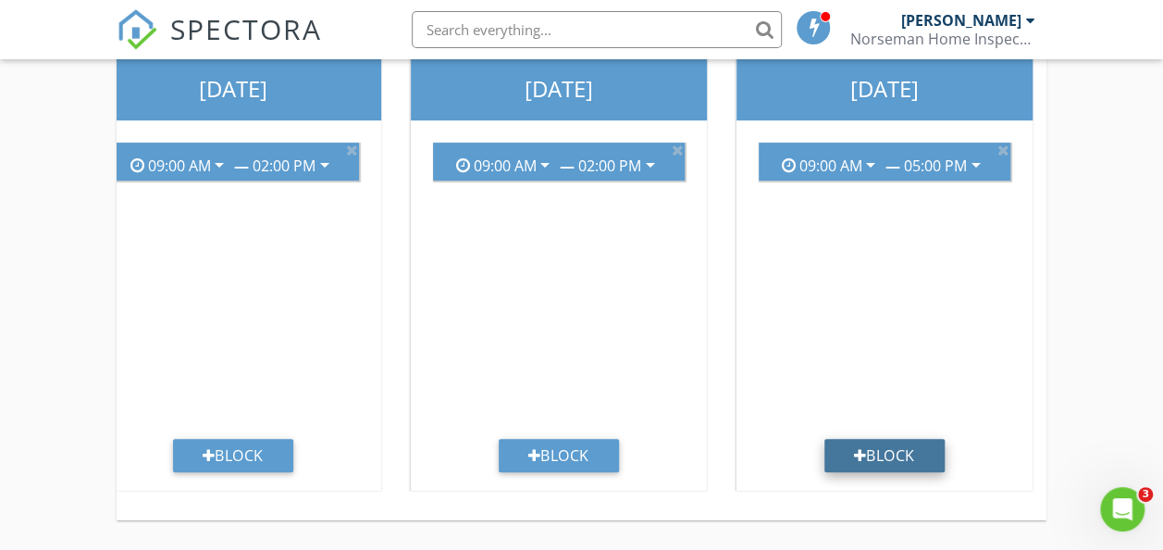
click at [894, 446] on div "Block" at bounding box center [885, 455] width 120 height 33
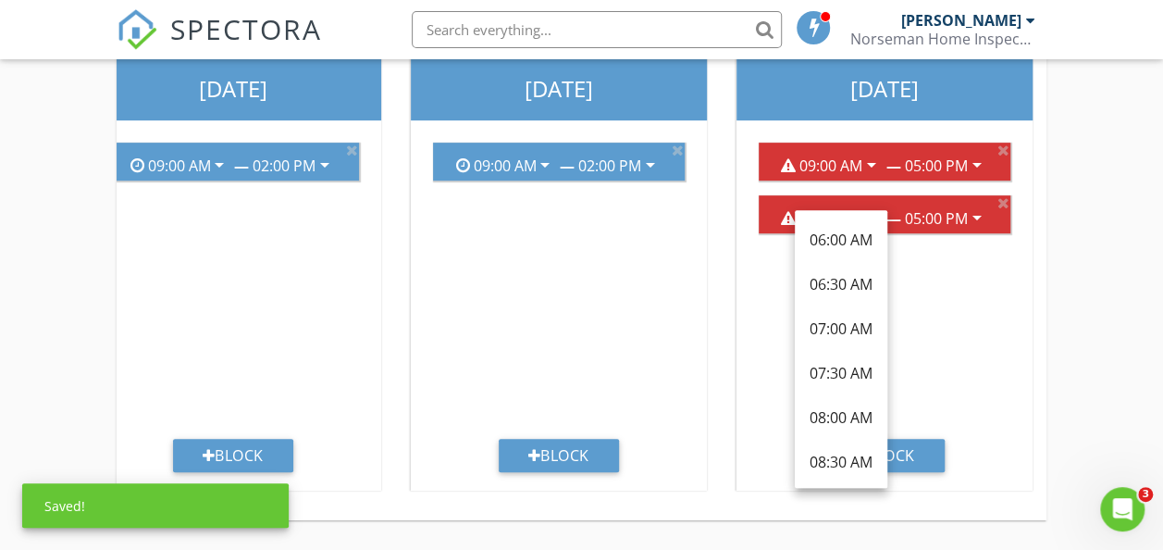
click at [950, 313] on div "09:00 AM arrow_drop_down — 05:00 PM arrow_drop_down 09:00 AM arrow_drop_down — …" at bounding box center [884, 283] width 281 height 311
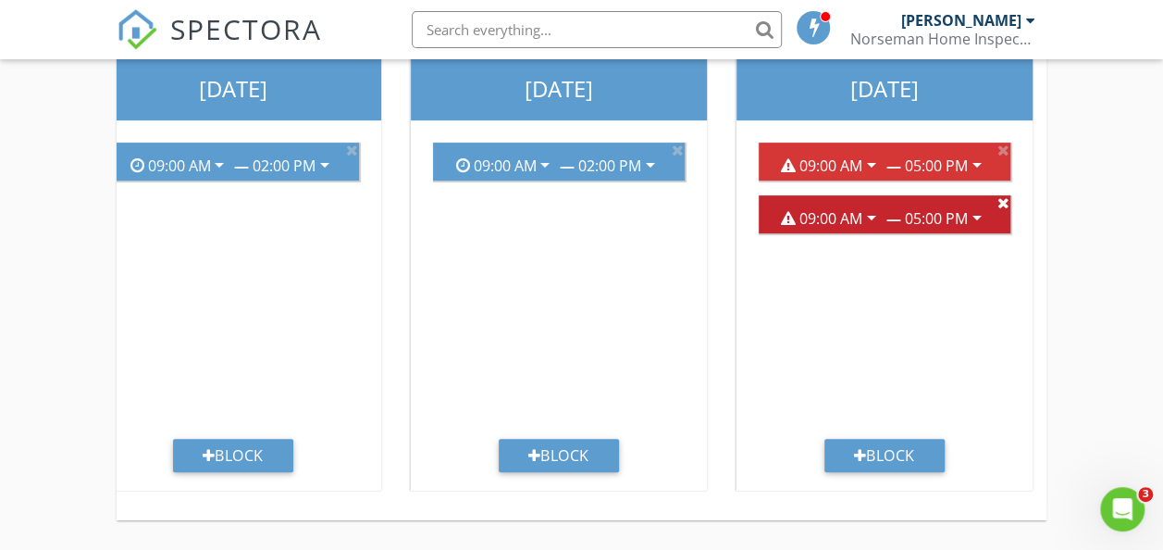
click at [1005, 195] on icon at bounding box center [1004, 202] width 12 height 15
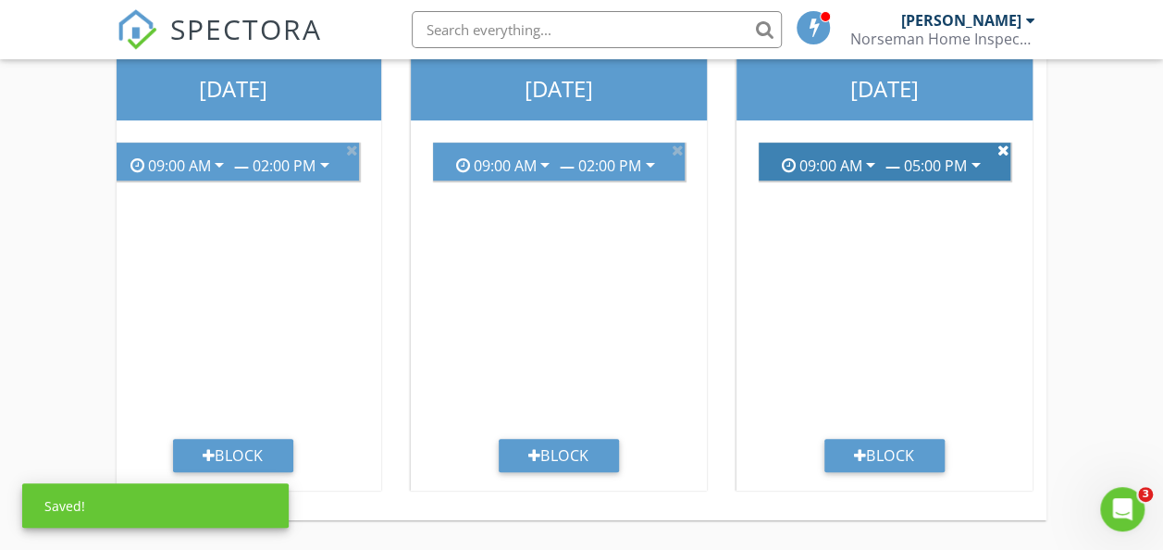
click at [1000, 143] on icon at bounding box center [1004, 150] width 12 height 15
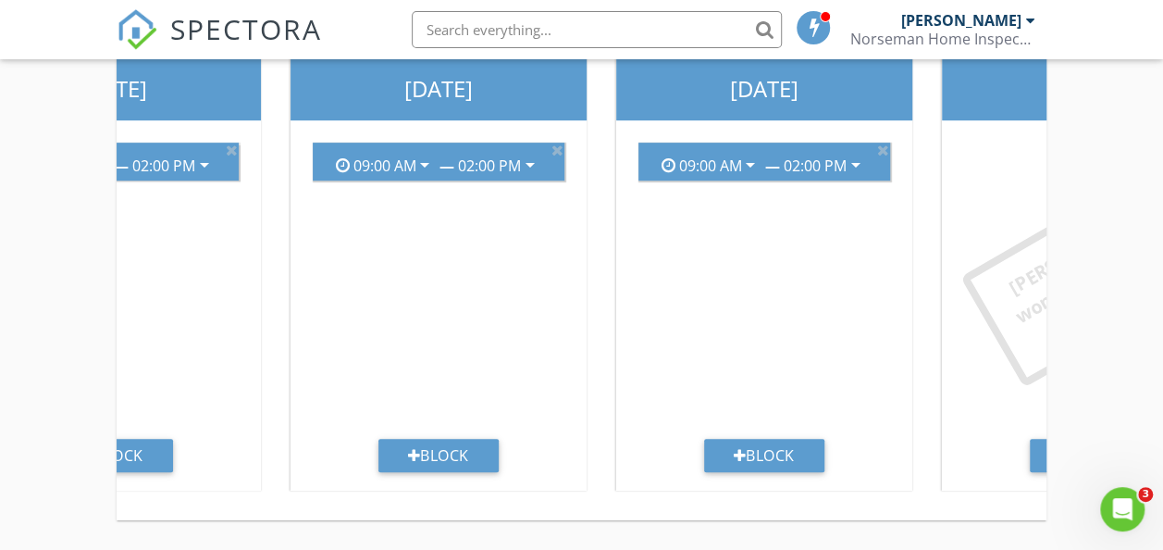
scroll to position [0, 1137]
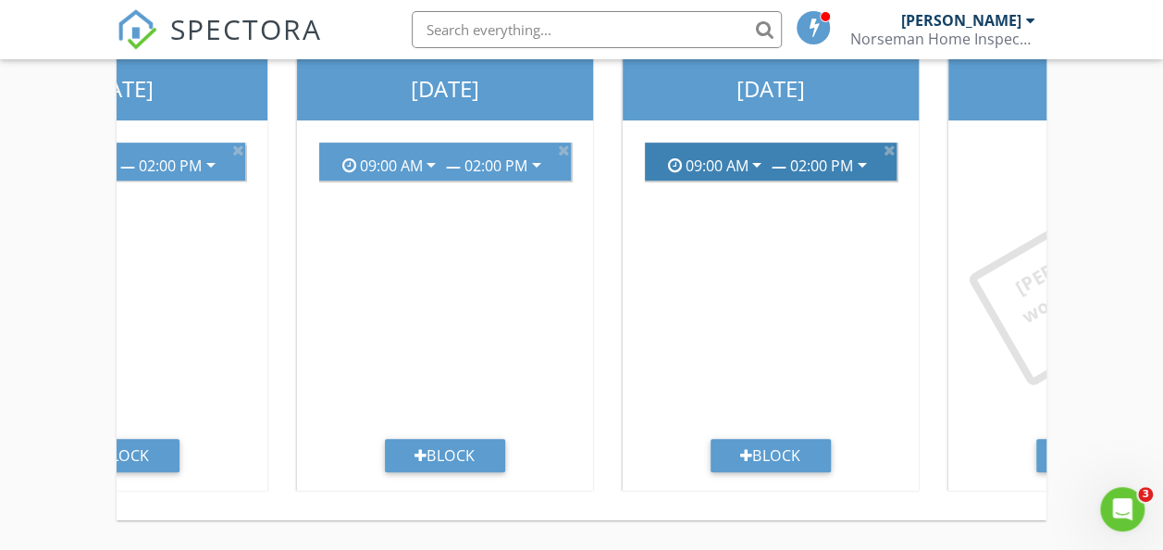
click at [857, 154] on icon "arrow_drop_down" at bounding box center [862, 165] width 22 height 22
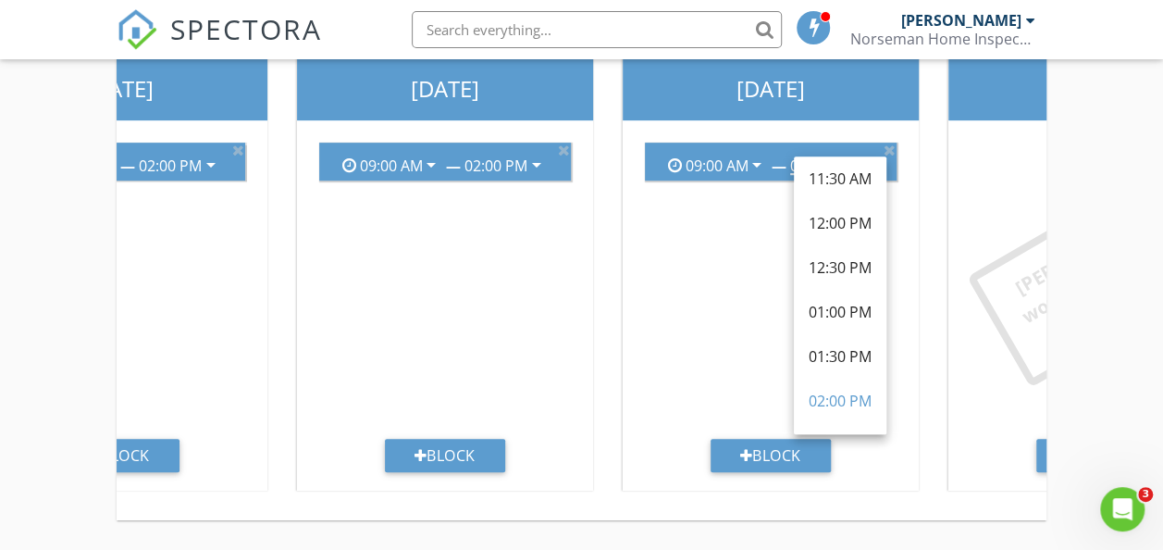
click at [927, 107] on div "Friday 09:00 AM arrow_drop_down — 02:00 PM arrow_drop_down Block" at bounding box center [771, 274] width 326 height 463
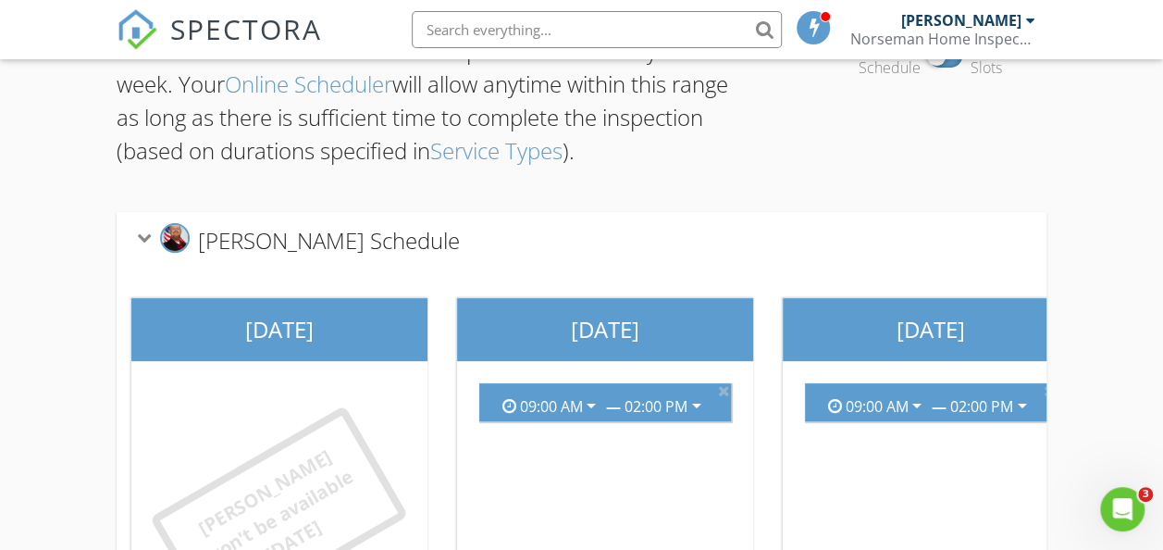
scroll to position [93, 0]
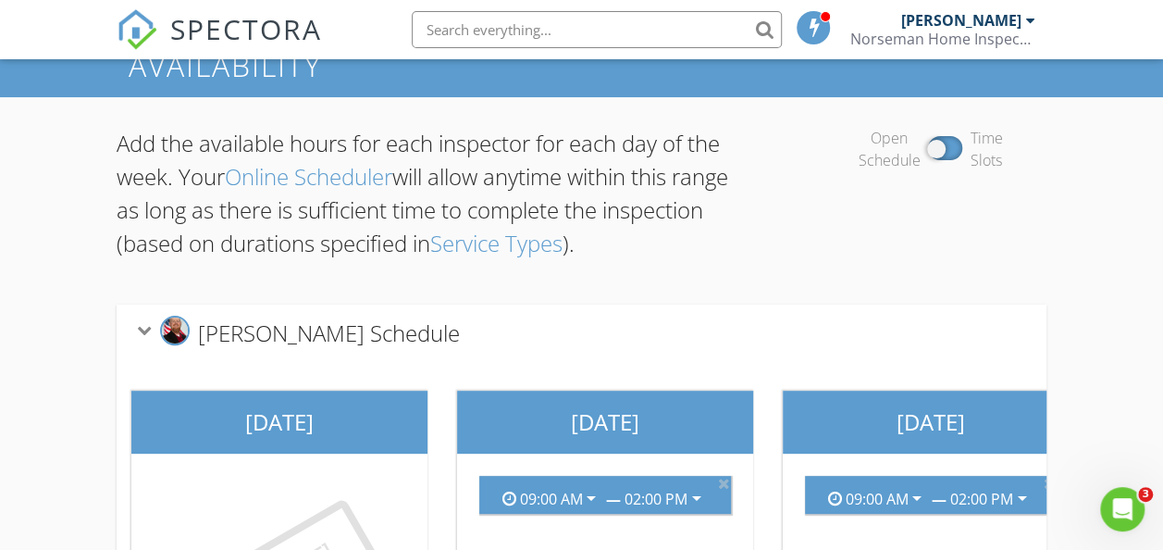
click at [563, 249] on link "Service Types" at bounding box center [496, 243] width 132 height 31
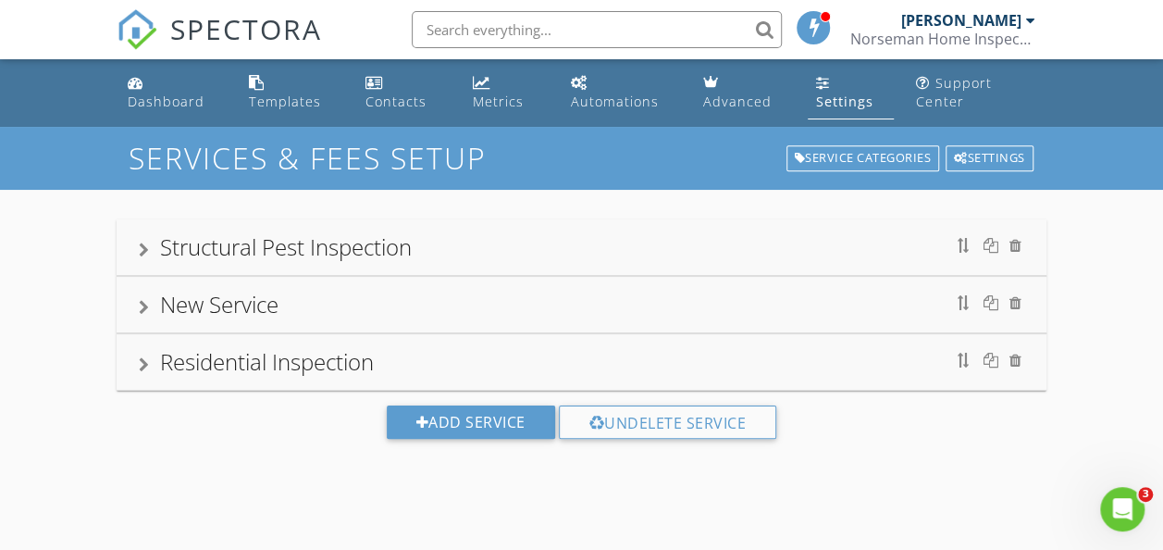
click at [257, 358] on div "Residential Inspection" at bounding box center [267, 361] width 214 height 31
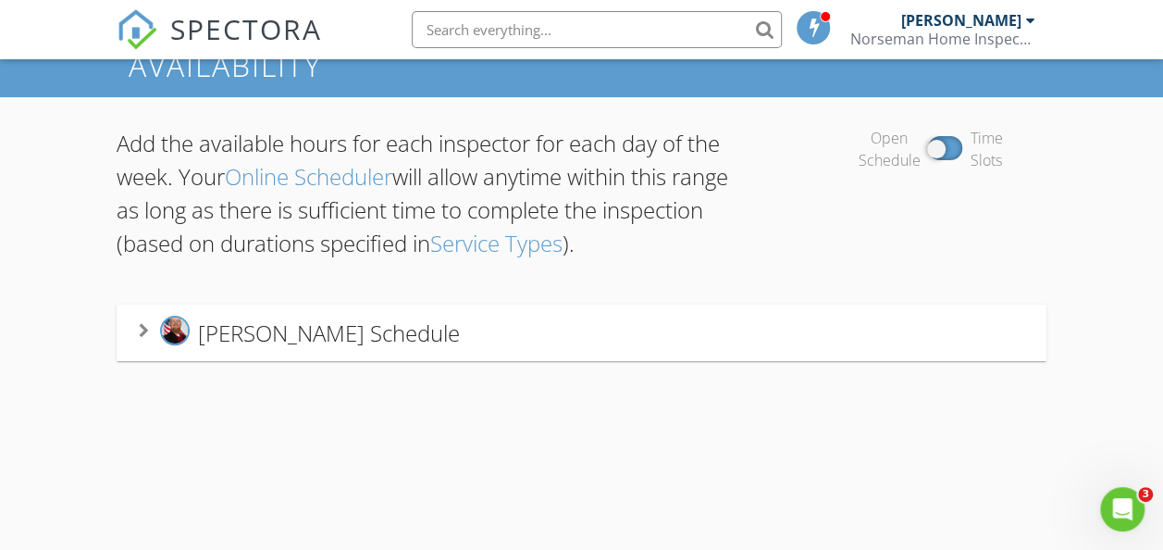
click at [285, 346] on span "Jarrod Garton's Schedule" at bounding box center [329, 332] width 262 height 31
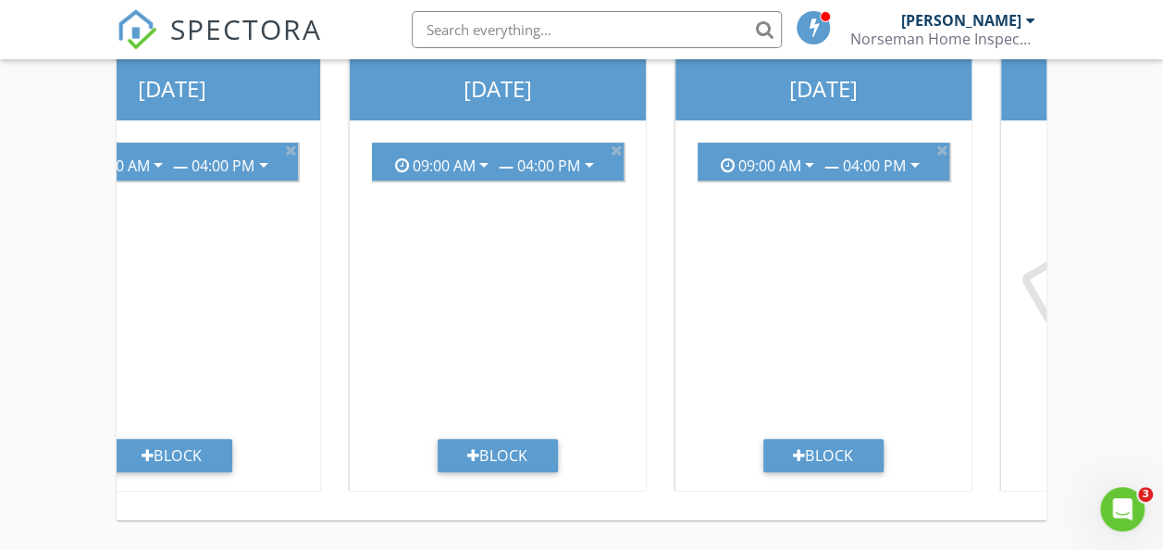
scroll to position [0, 1280]
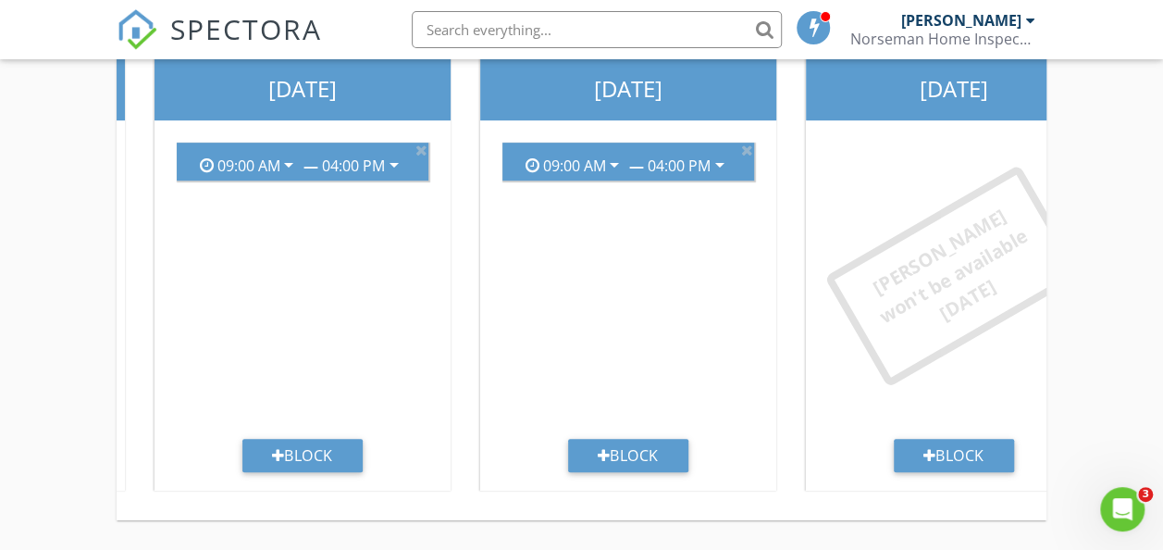
click at [1074, 431] on div "Add the available hours for each inspector for each day of the week. Your Onlin…" at bounding box center [581, 157] width 1163 height 786
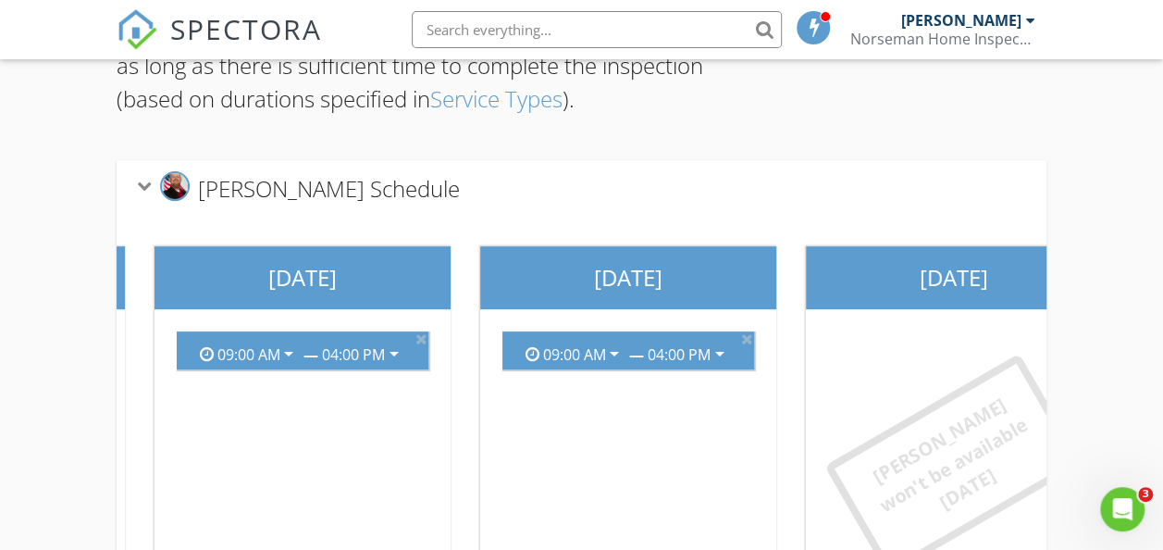
scroll to position [0, 0]
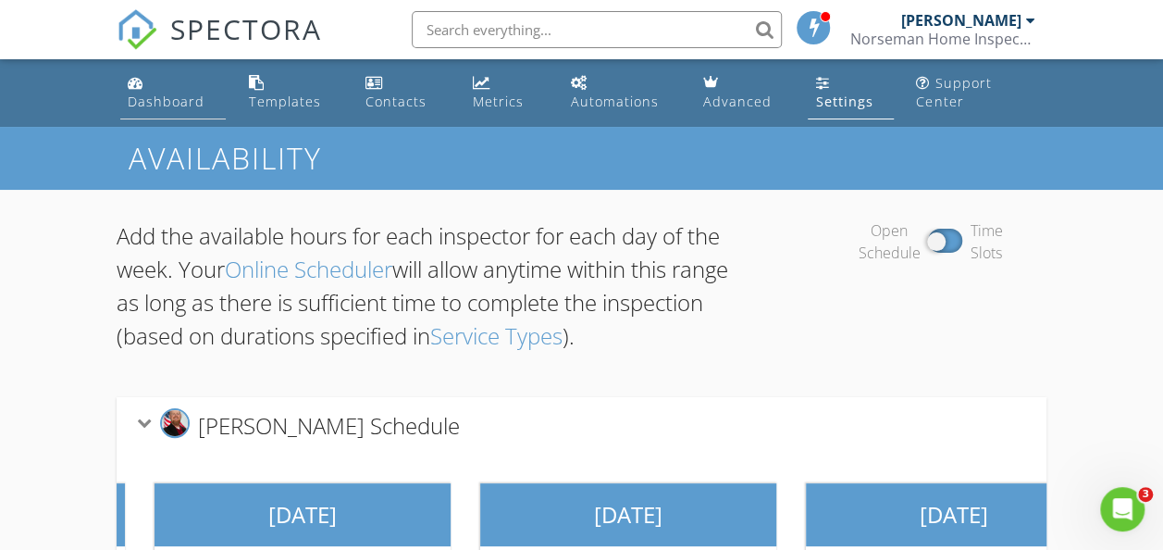
click at [173, 89] on link "Dashboard" at bounding box center [173, 93] width 106 height 53
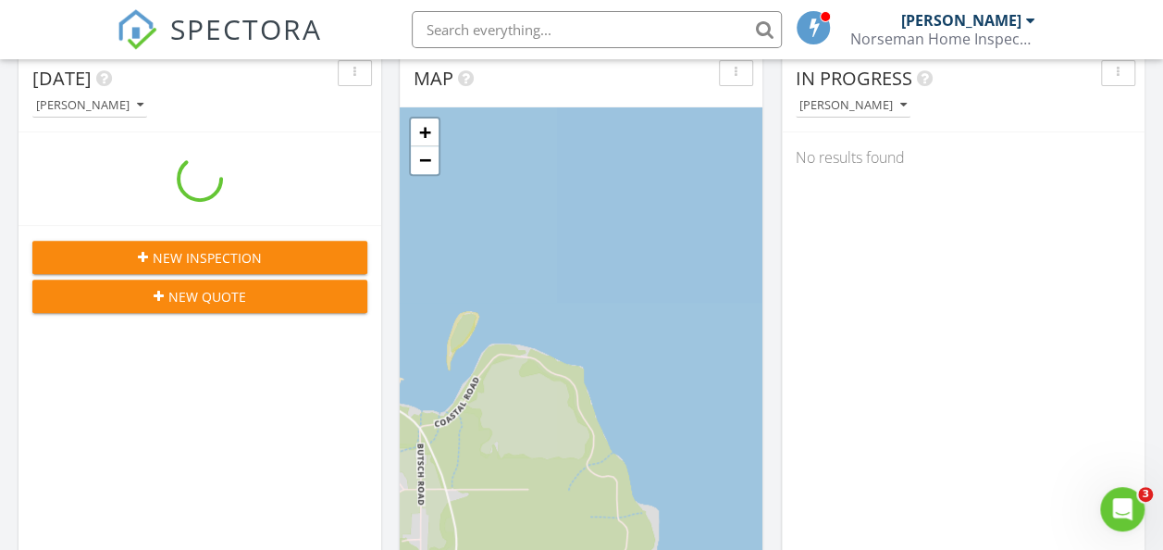
scroll to position [463, 0]
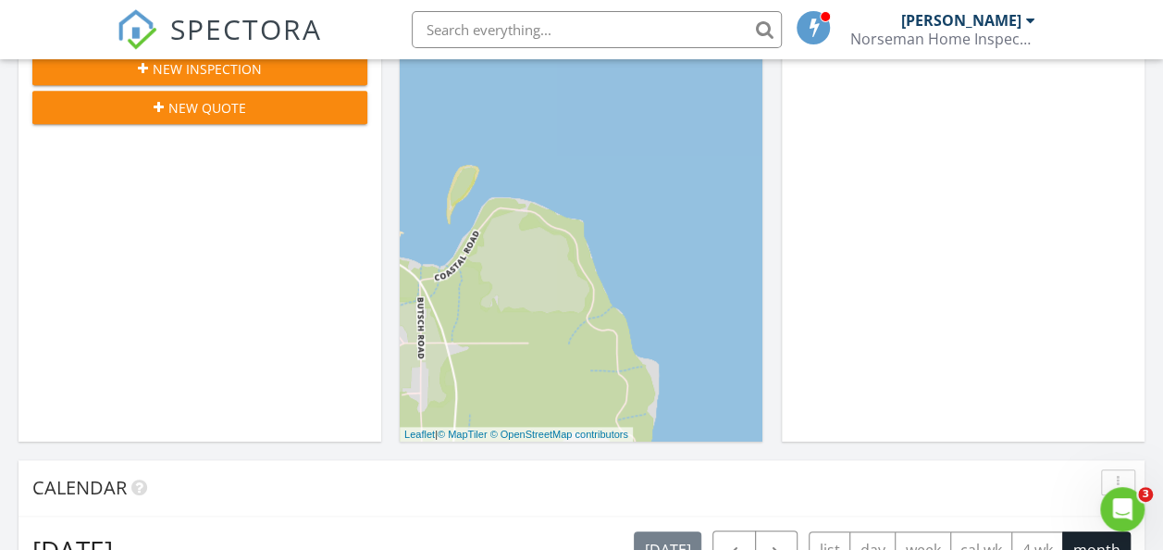
click at [231, 71] on span "New Inspection" at bounding box center [207, 68] width 109 height 19
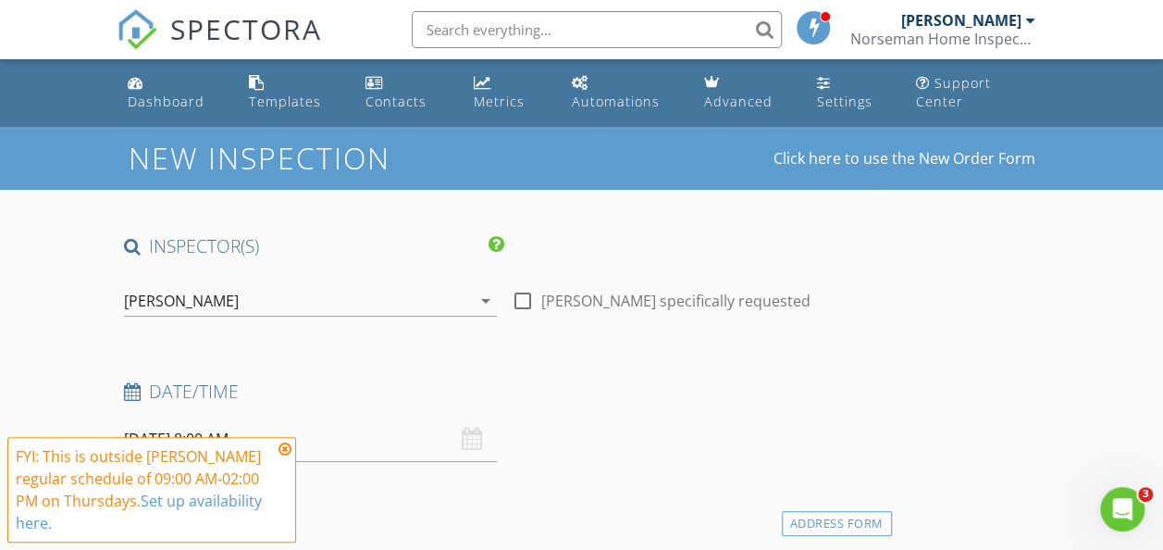
click at [211, 503] on link "Set up availability here." at bounding box center [139, 512] width 246 height 43
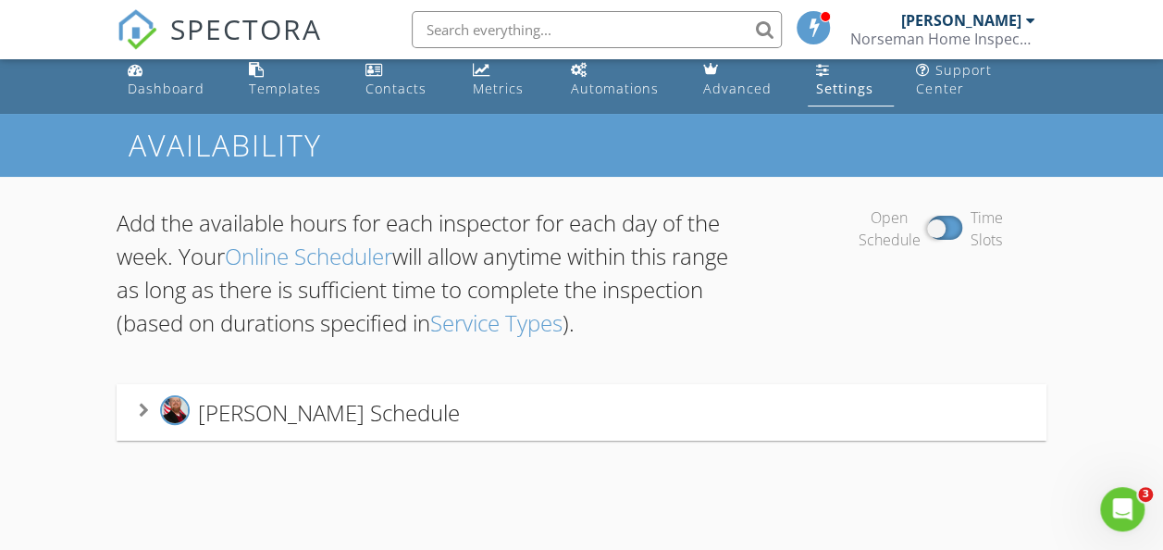
scroll to position [126, 0]
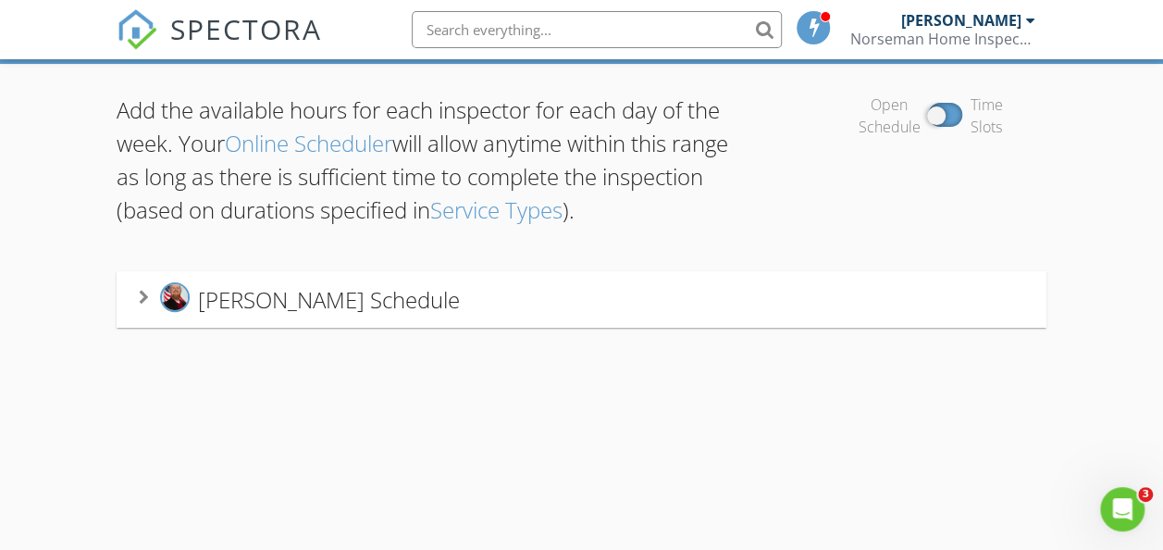
click at [329, 323] on div "Jarrod Garton's Schedule" at bounding box center [582, 299] width 931 height 56
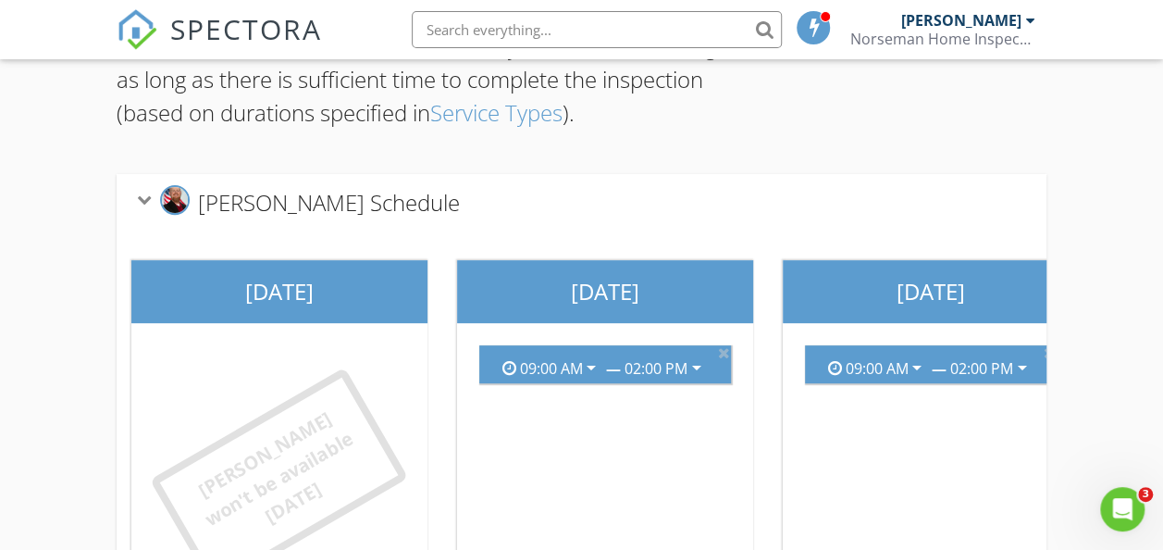
scroll to position [404, 0]
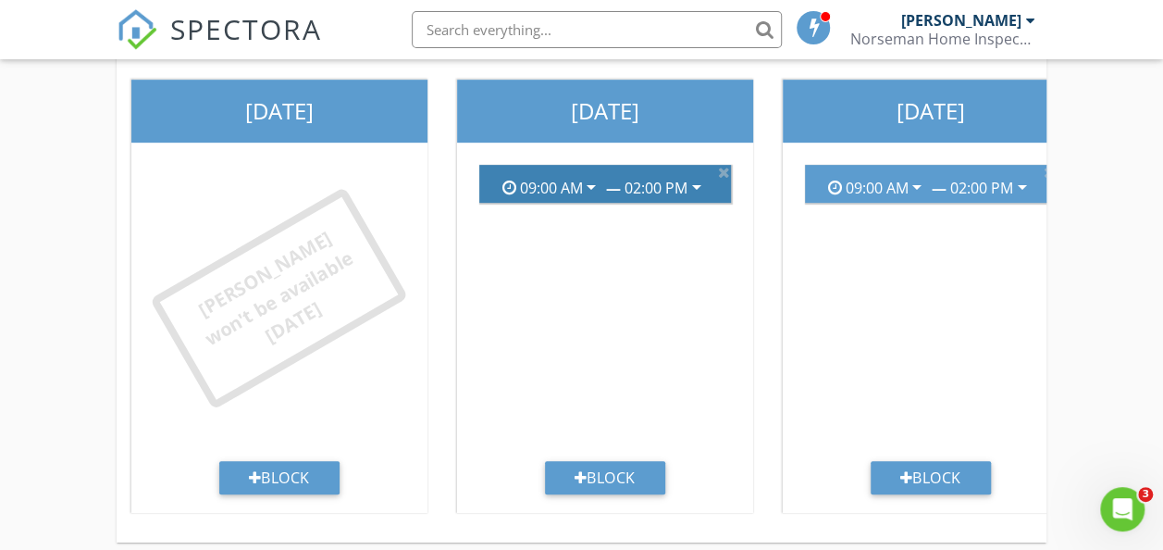
click at [692, 180] on icon "arrow_drop_down" at bounding box center [697, 187] width 22 height 22
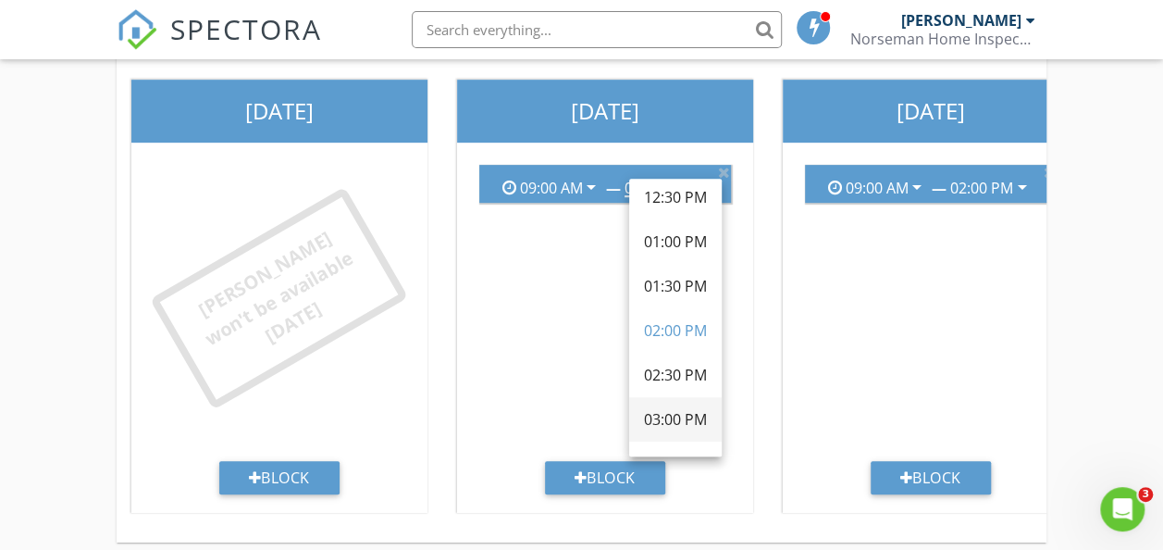
scroll to position [370, 0]
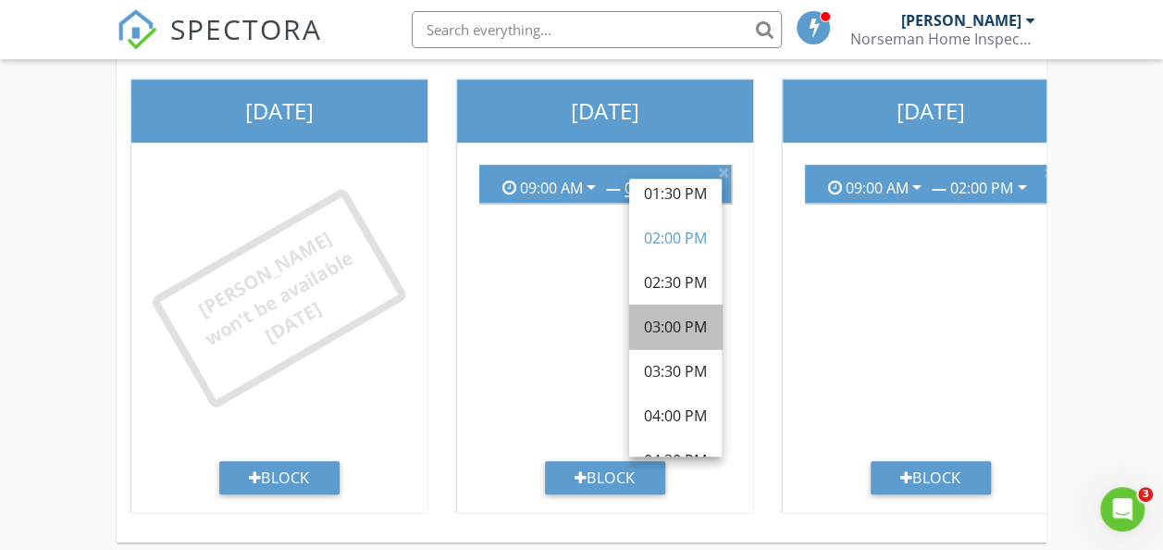
click at [685, 328] on div "03:00 PM" at bounding box center [675, 327] width 63 height 22
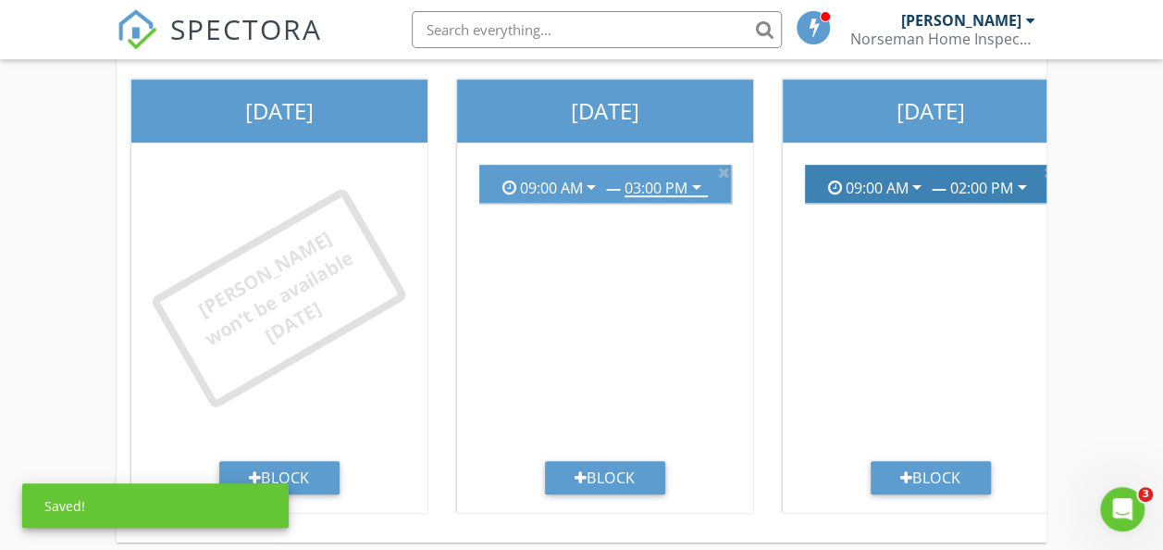
click at [1022, 182] on icon "arrow_drop_down" at bounding box center [1023, 187] width 22 height 22
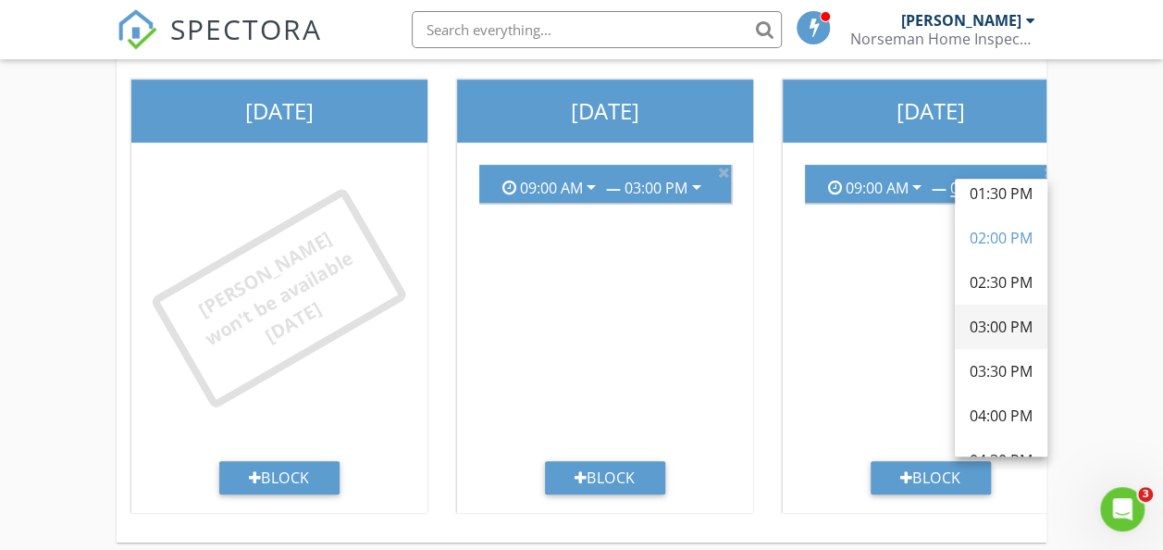
click at [1005, 321] on div "03:00 PM" at bounding box center [1001, 327] width 63 height 22
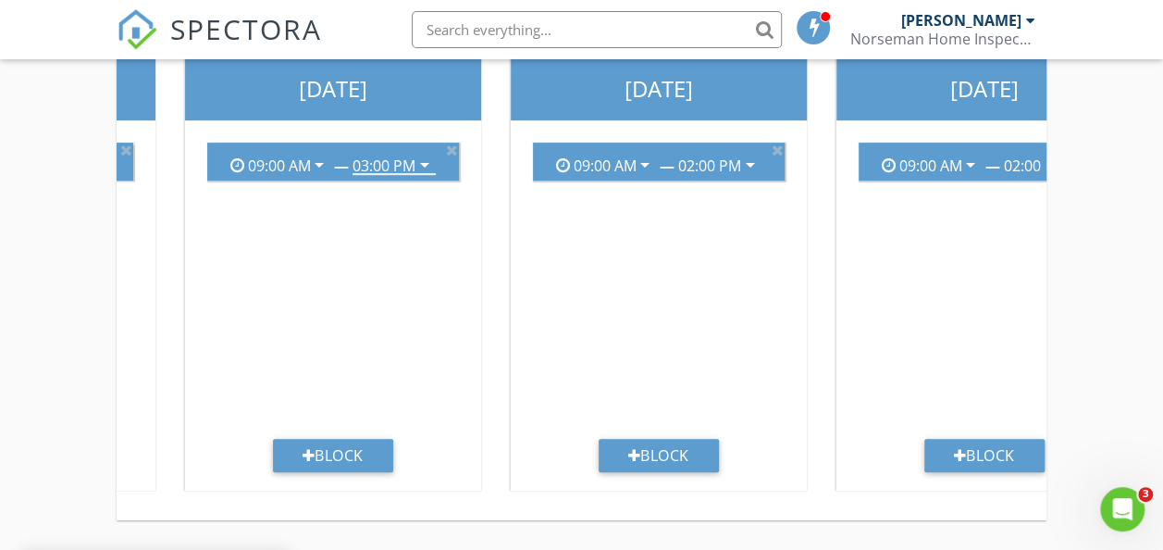
scroll to position [0, 645]
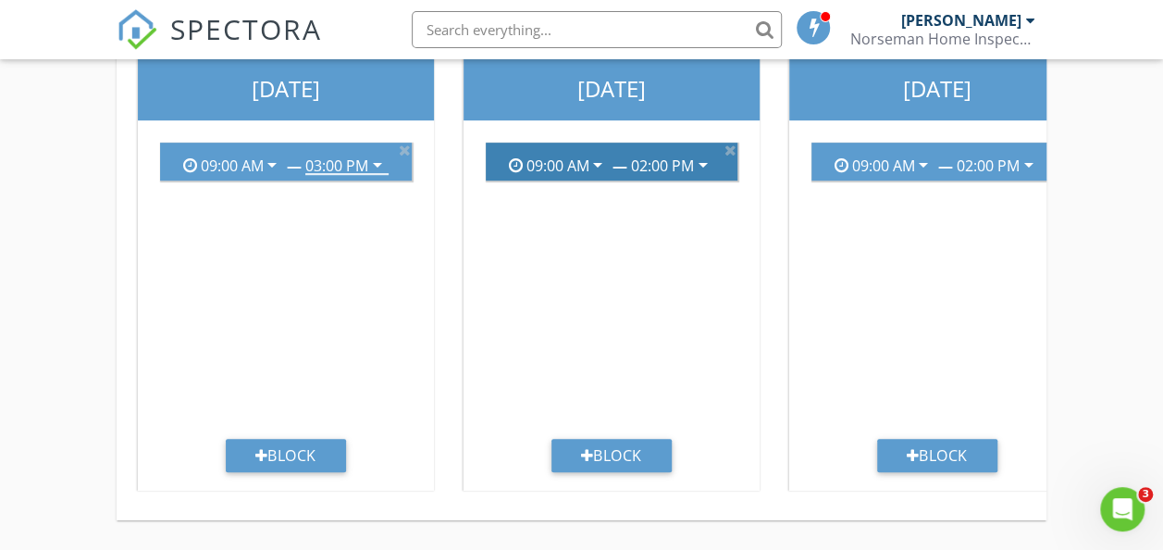
click at [706, 154] on icon "arrow_drop_down" at bounding box center [703, 165] width 22 height 22
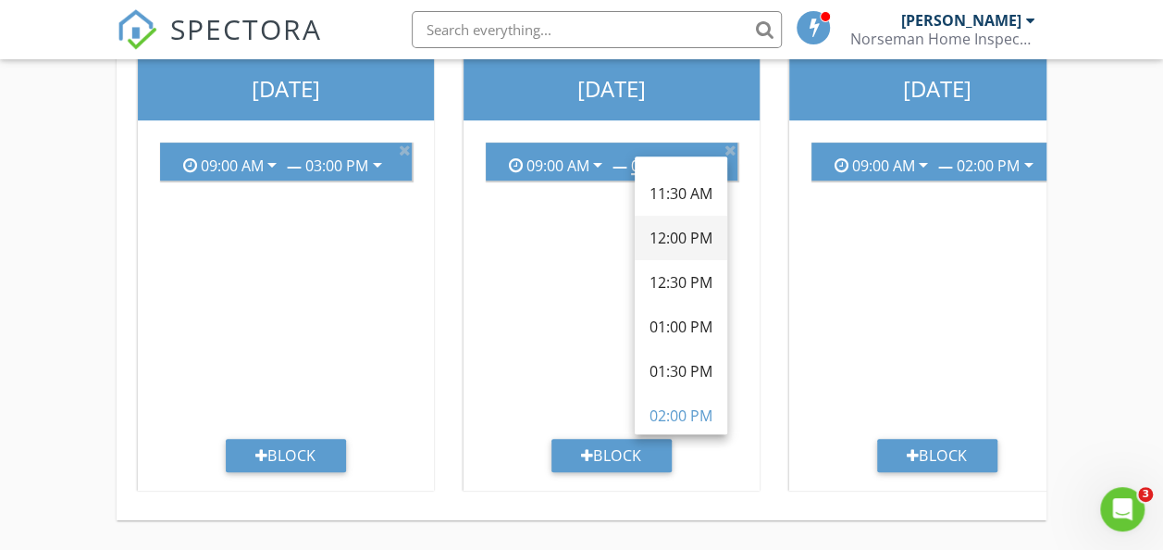
scroll to position [278, 0]
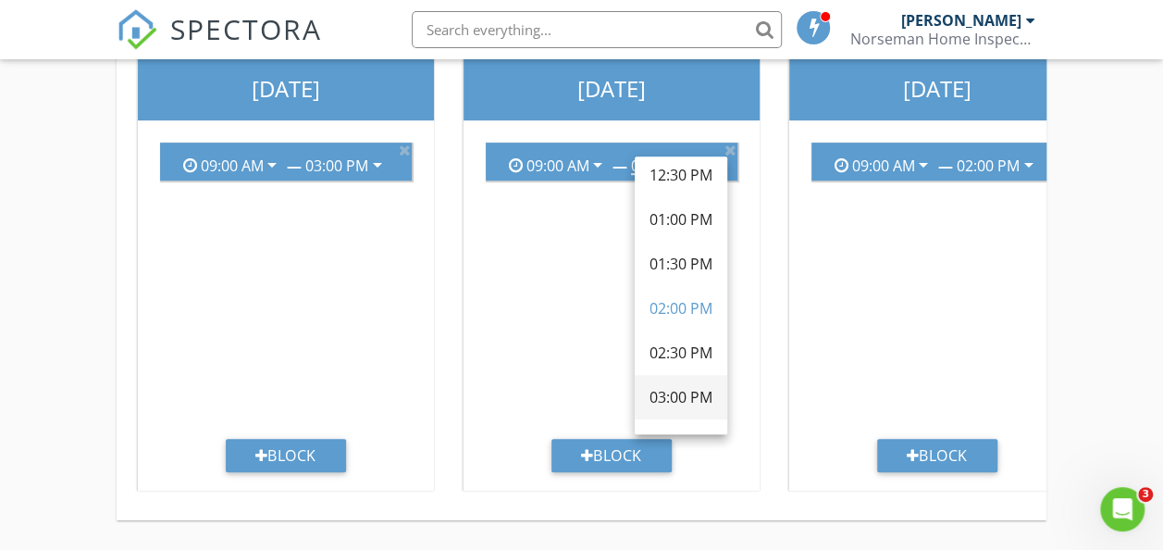
click at [690, 386] on div "03:00 PM" at bounding box center [681, 397] width 63 height 22
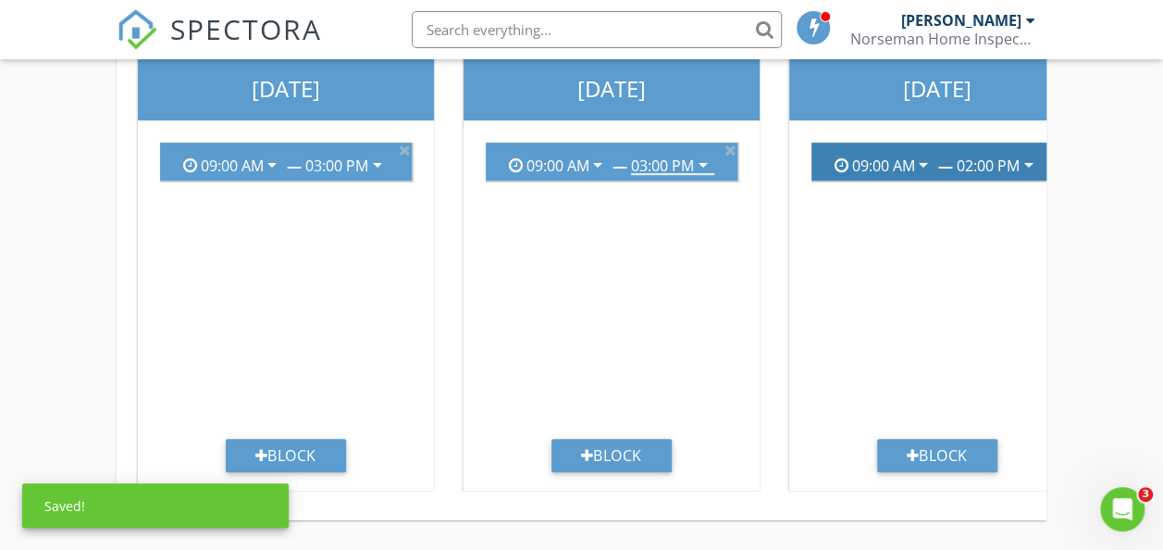
click at [1029, 154] on icon "arrow_drop_down" at bounding box center [1029, 165] width 22 height 22
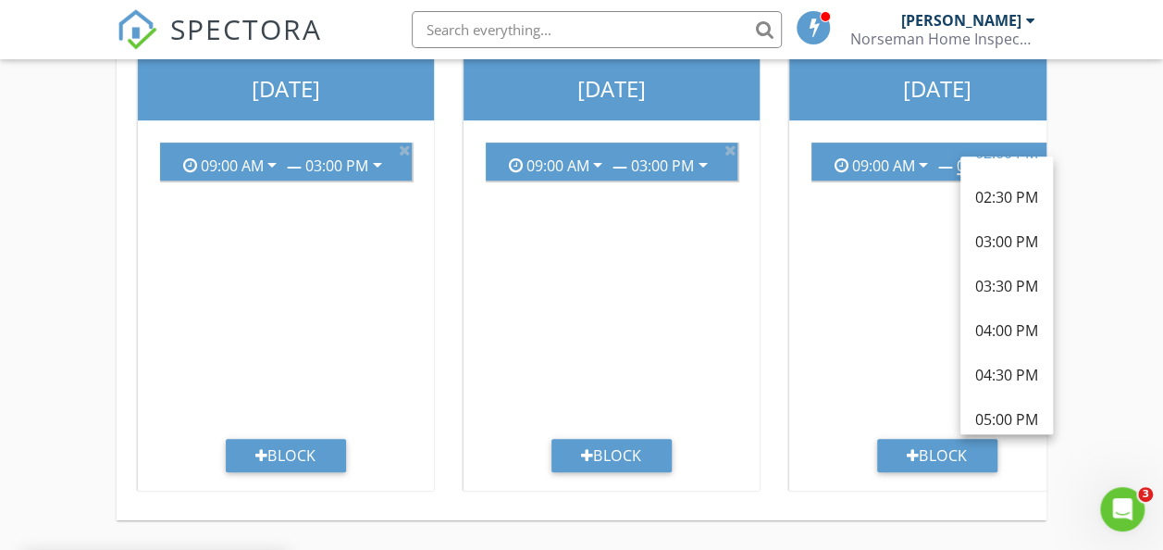
scroll to position [463, 0]
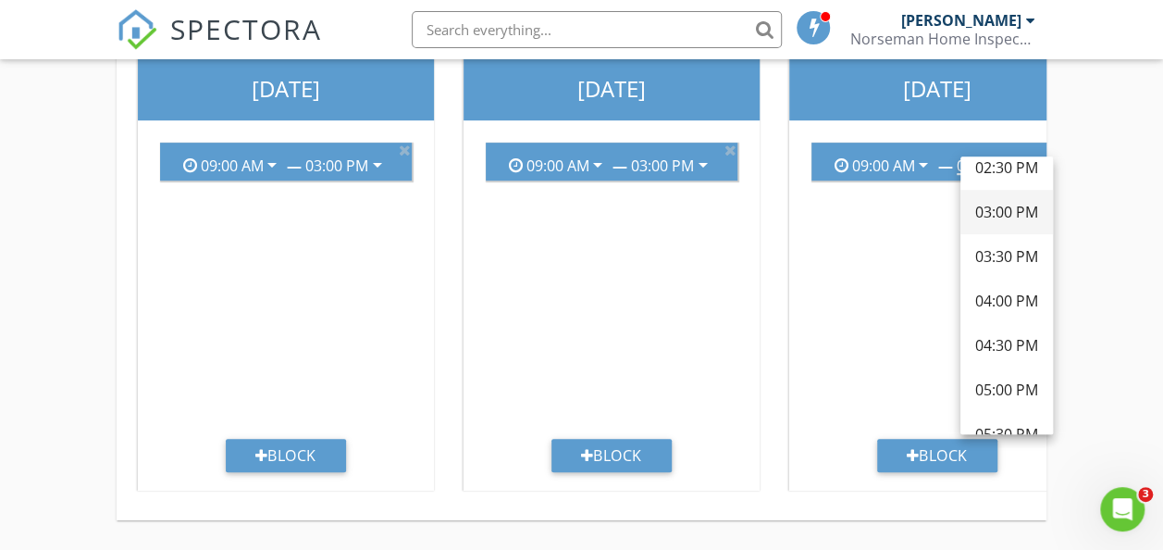
click at [1010, 201] on div "03:00 PM" at bounding box center [1006, 212] width 63 height 22
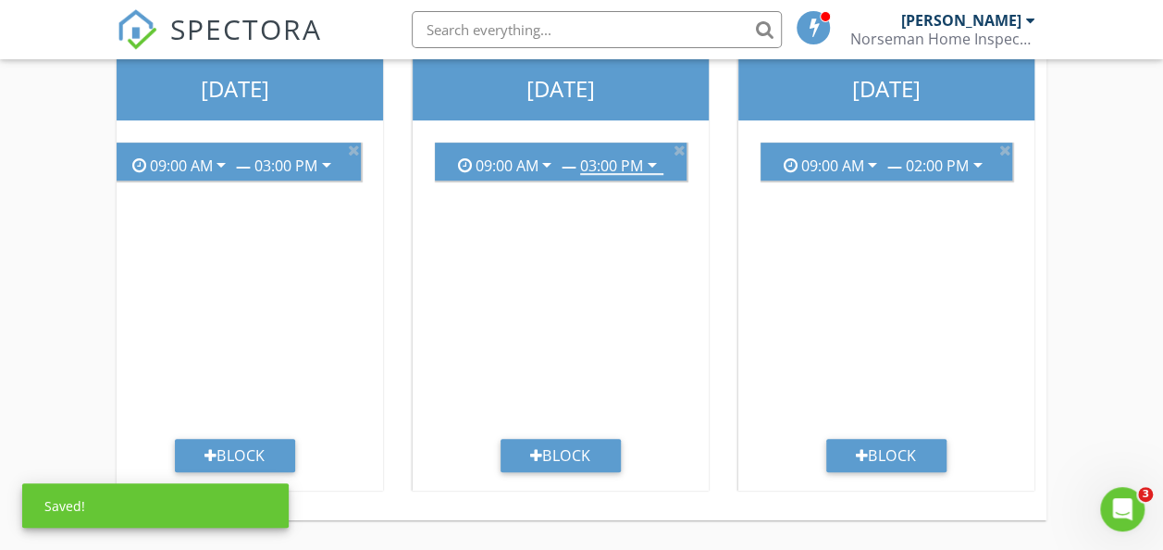
scroll to position [0, 1046]
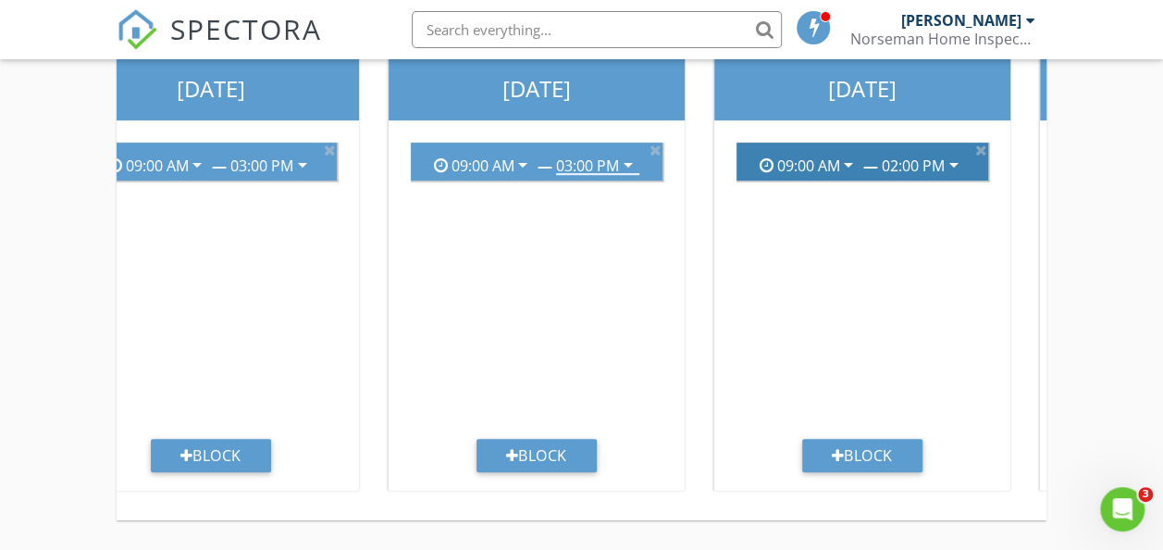
click at [960, 154] on icon "arrow_drop_down" at bounding box center [954, 165] width 22 height 22
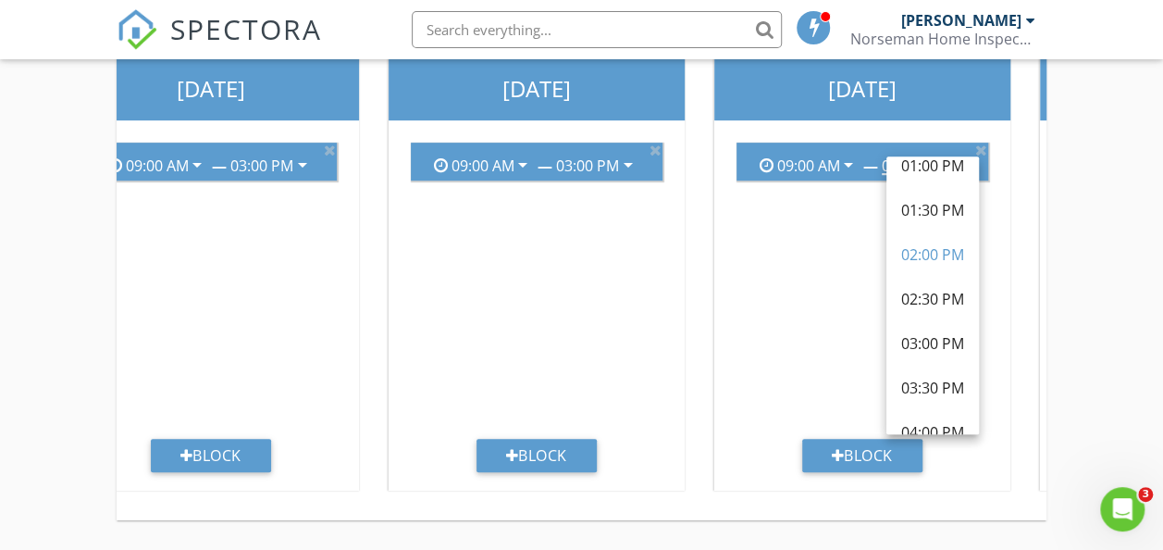
scroll to position [370, 0]
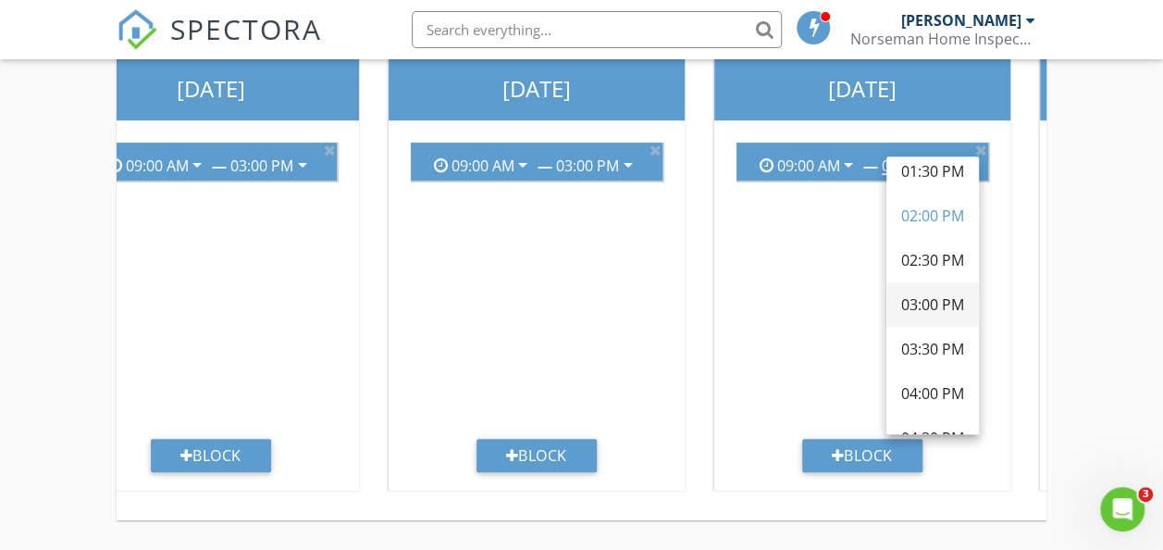
click at [924, 293] on div "03:00 PM" at bounding box center [932, 304] width 63 height 22
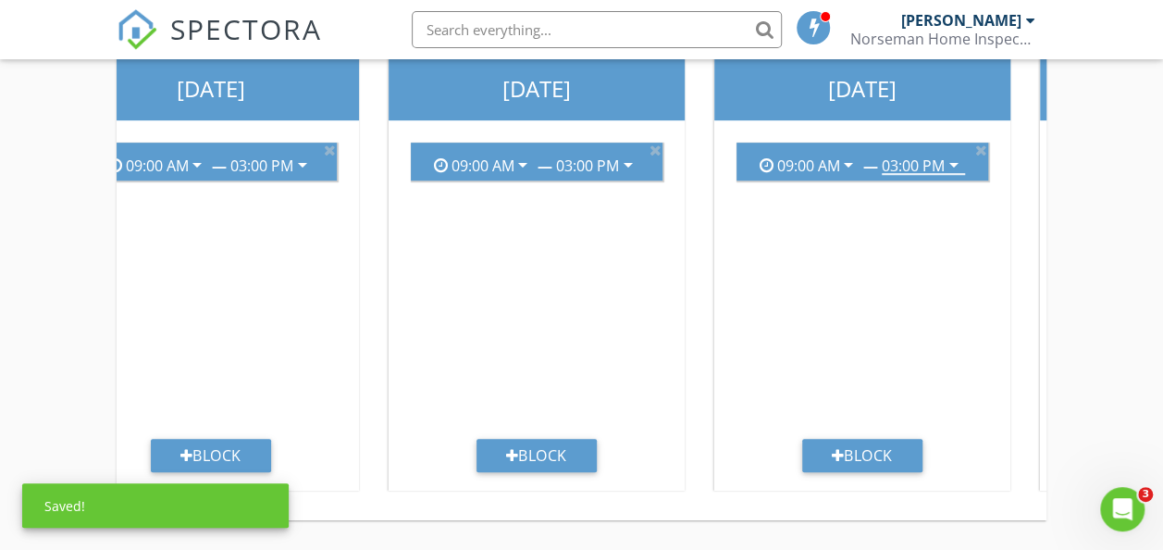
click at [1142, 335] on div "Add the available hours for each inspector for each day of the week. Your Onlin…" at bounding box center [581, 157] width 1163 height 786
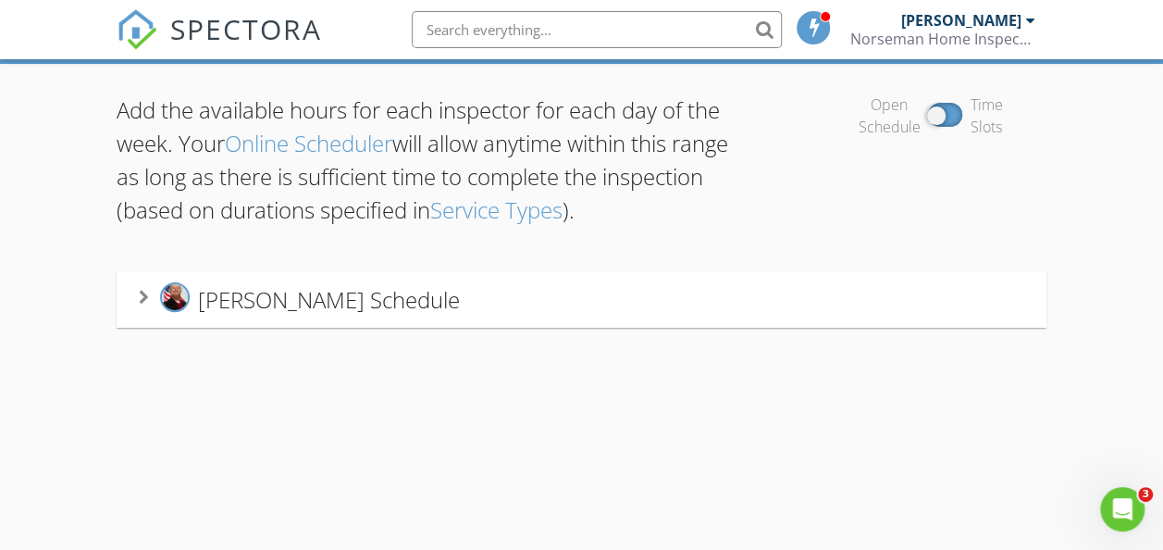
click at [264, 302] on span "Jarrod Garton's Schedule" at bounding box center [329, 298] width 262 height 31
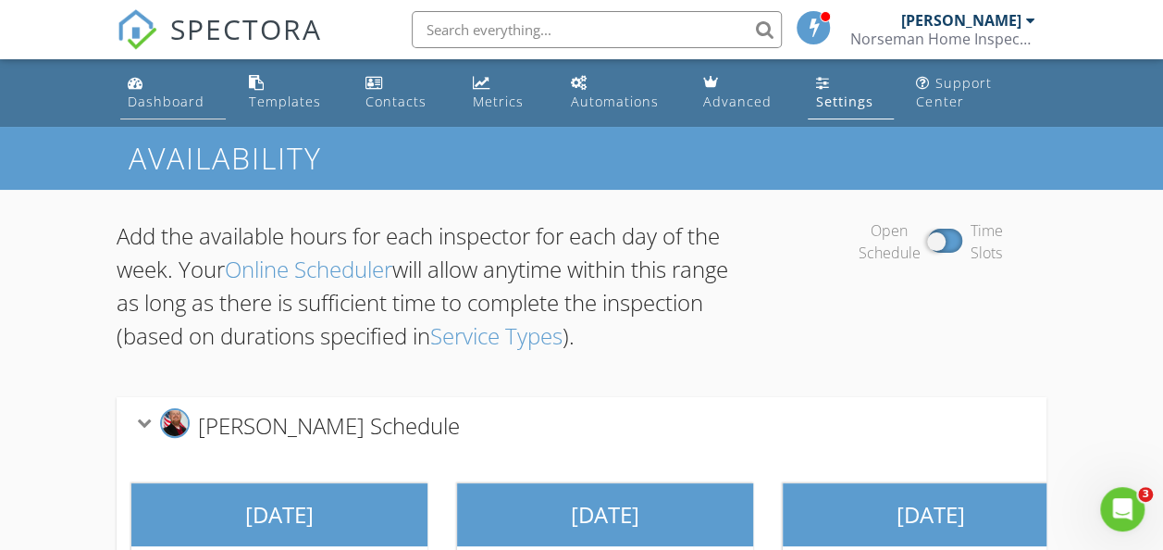
click at [148, 102] on div "Dashboard" at bounding box center [166, 102] width 77 height 18
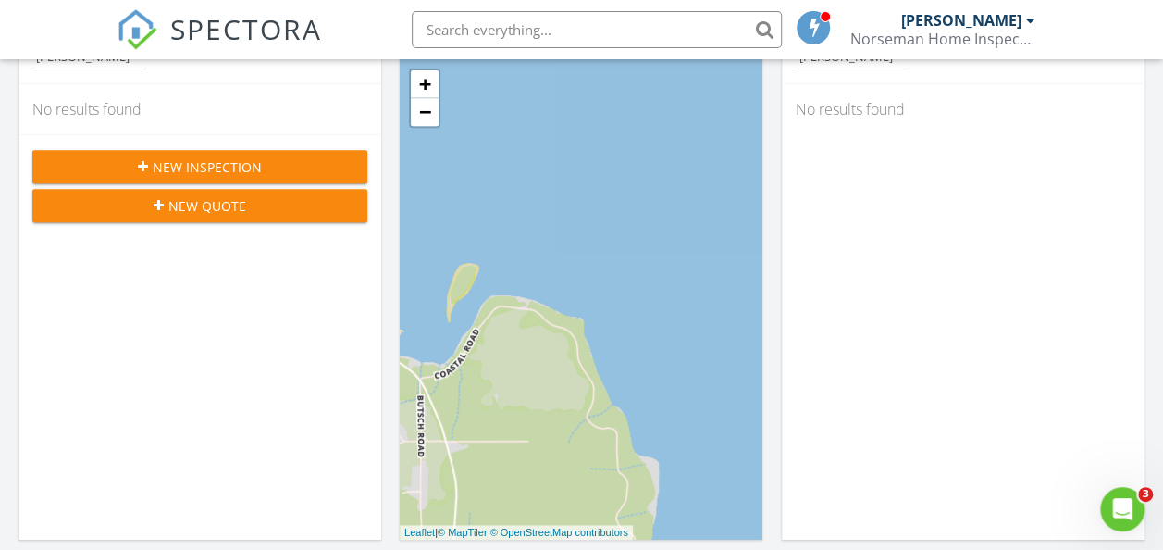
scroll to position [370, 0]
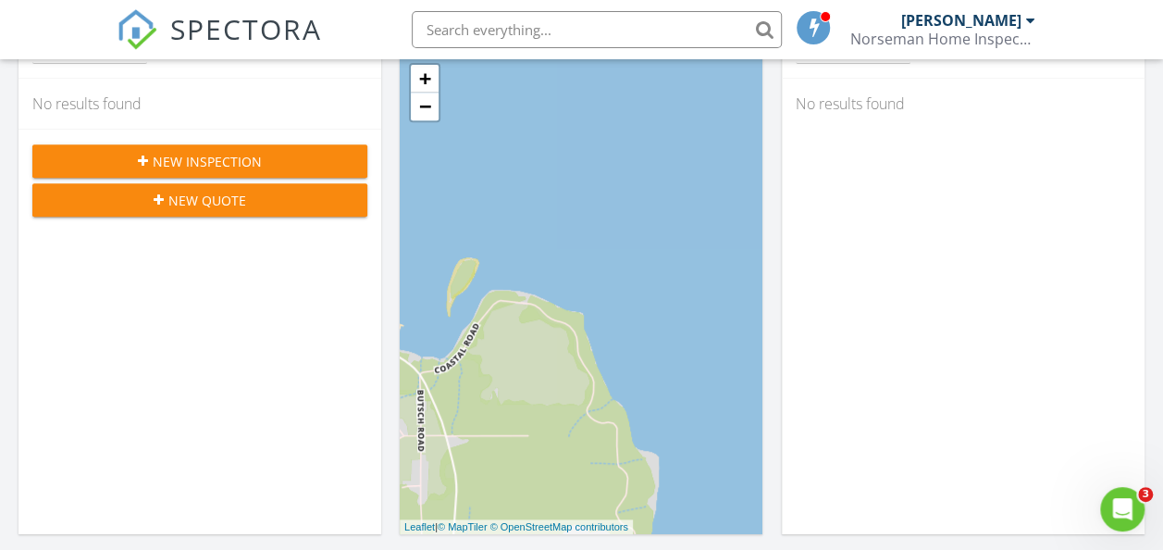
click at [193, 160] on span "New Inspection" at bounding box center [207, 161] width 109 height 19
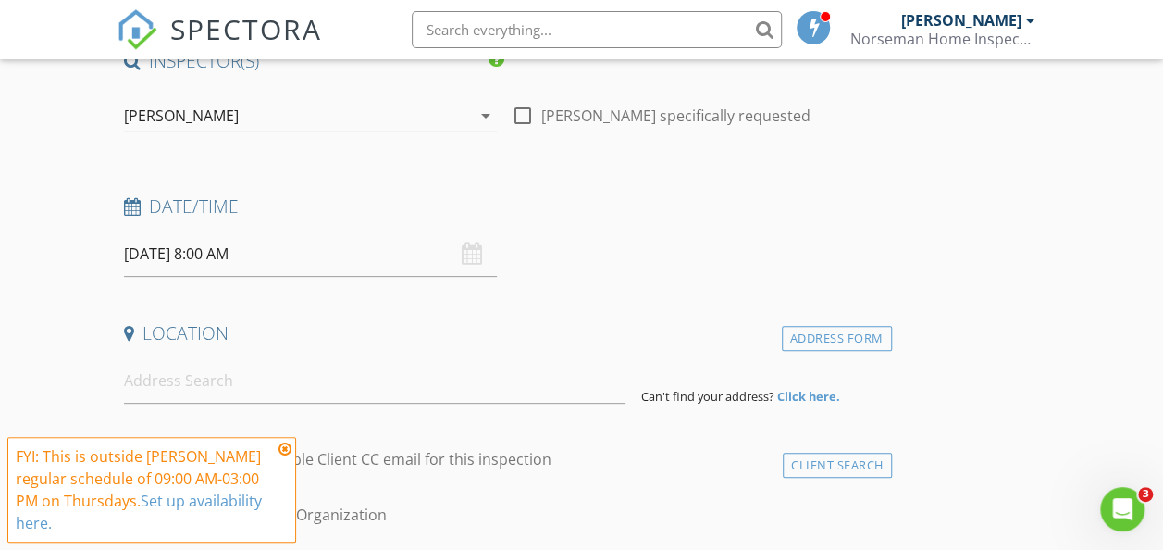
click at [289, 449] on icon at bounding box center [285, 448] width 13 height 15
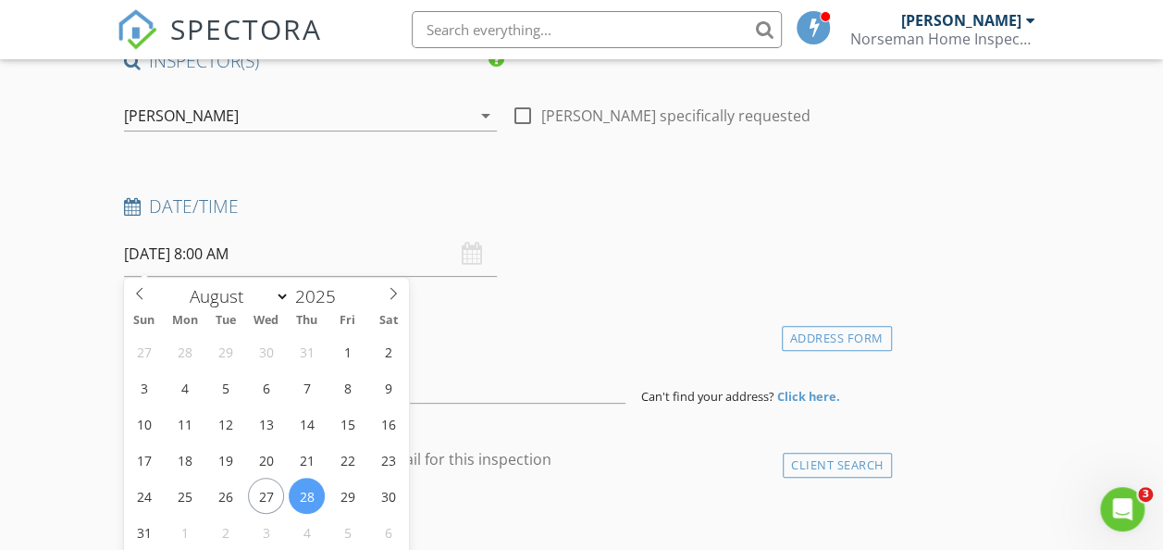
click at [237, 259] on input "08/28/2025 8:00 AM" at bounding box center [310, 253] width 373 height 45
type input "08/29/2025 8:00 AM"
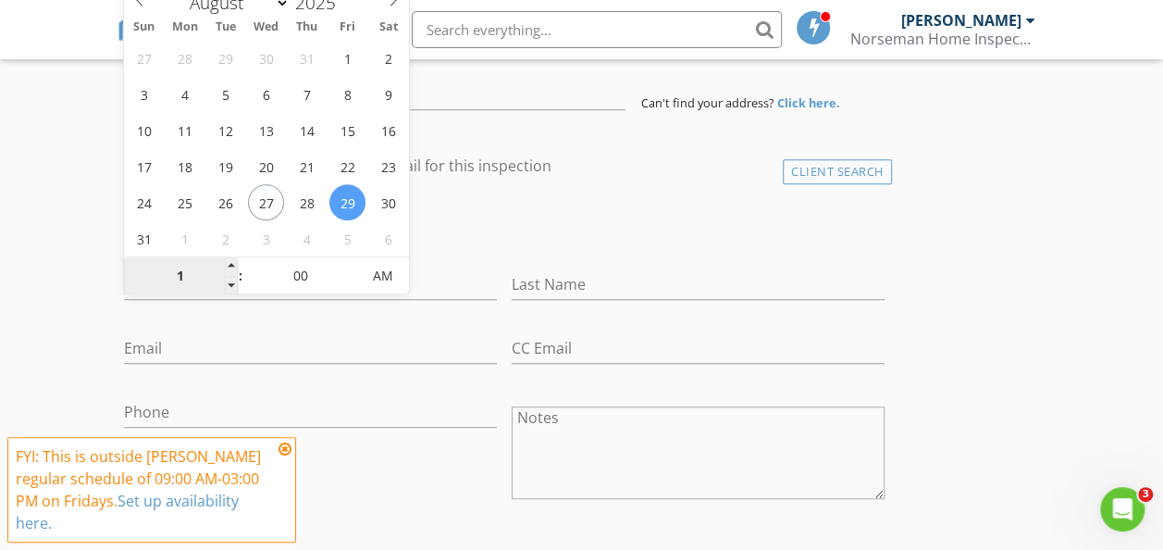
type input "10"
type input "[DATE] 10:00 AM"
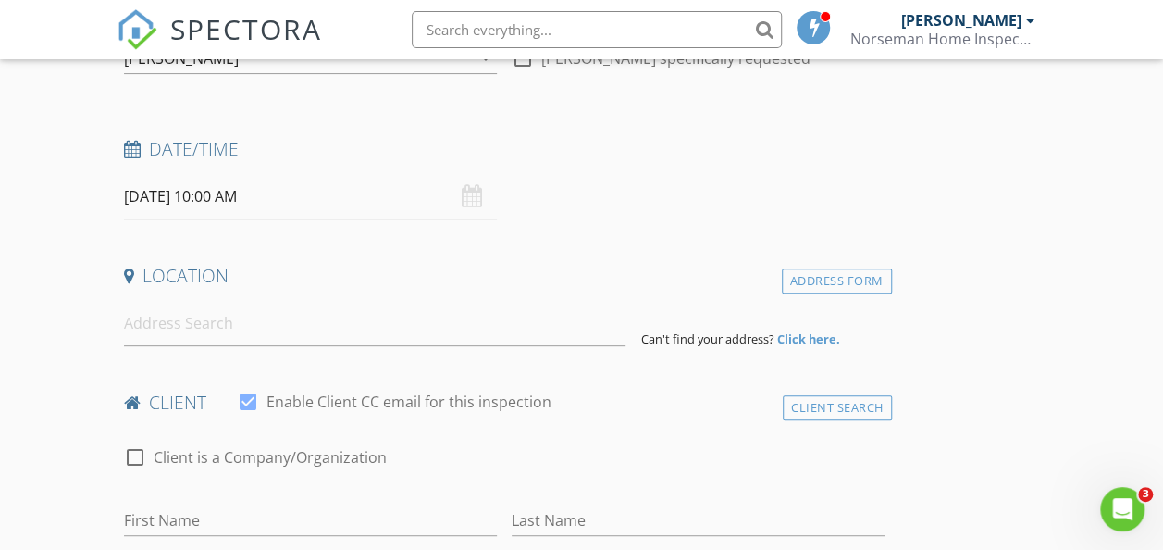
scroll to position [201, 0]
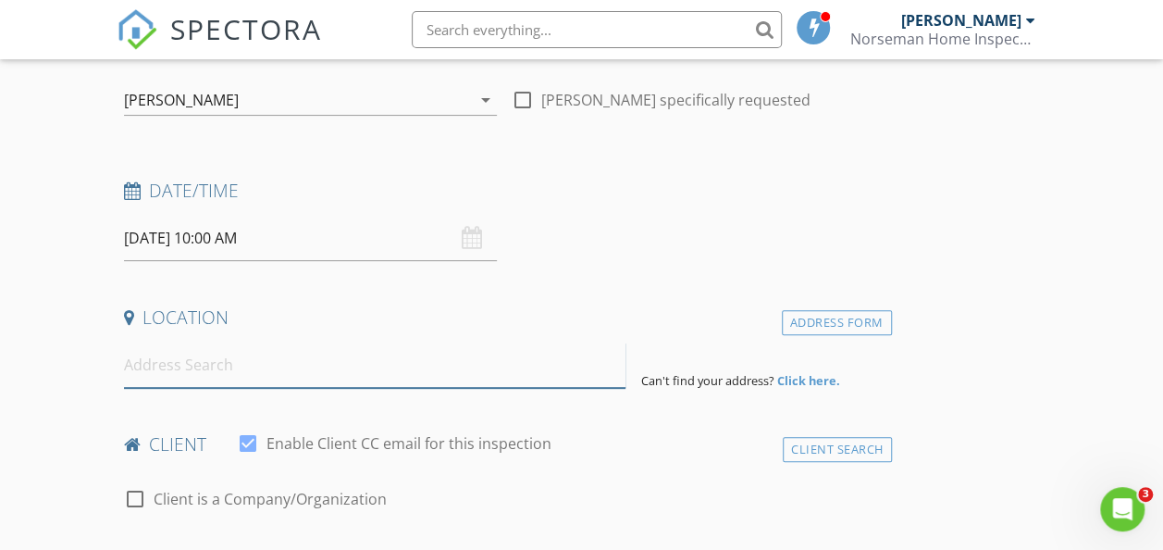
click at [217, 368] on input at bounding box center [375, 364] width 503 height 45
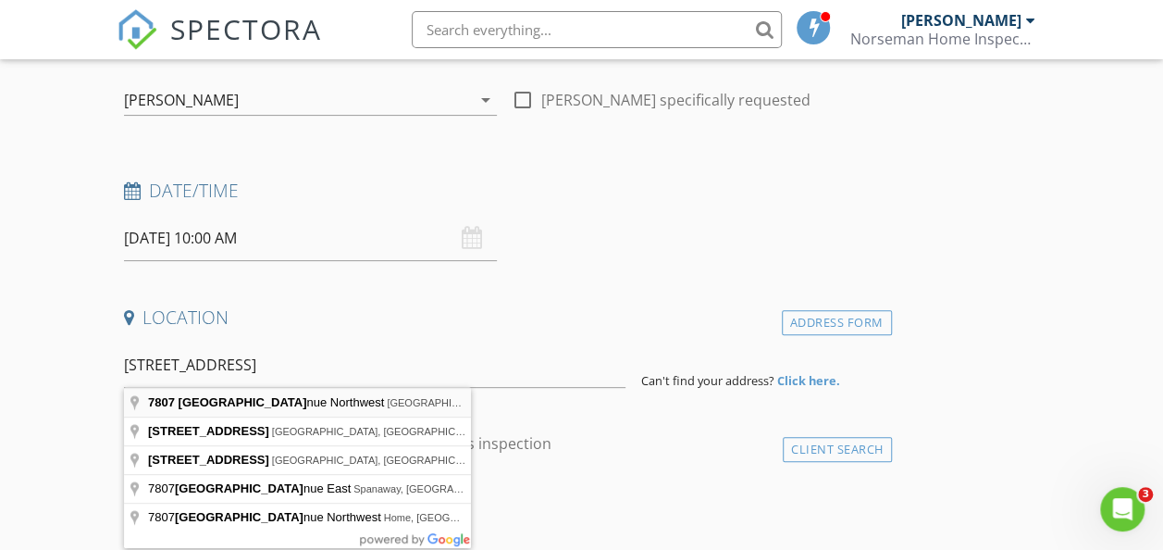
type input "7807 71st Avenue Northwest, Gig Harbor, WA, USA"
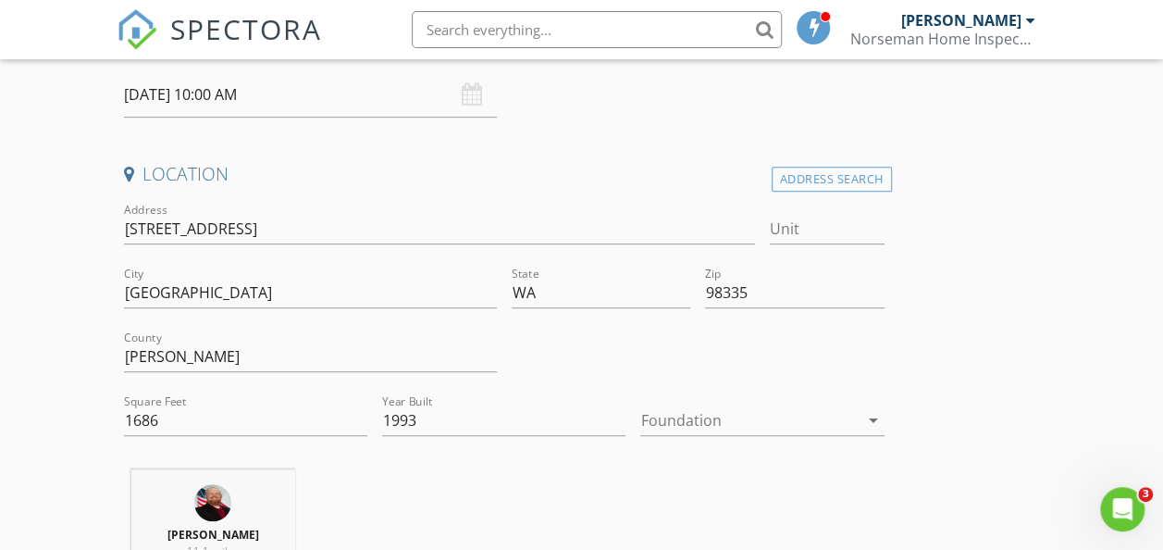
scroll to position [386, 0]
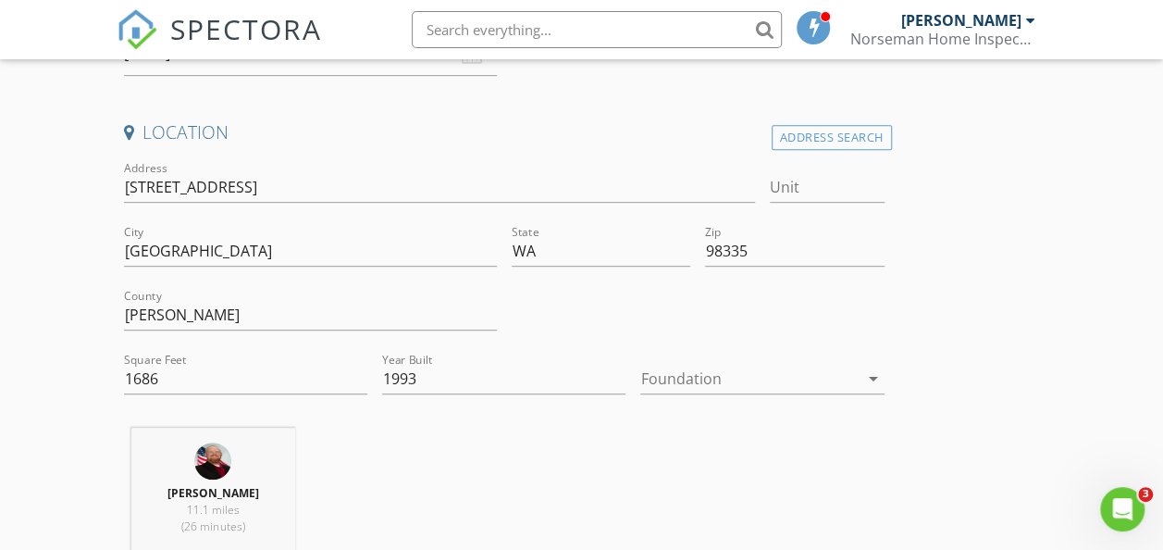
click at [640, 377] on div at bounding box center [748, 379] width 217 height 30
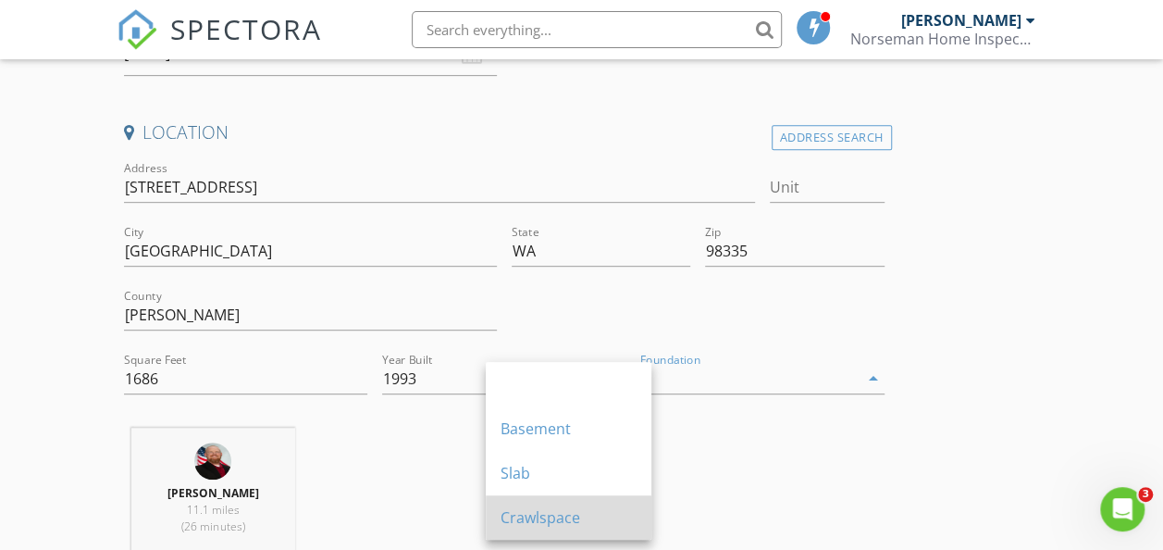
click at [552, 518] on div "Crawlspace" at bounding box center [569, 517] width 136 height 22
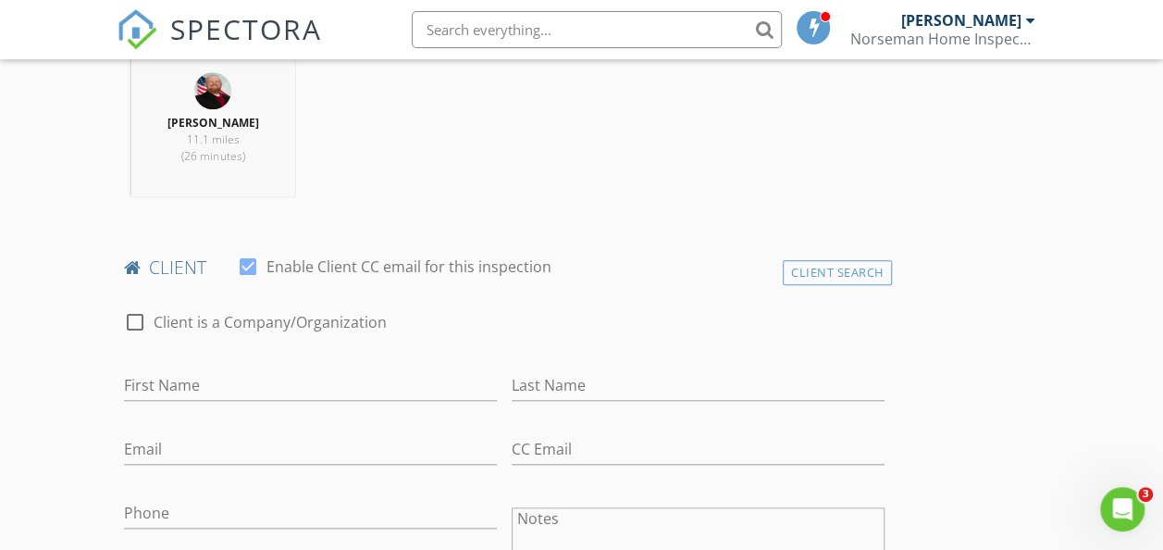
scroll to position [849, 0]
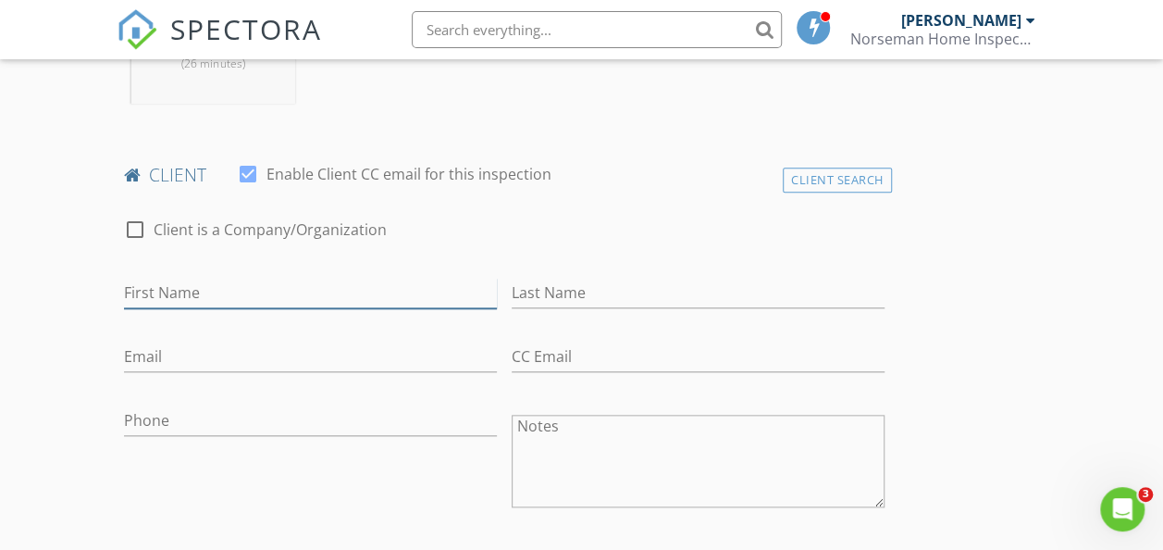
click at [163, 290] on input "First Name" at bounding box center [310, 293] width 373 height 31
type input "[PERSON_NAME]"
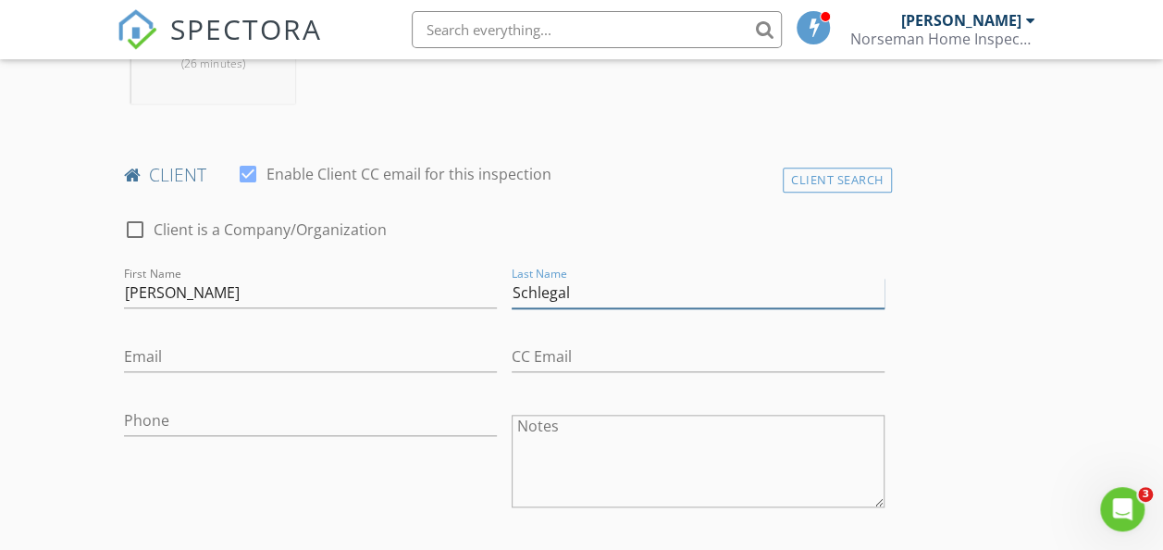
type input "Schlegal"
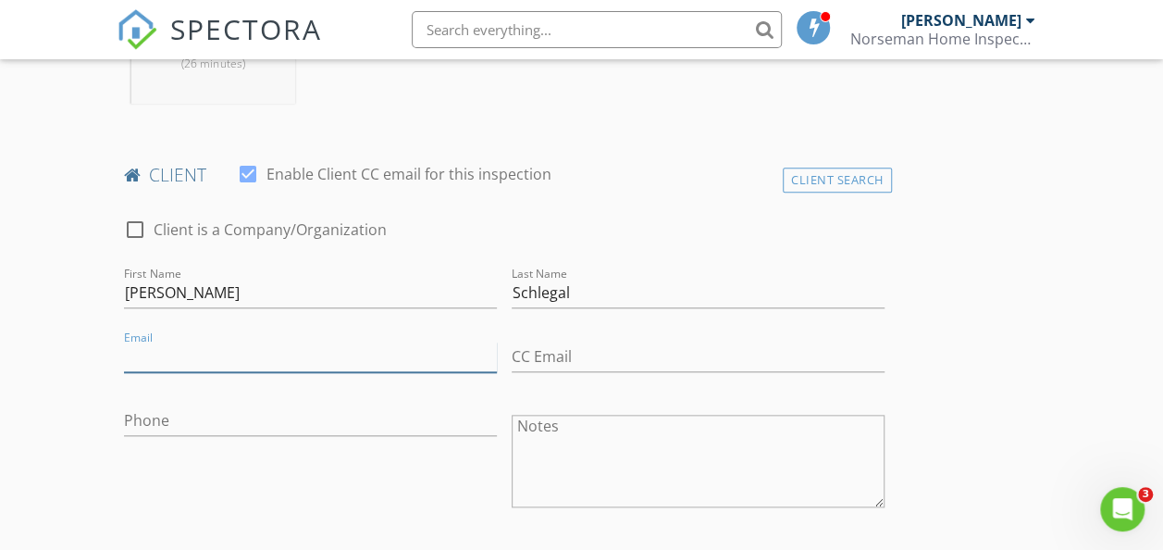
click at [159, 357] on input "Email" at bounding box center [310, 357] width 373 height 31
type input "[EMAIL_ADDRESS][DOMAIN_NAME]"
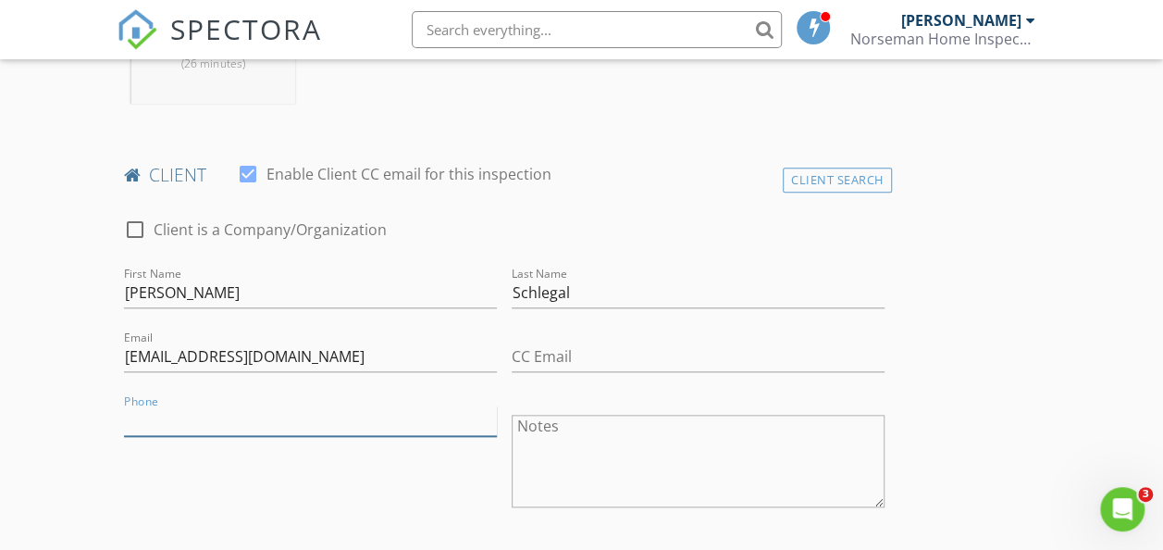
click at [175, 431] on input "Phone" at bounding box center [310, 420] width 373 height 31
type input "[PHONE_NUMBER]"
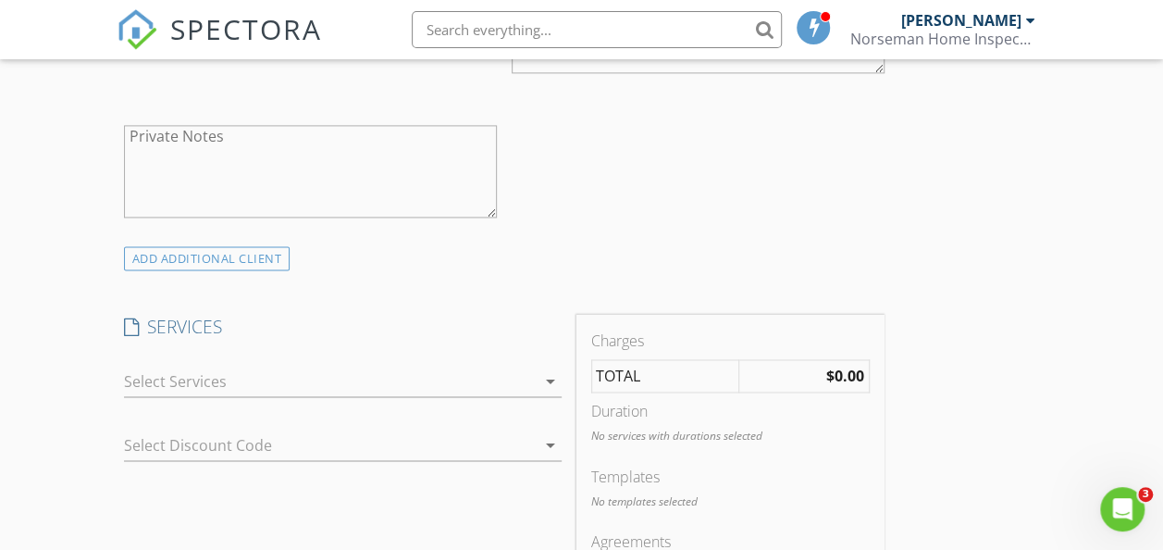
scroll to position [1311, 0]
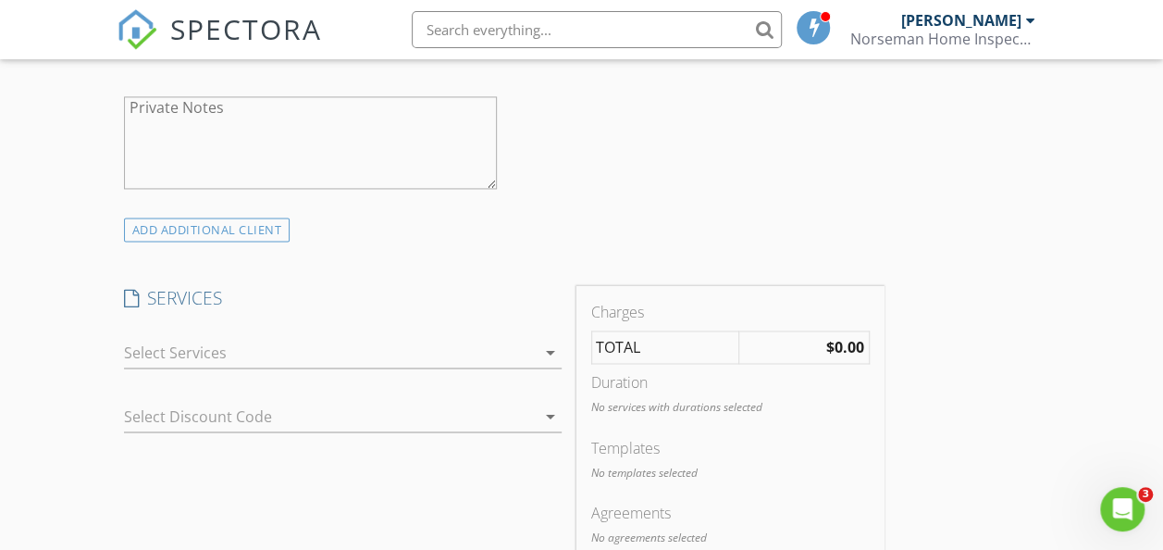
click at [231, 359] on div at bounding box center [330, 353] width 412 height 30
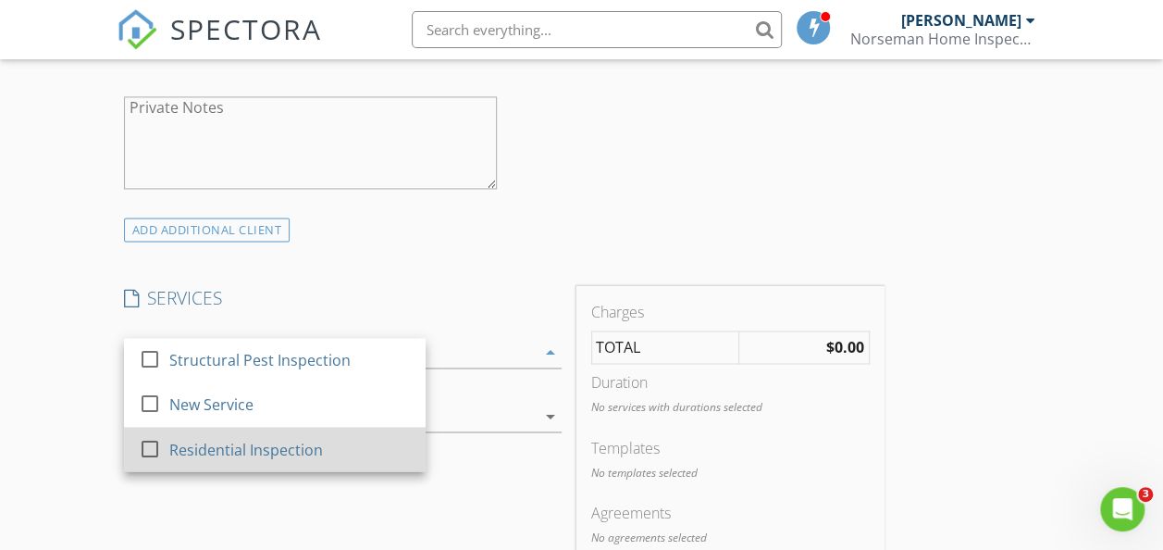
click at [191, 452] on div "Residential Inspection" at bounding box center [245, 449] width 154 height 22
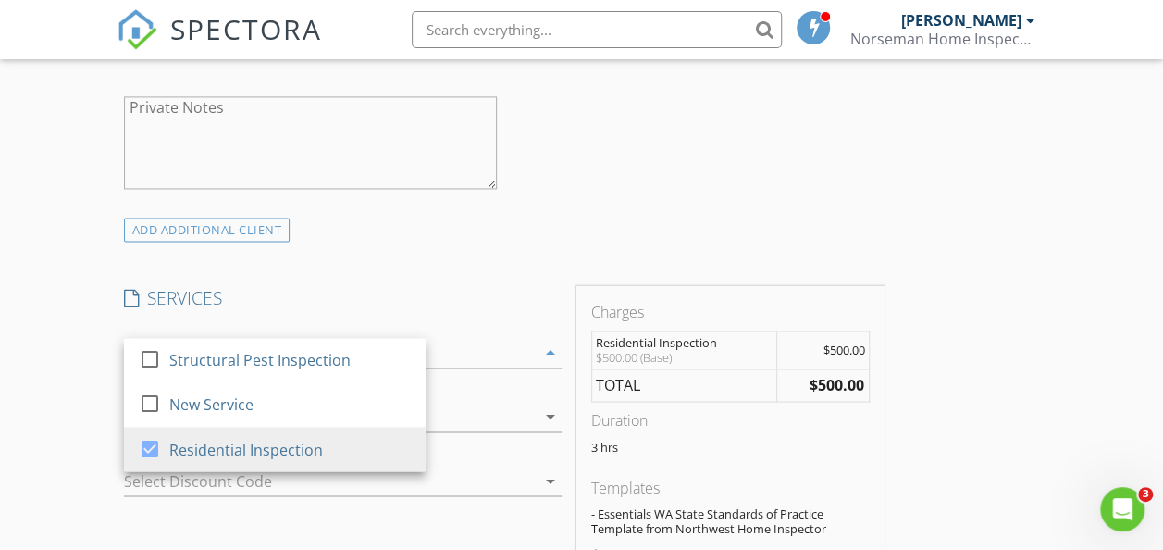
click at [54, 411] on div "New Inspection Click here to use the New Order Form INSPECTOR(S) check_box Jarr…" at bounding box center [581, 494] width 1163 height 3358
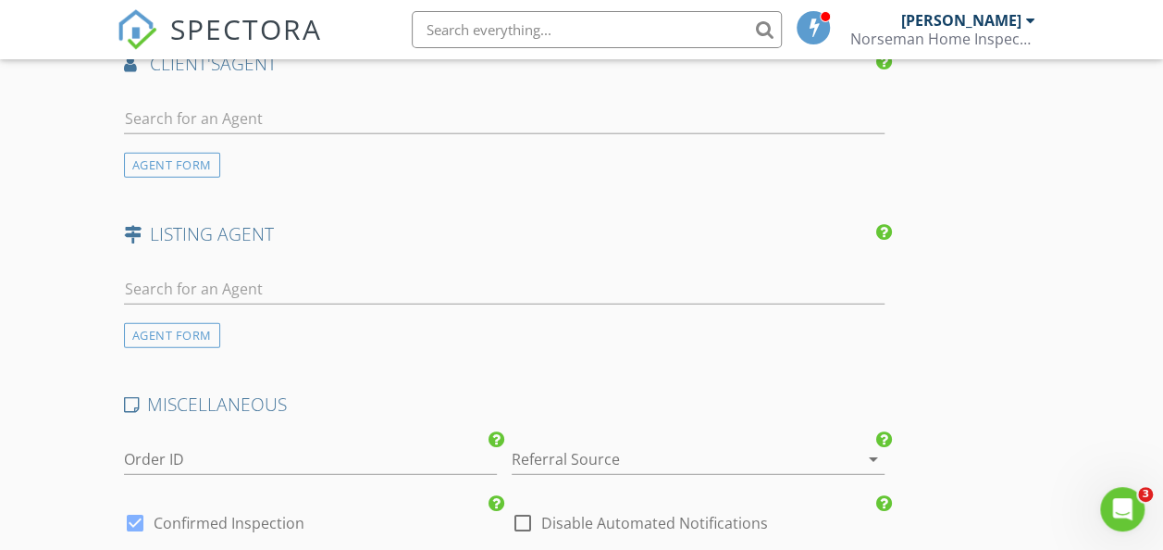
scroll to position [2330, 0]
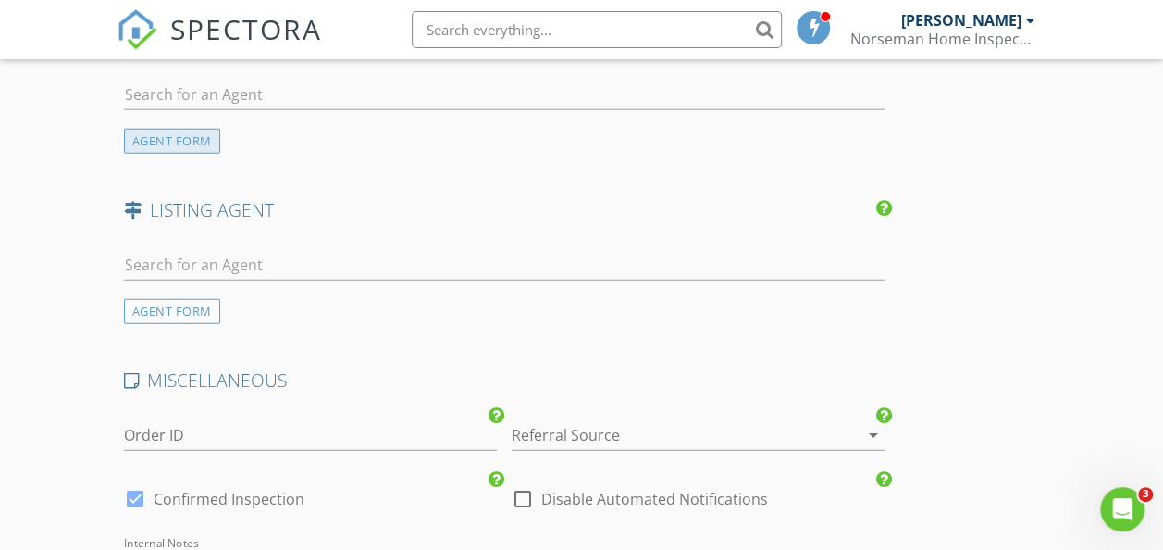
click at [186, 154] on div "AGENT FORM" at bounding box center [172, 141] width 96 height 25
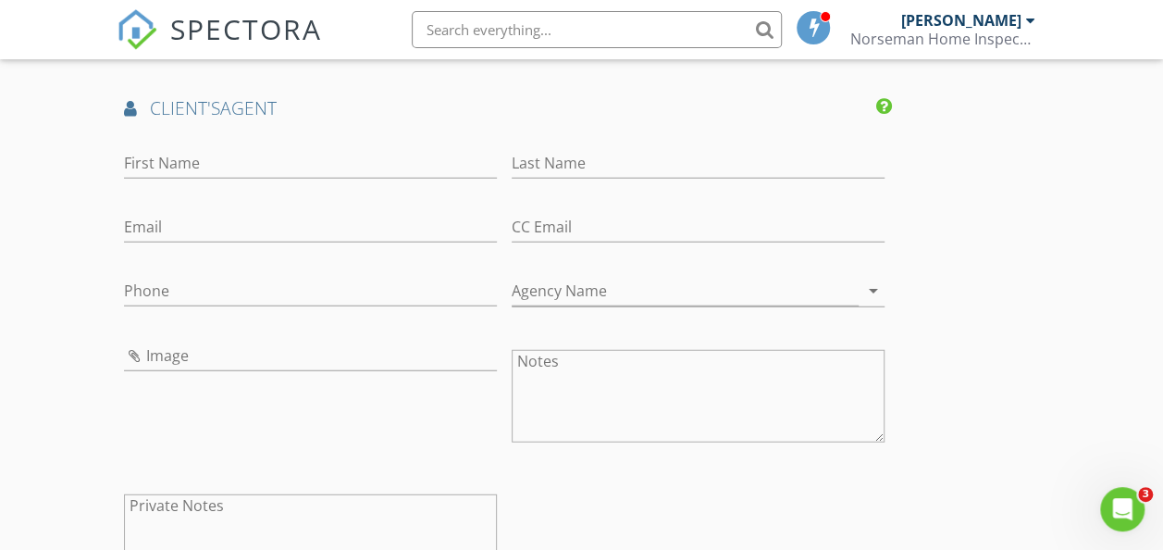
scroll to position [2237, 0]
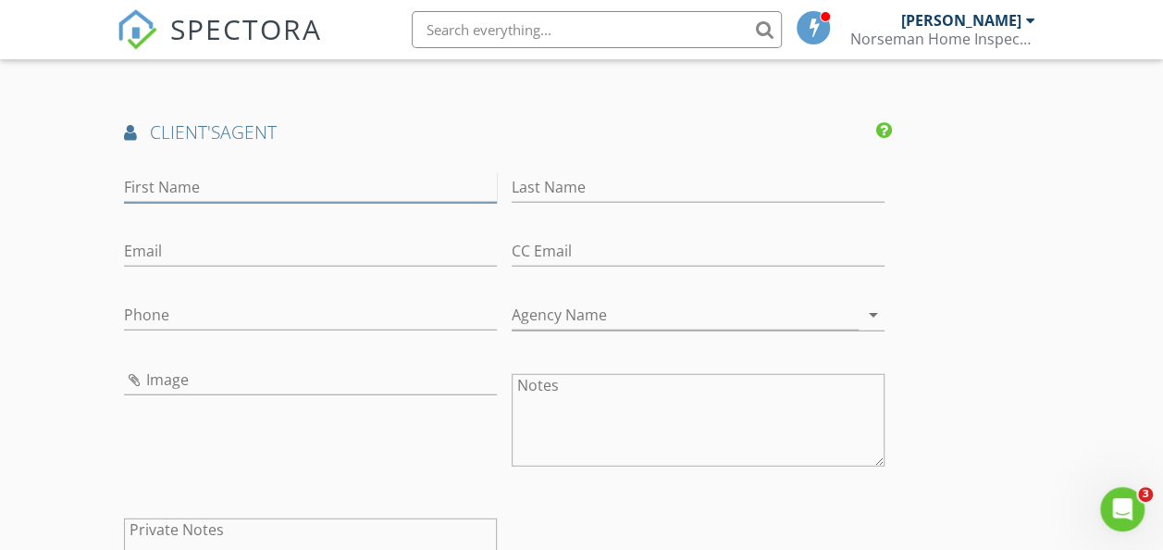
click at [148, 203] on input "First Name" at bounding box center [310, 187] width 373 height 31
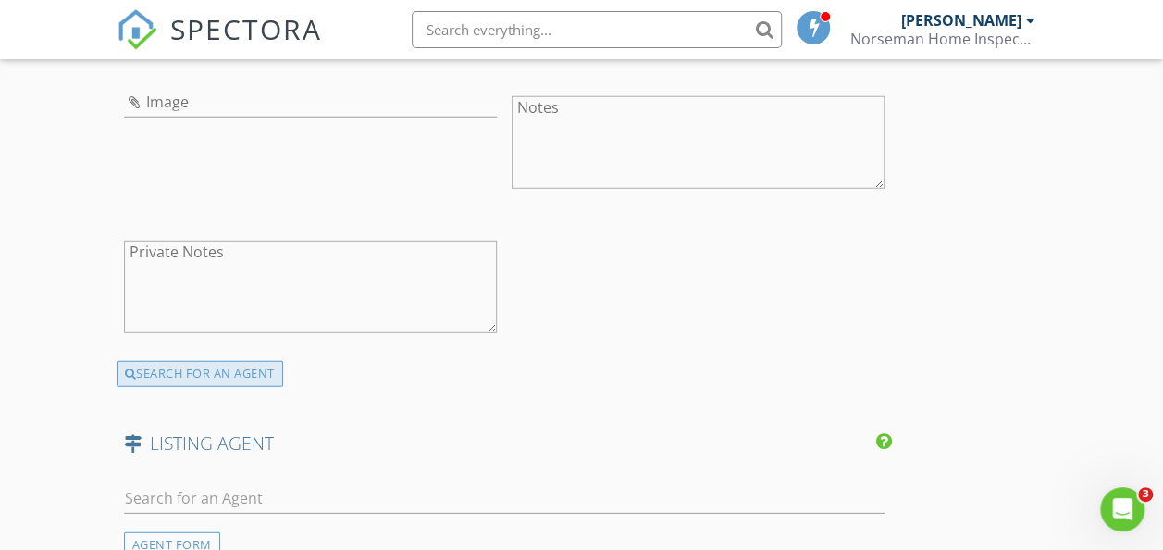
scroll to position [2330, 0]
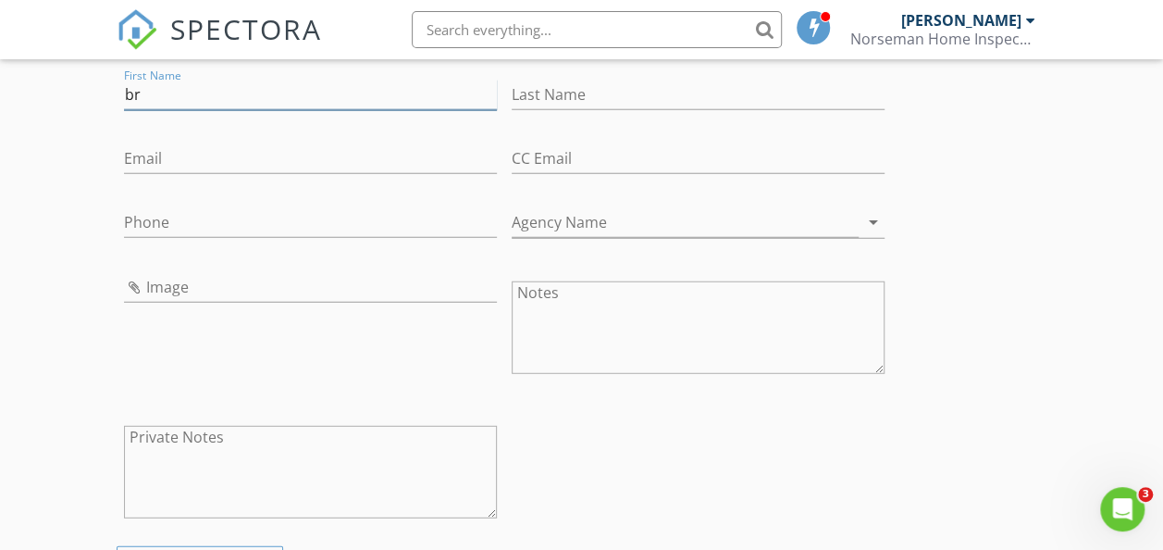
type input "b"
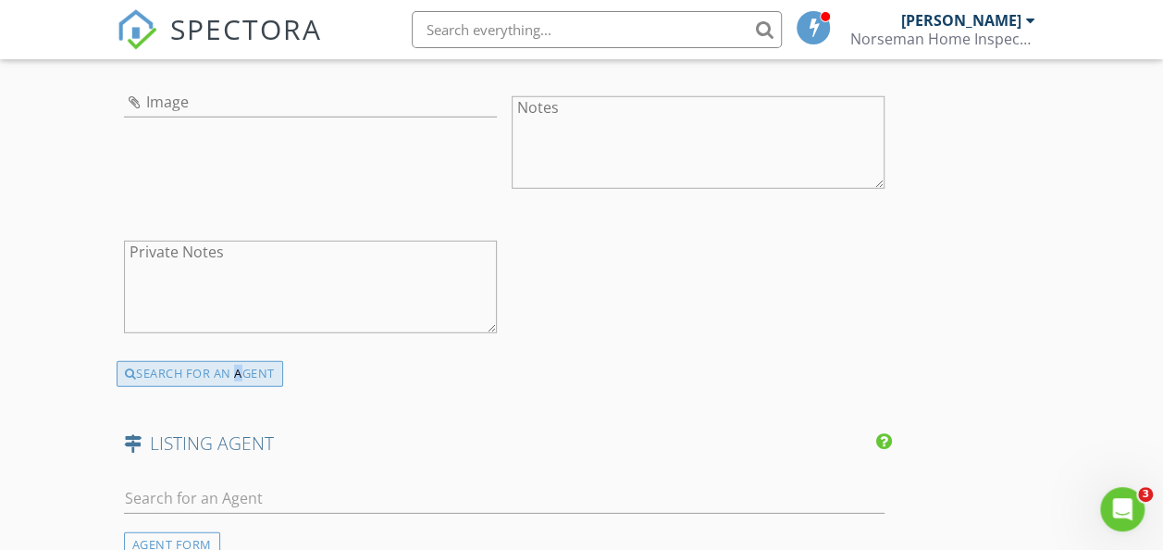
click at [181, 387] on div "SEARCH FOR AN AGENT" at bounding box center [200, 374] width 167 height 26
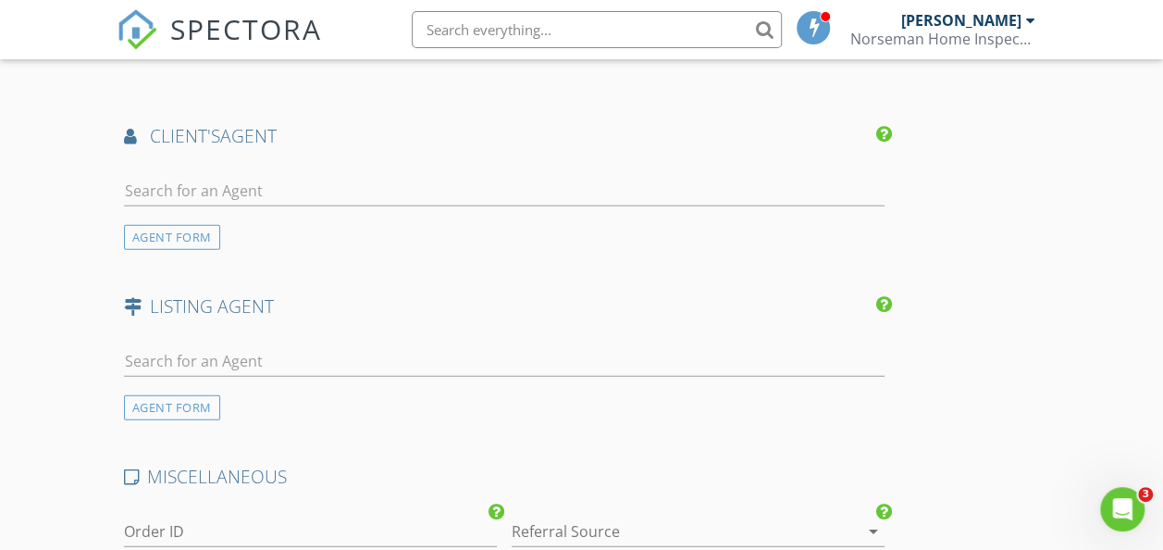
scroll to position [2231, 0]
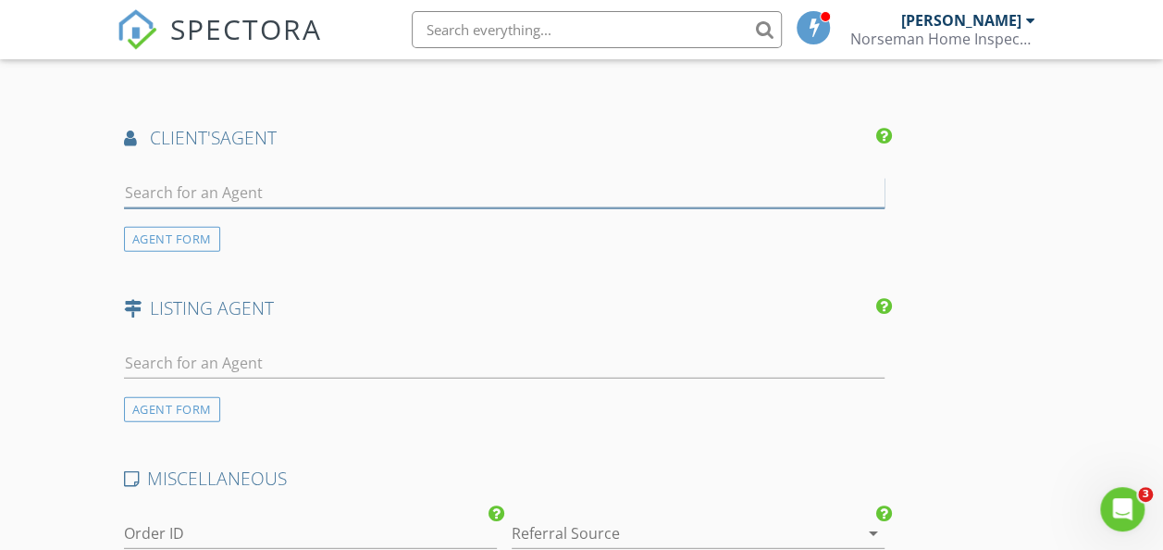
click at [193, 208] on input "text" at bounding box center [504, 193] width 761 height 31
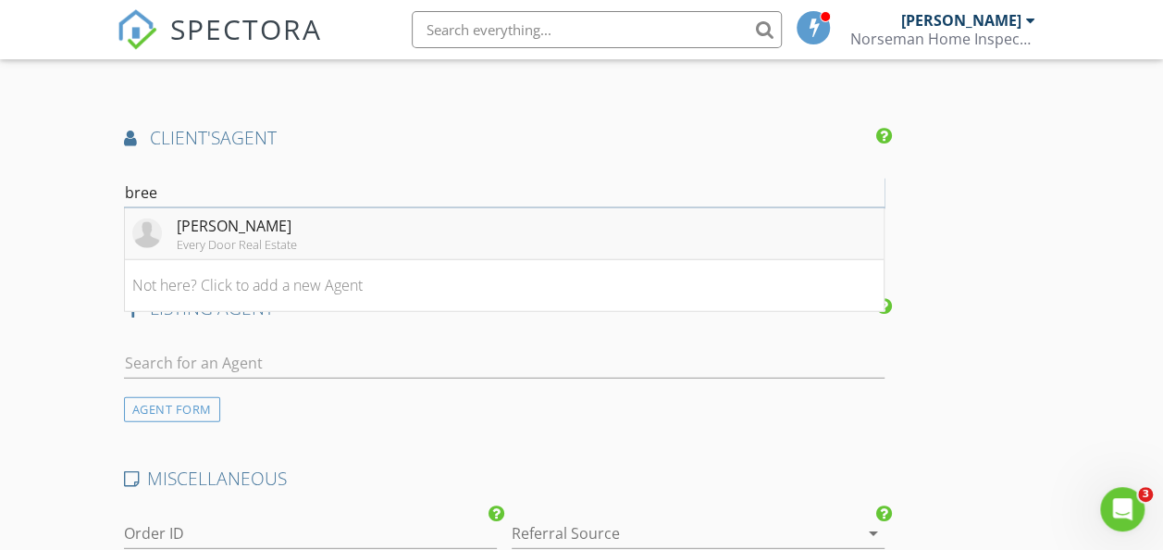
type input "bree"
click at [200, 237] on div "[PERSON_NAME]" at bounding box center [237, 226] width 120 height 22
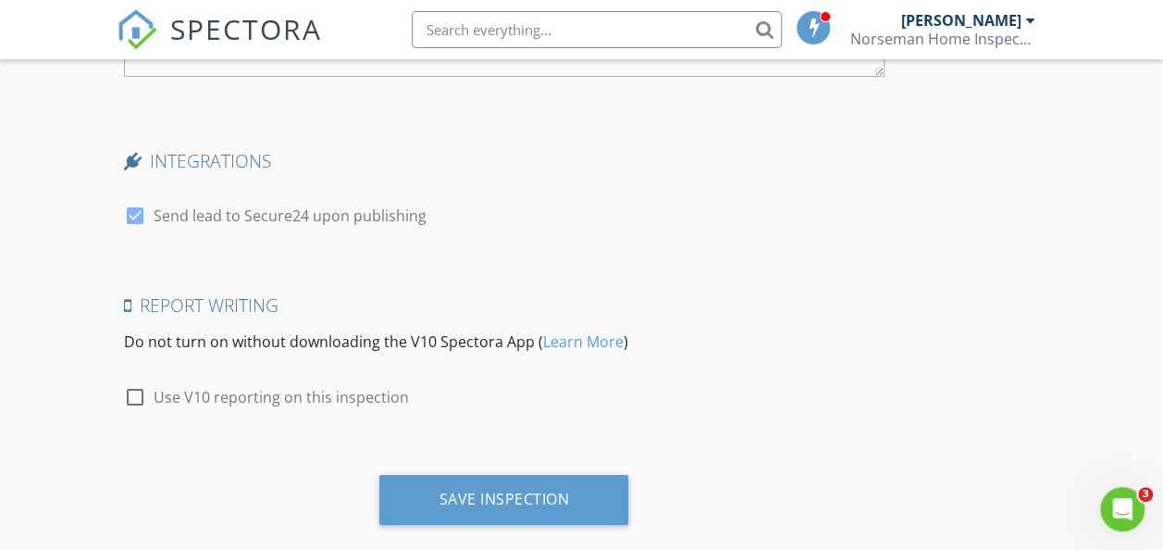
scroll to position [3379, 0]
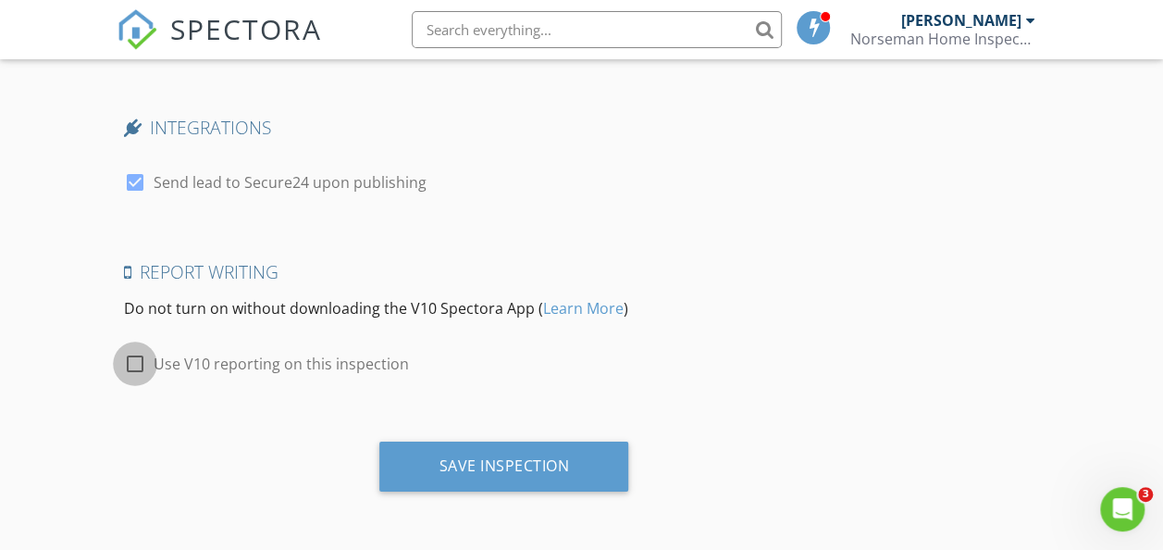
click at [130, 368] on div at bounding box center [134, 363] width 31 height 31
checkbox input "true"
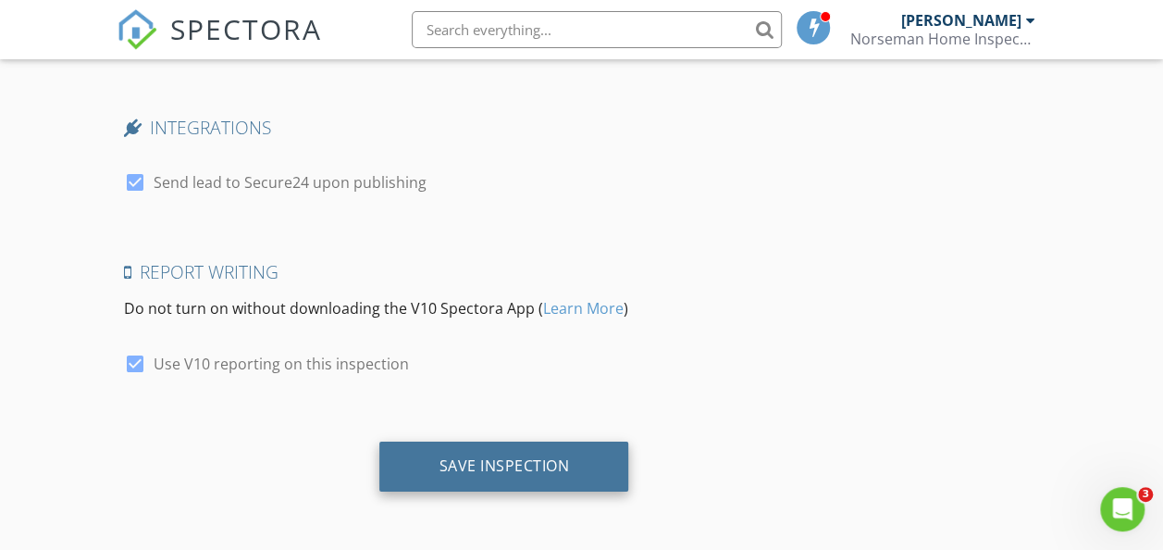
click at [439, 457] on div "Save Inspection" at bounding box center [504, 465] width 130 height 19
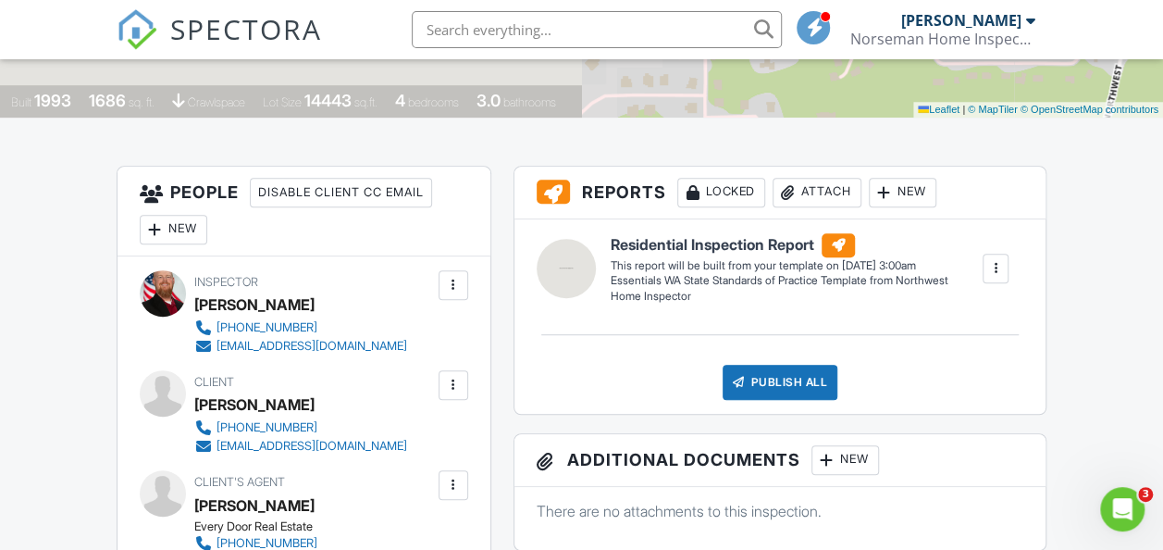
scroll to position [370, 0]
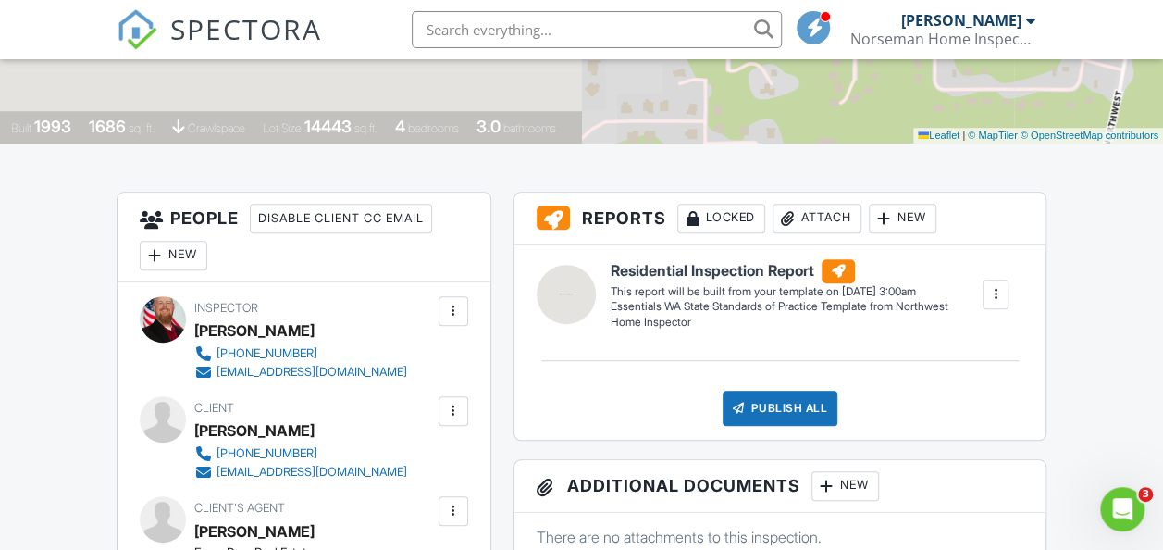
click at [999, 292] on div at bounding box center [996, 294] width 19 height 19
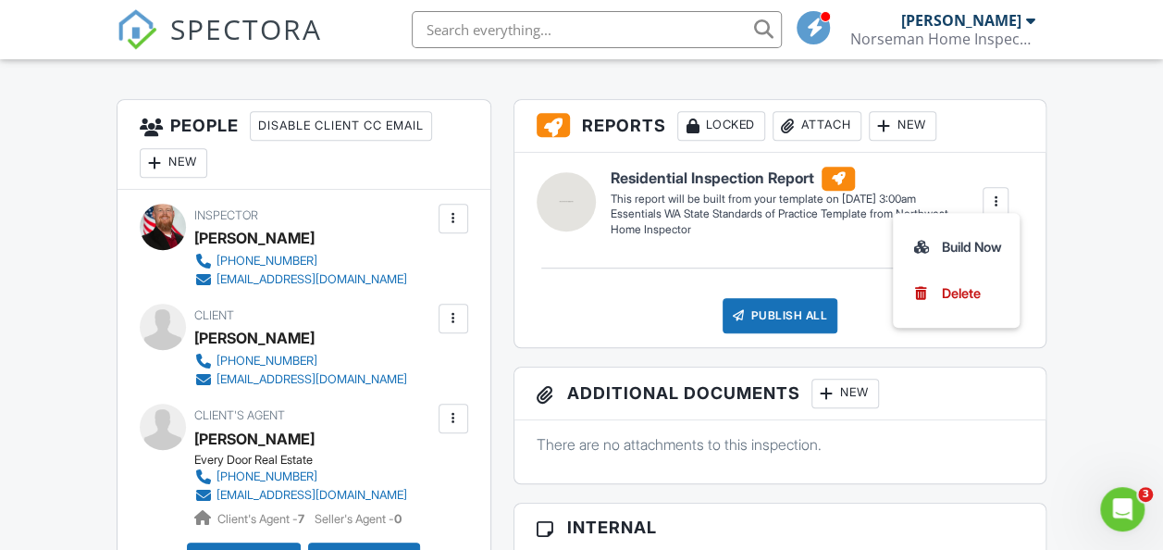
scroll to position [0, 0]
